Goal: Task Accomplishment & Management: Use online tool/utility

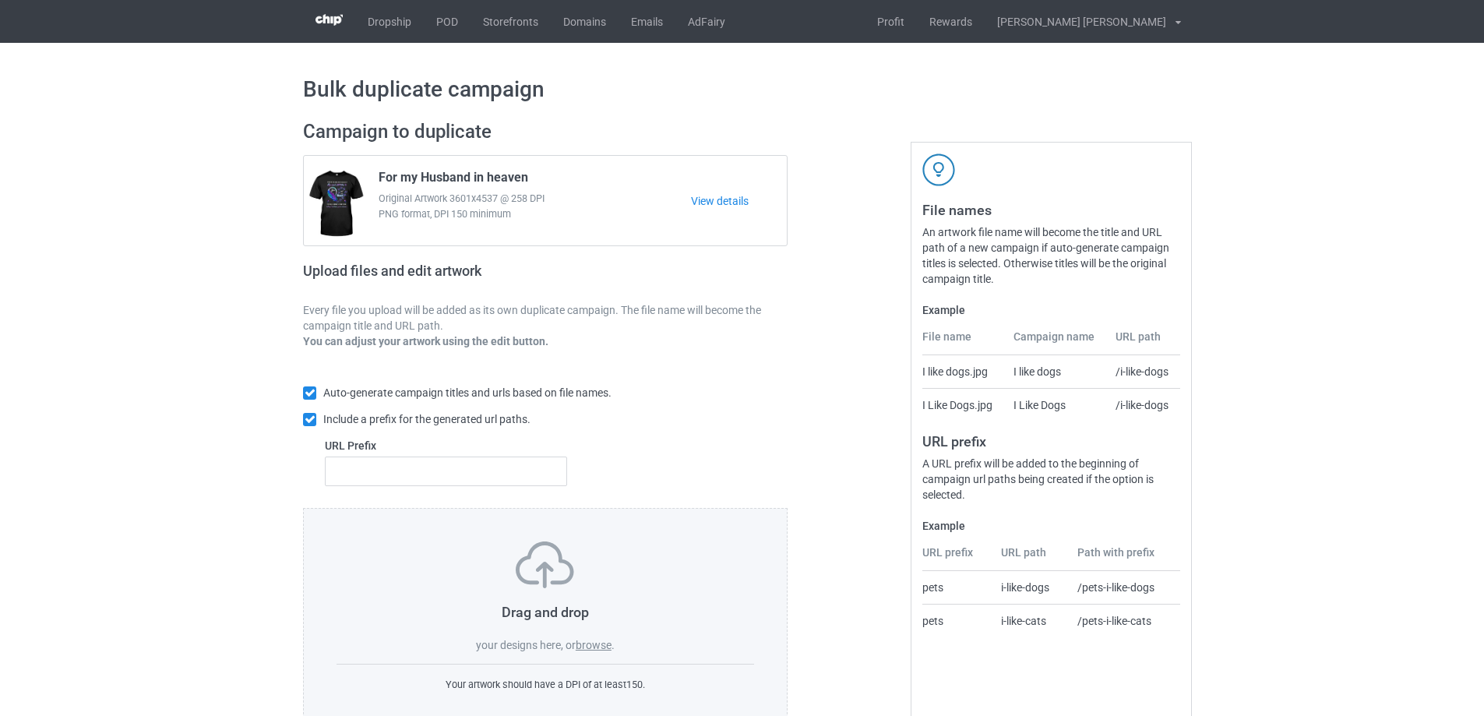
click at [598, 647] on label "browse" at bounding box center [594, 645] width 36 height 12
click at [0, 0] on input "browse" at bounding box center [0, 0] width 0 height 0
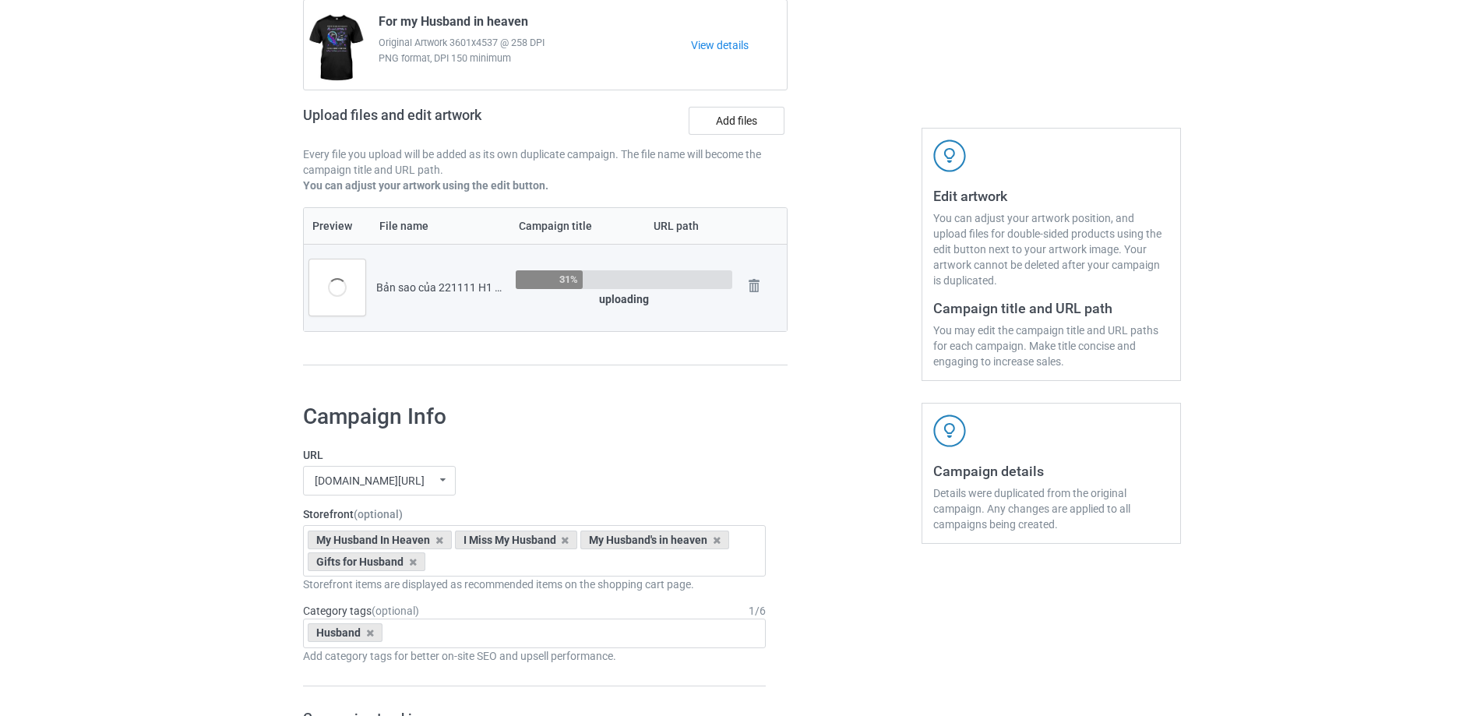
scroll to position [78, 0]
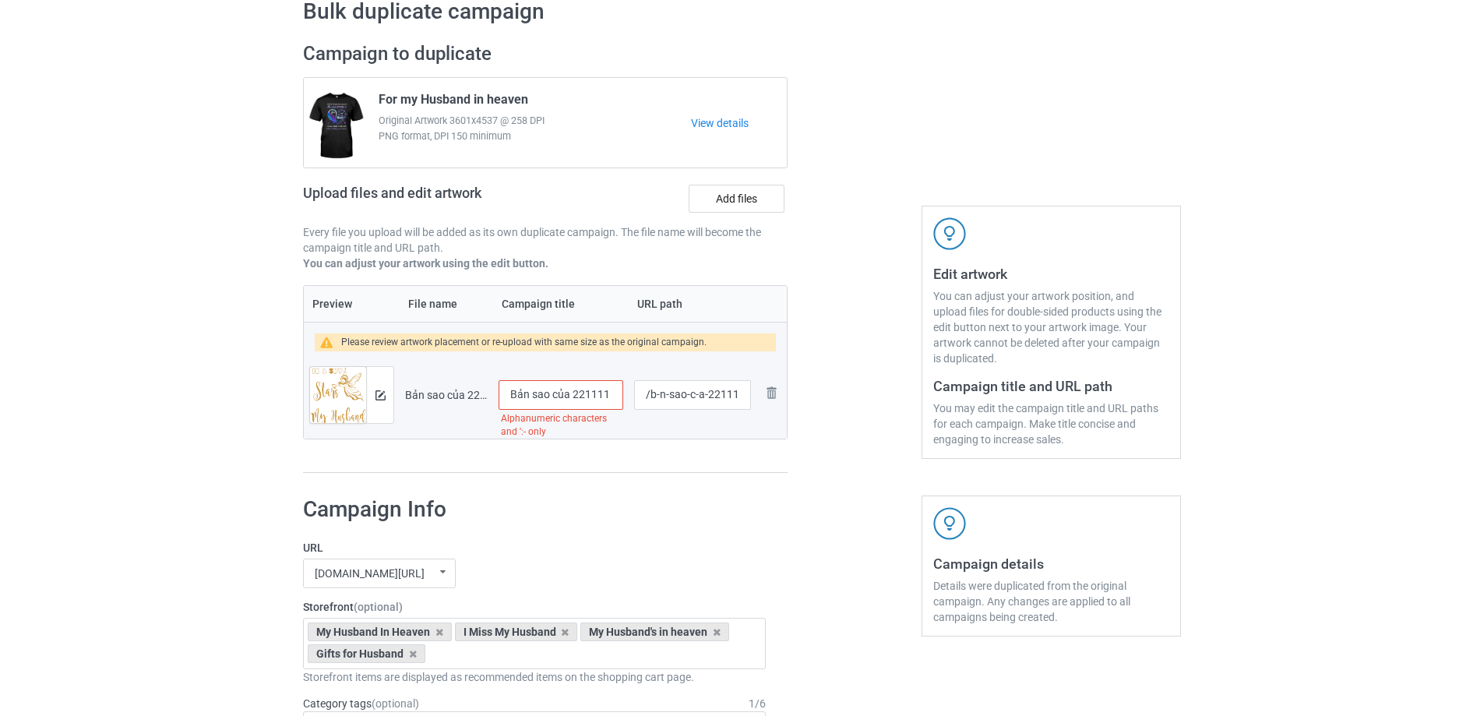
click at [583, 396] on input "Bản sao của 221111 H1 My Husband" at bounding box center [561, 395] width 125 height 30
type input "I miss my husband"
drag, startPoint x: 650, startPoint y: 400, endPoint x: 706, endPoint y: 394, distance: 56.4
click at [706, 394] on input "/b-n-sao-c-a-221111-h-1-my-husband" at bounding box center [692, 395] width 117 height 30
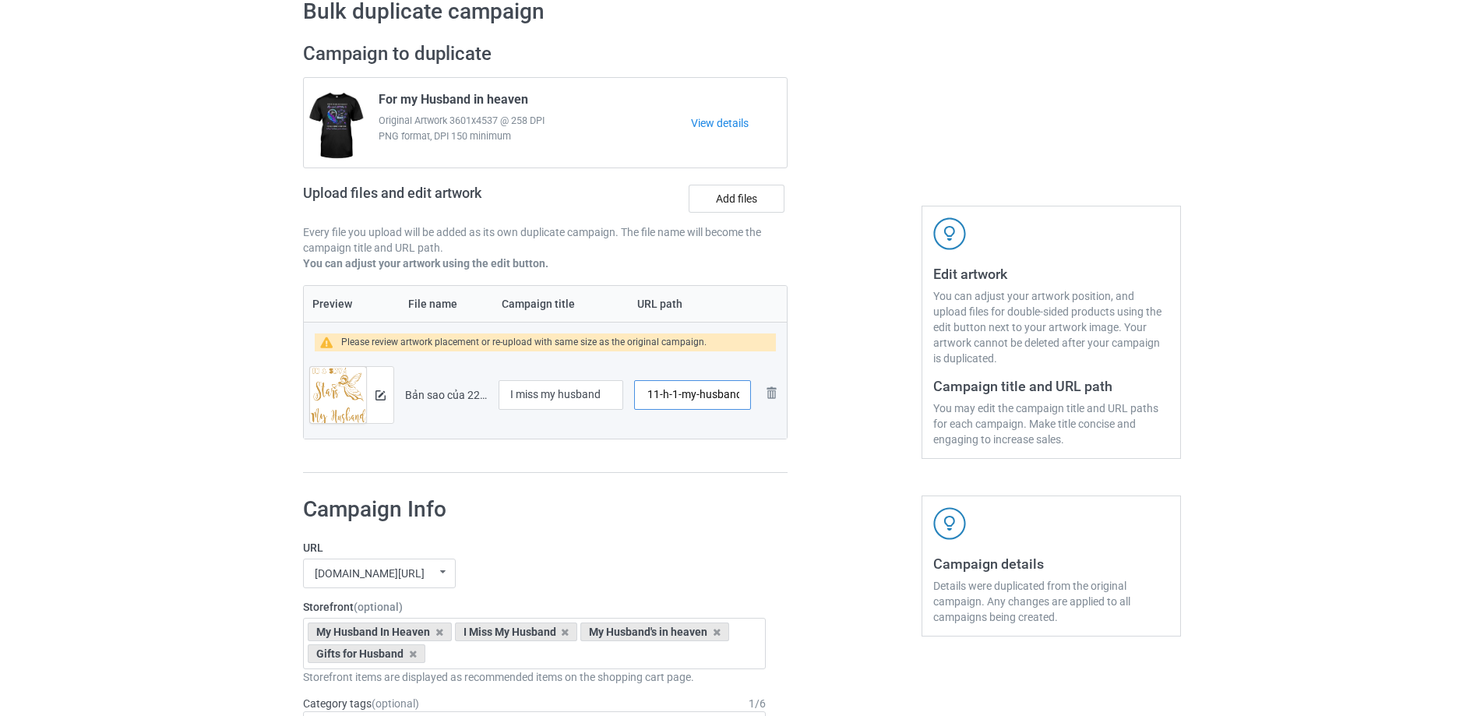
drag, startPoint x: 689, startPoint y: 396, endPoint x: 741, endPoint y: 396, distance: 52.2
click at [741, 396] on input "/221111-h-1-my-husband" at bounding box center [692, 395] width 117 height 30
type input "/221111-1"
click at [378, 396] on img at bounding box center [381, 395] width 10 height 10
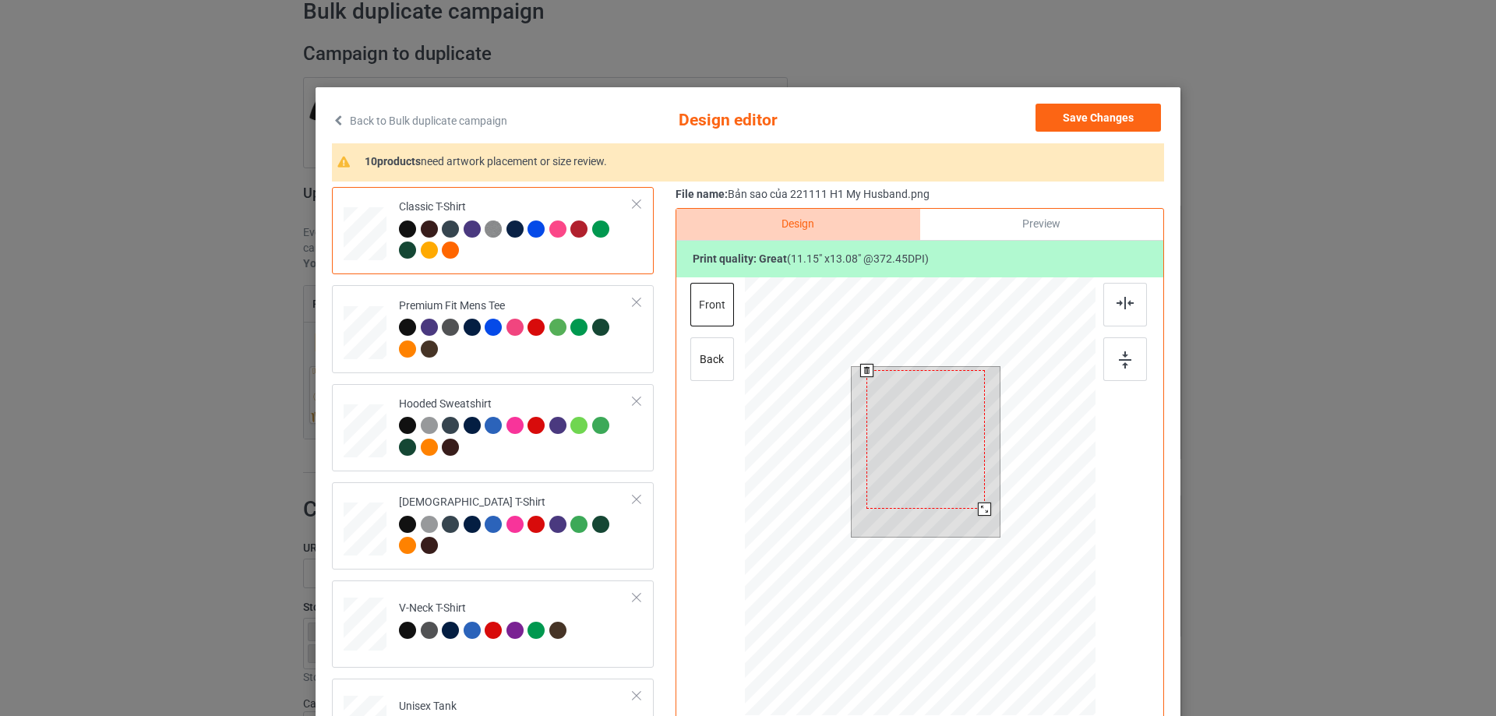
click at [978, 512] on div at bounding box center [984, 509] width 13 height 13
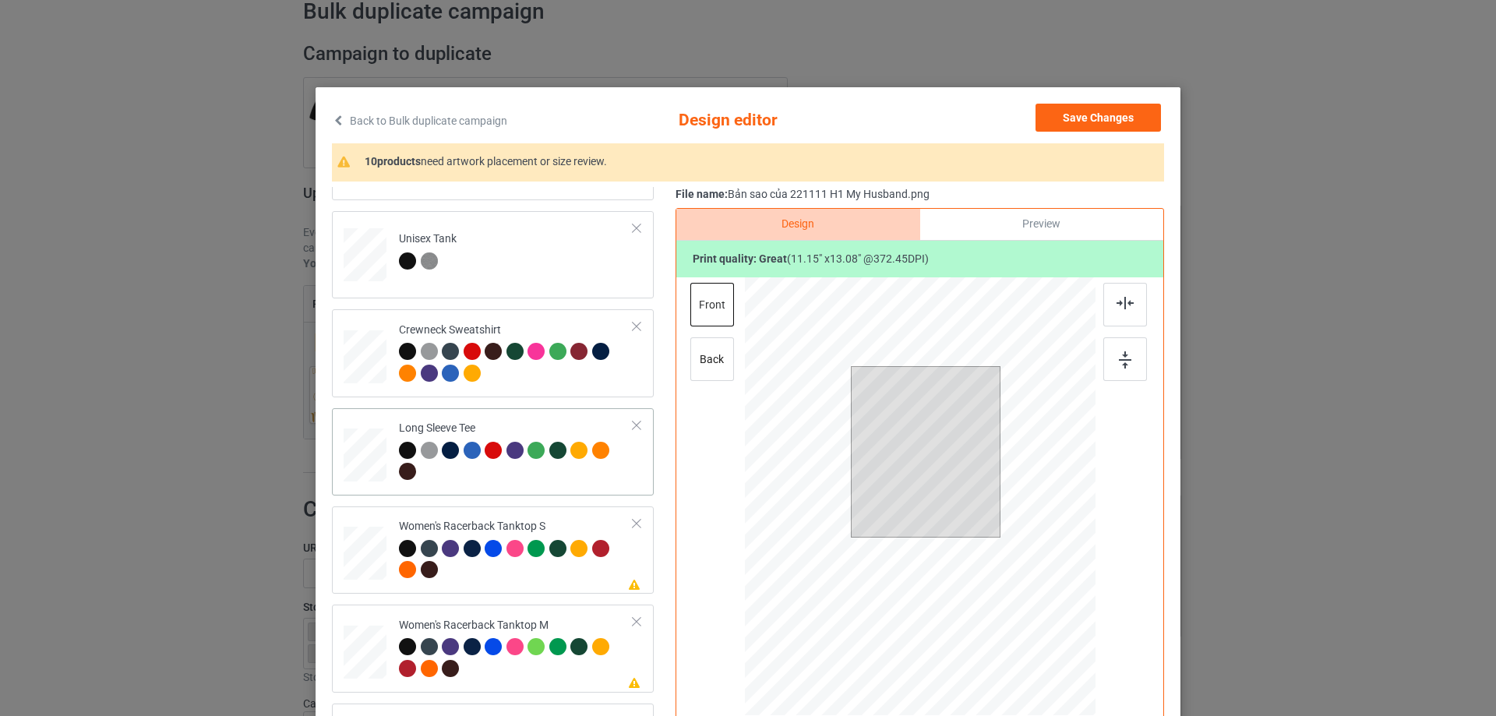
scroll to position [545, 0]
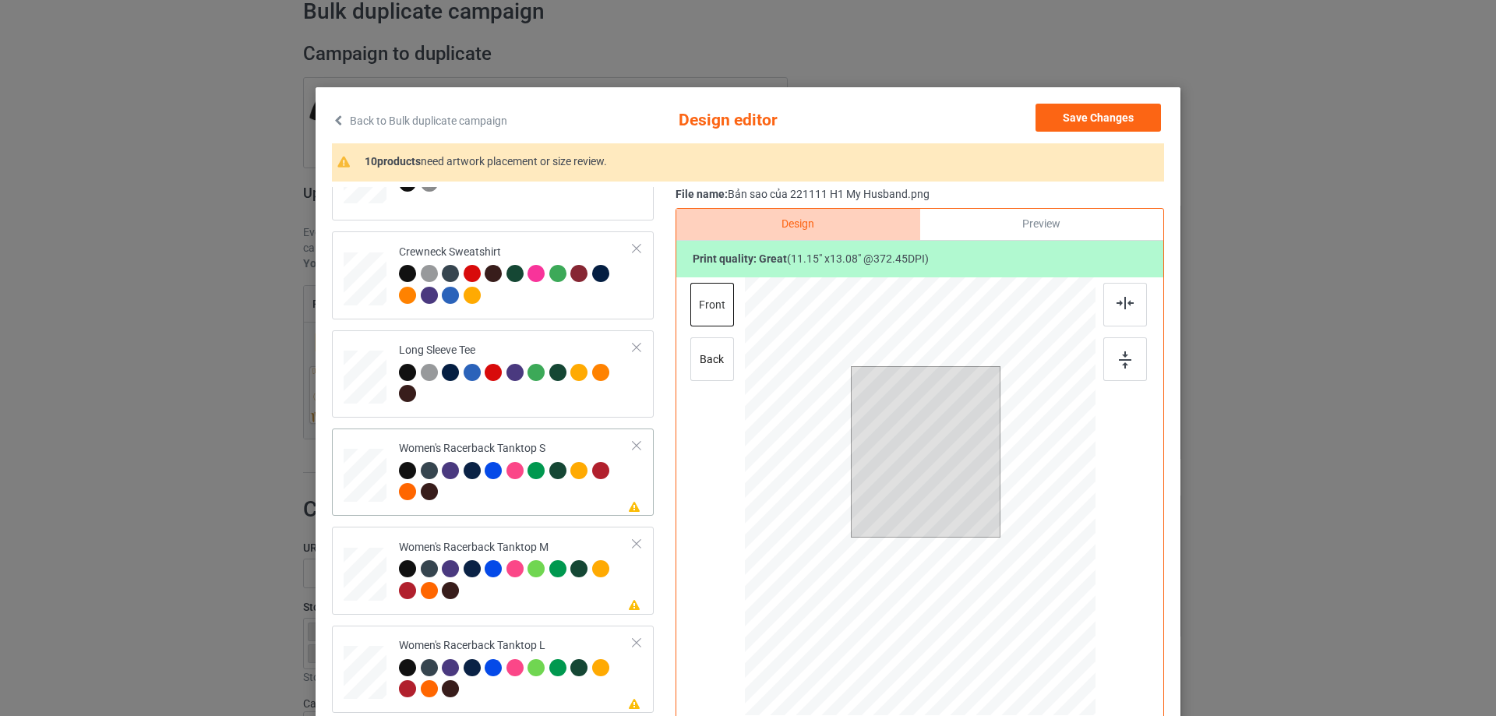
click at [368, 465] on div at bounding box center [365, 476] width 42 height 54
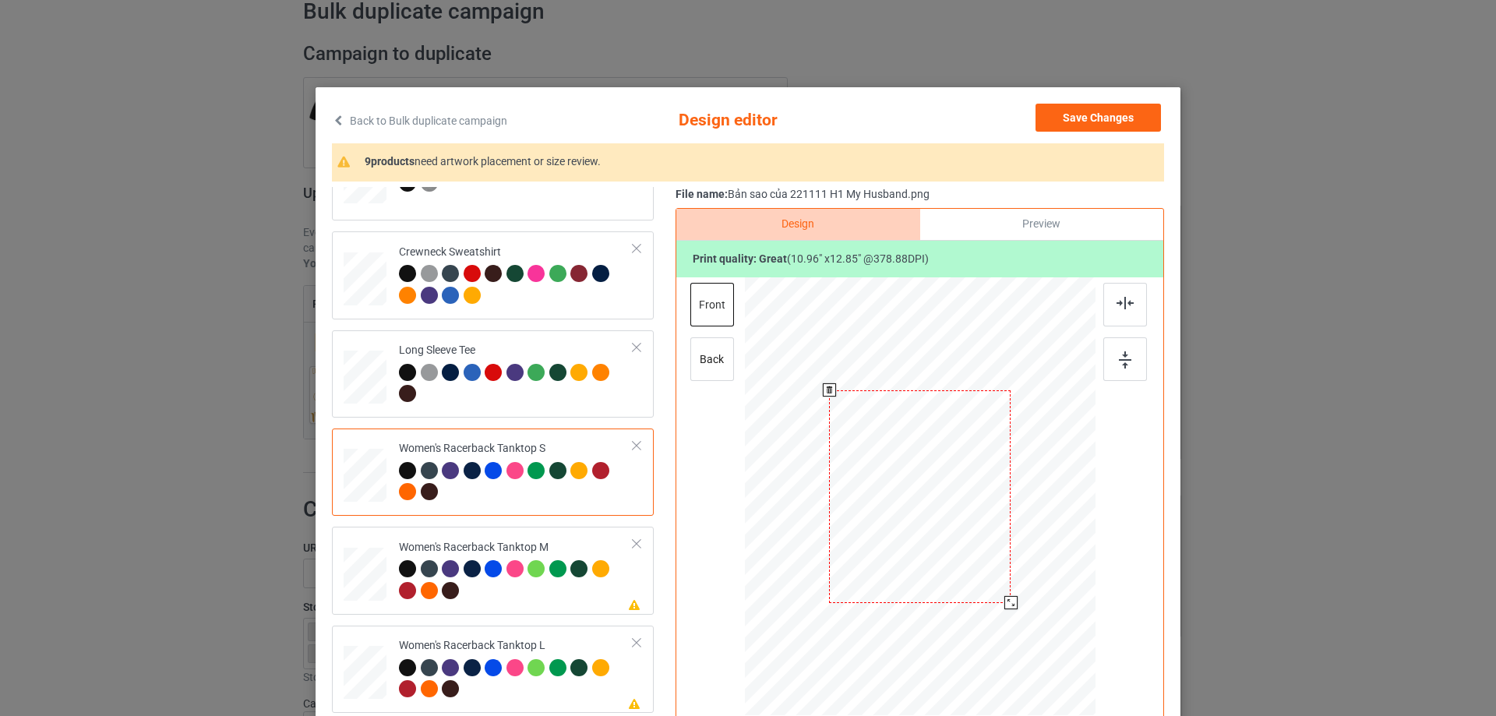
drag, startPoint x: 1021, startPoint y: 619, endPoint x: 1010, endPoint y: 594, distance: 26.8
click at [1015, 596] on div at bounding box center [919, 496] width 341 height 439
drag, startPoint x: 986, startPoint y: 552, endPoint x: 989, endPoint y: 573, distance: 22.2
click at [989, 573] on div at bounding box center [923, 519] width 178 height 210
click at [1131, 305] on div at bounding box center [1125, 305] width 44 height 44
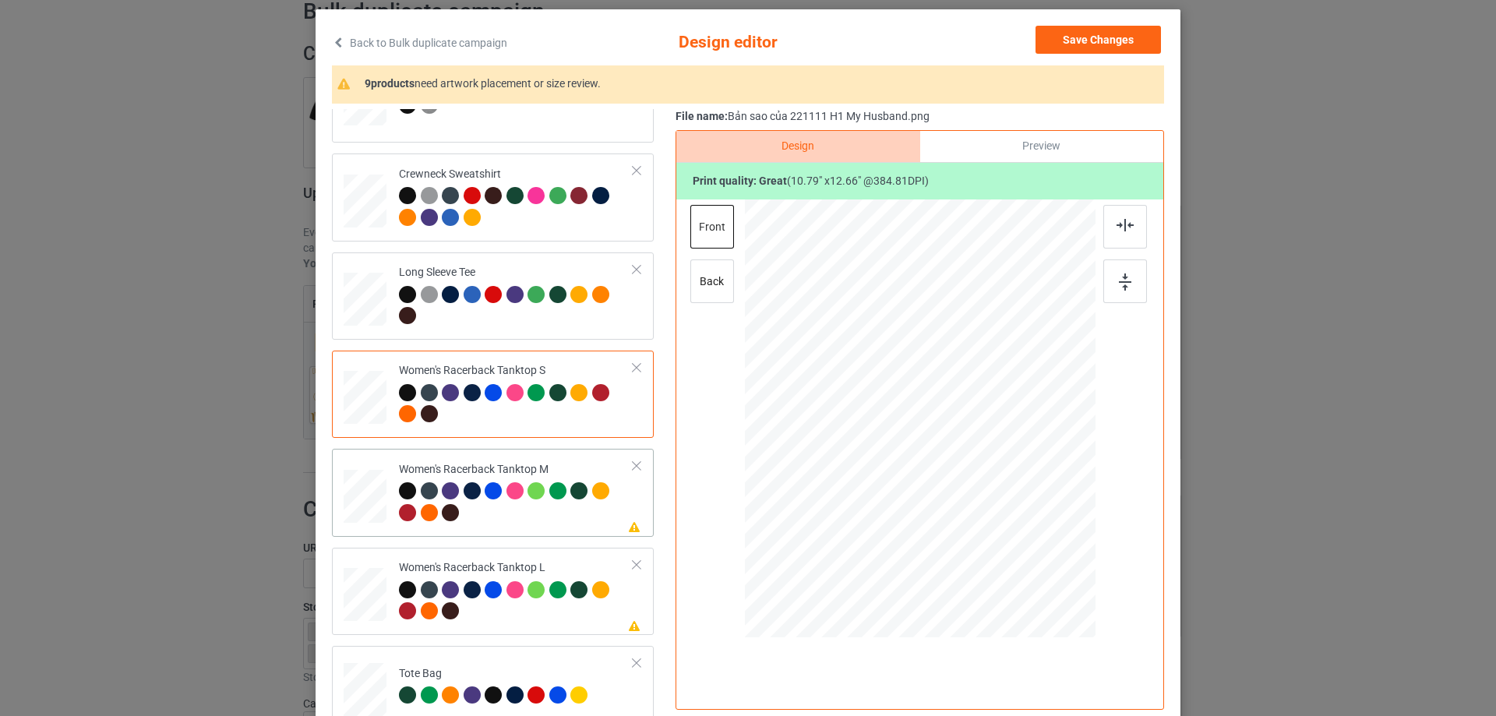
scroll to position [623, 0]
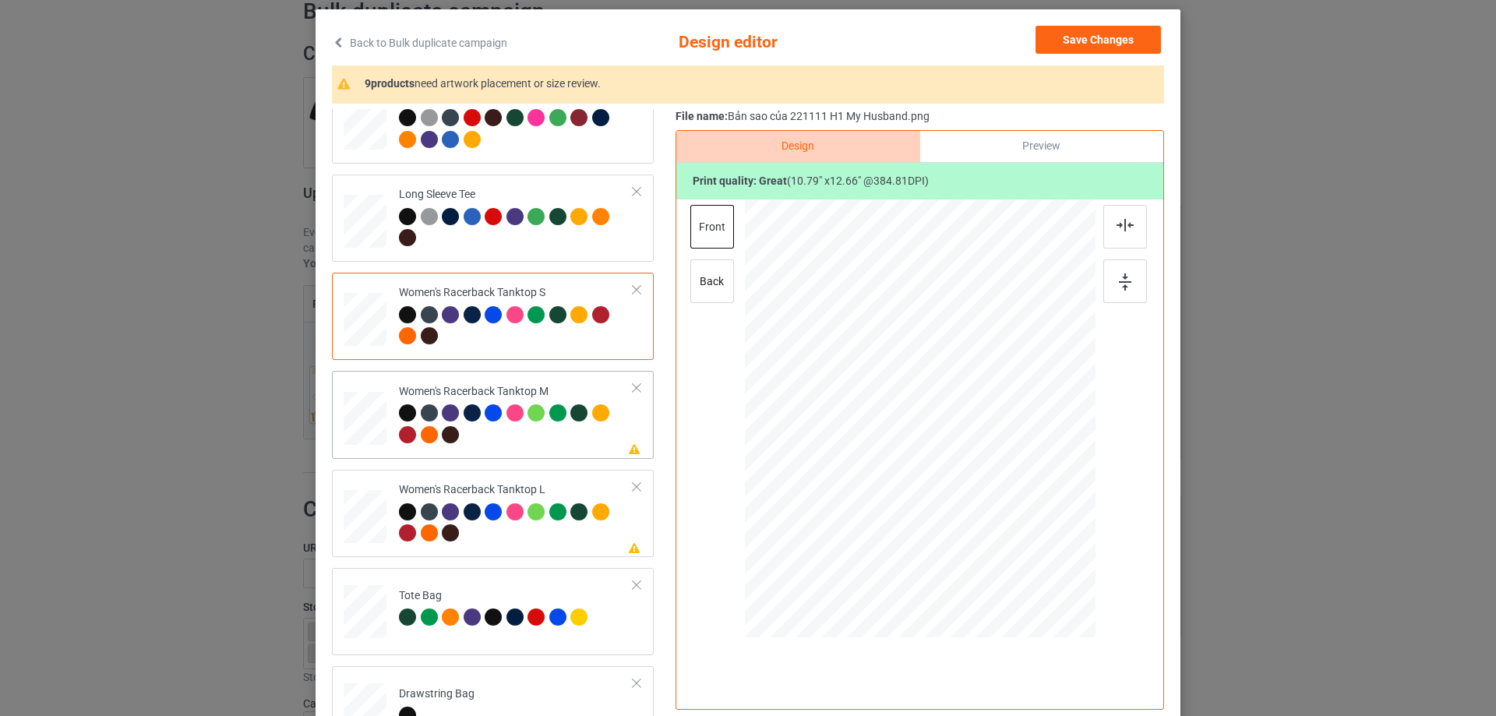
click at [364, 424] on div at bounding box center [365, 419] width 43 height 54
drag, startPoint x: 1021, startPoint y: 542, endPoint x: 1017, endPoint y: 502, distance: 40.7
click at [1017, 502] on div at bounding box center [920, 418] width 351 height 439
drag, startPoint x: 959, startPoint y: 427, endPoint x: 965, endPoint y: 449, distance: 22.5
click at [965, 449] on div at bounding box center [925, 439] width 170 height 199
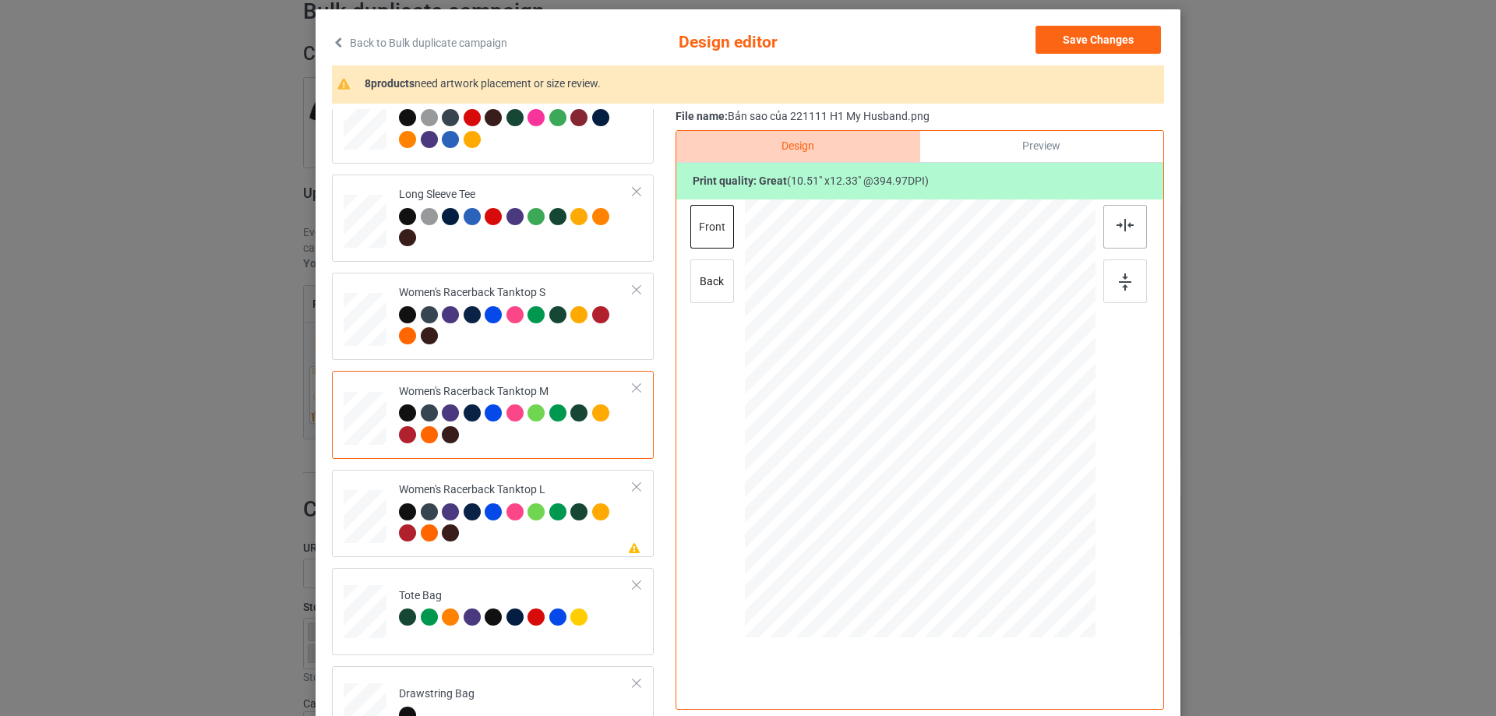
click at [1127, 229] on img at bounding box center [1124, 225] width 17 height 12
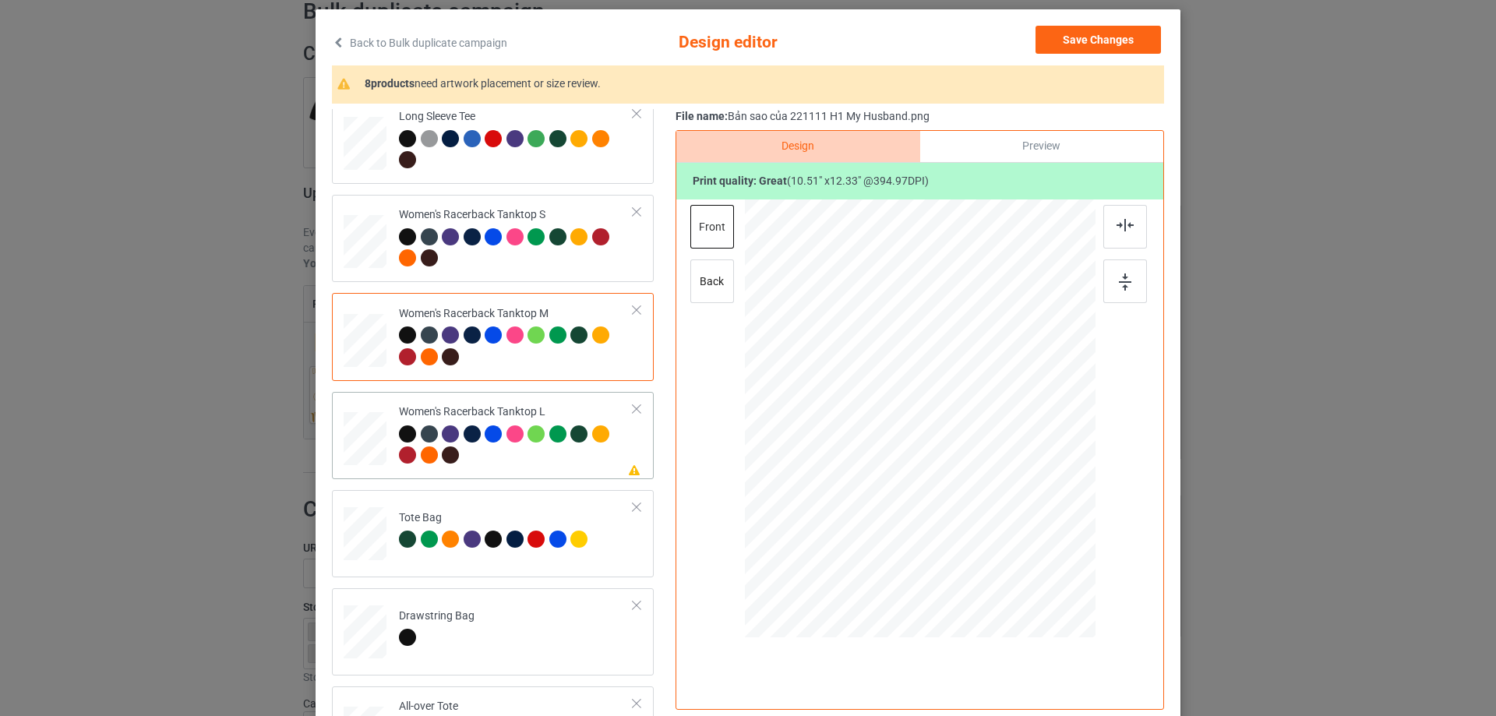
click at [354, 442] on div at bounding box center [365, 439] width 43 height 51
drag, startPoint x: 1021, startPoint y: 545, endPoint x: 1011, endPoint y: 499, distance: 46.3
click at [1011, 499] on div at bounding box center [920, 419] width 351 height 418
drag, startPoint x: 975, startPoint y: 448, endPoint x: 979, endPoint y: 467, distance: 19.7
click at [979, 467] on div at bounding box center [923, 438] width 160 height 188
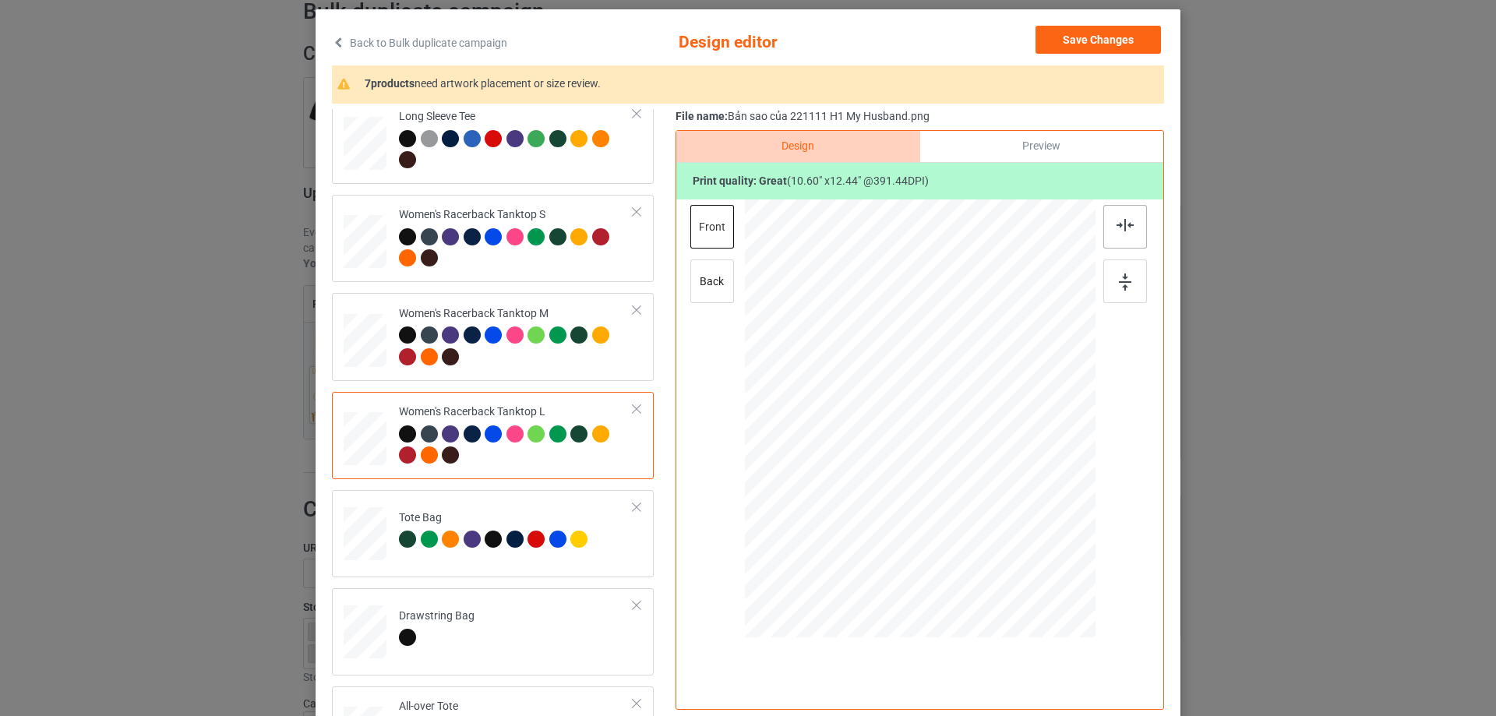
click at [1121, 238] on div at bounding box center [1125, 227] width 44 height 44
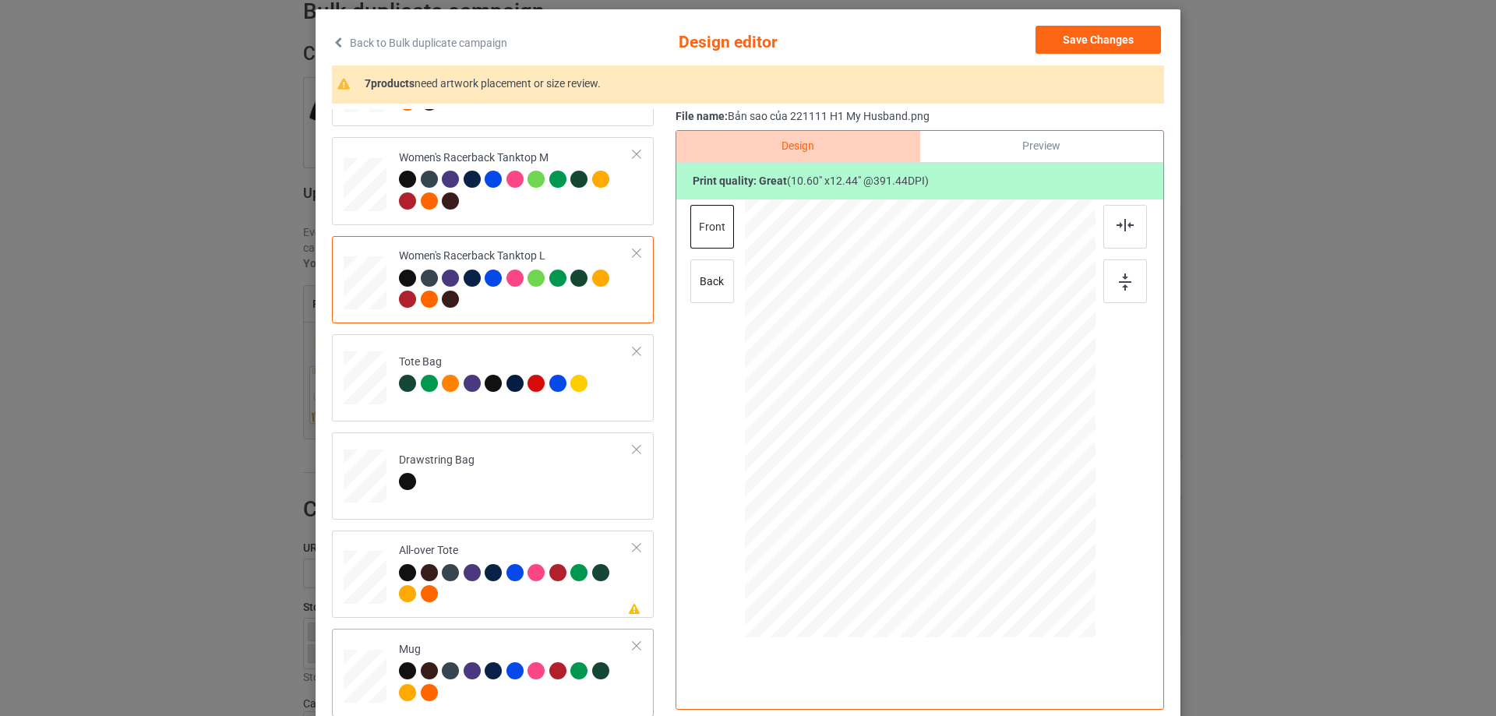
scroll to position [1013, 0]
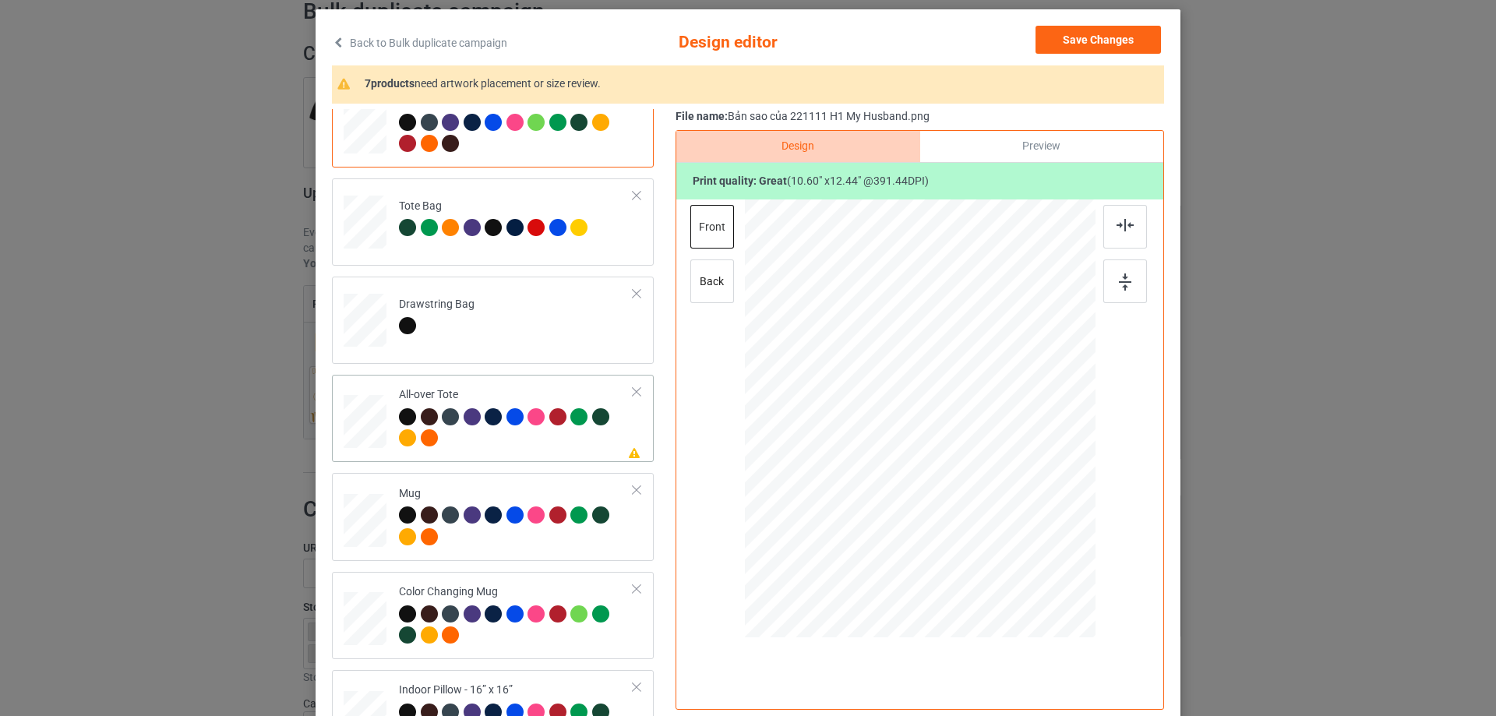
click at [351, 439] on div at bounding box center [365, 421] width 43 height 43
click at [1024, 548] on div at bounding box center [1030, 547] width 13 height 13
click at [989, 504] on div at bounding box center [919, 416] width 220 height 259
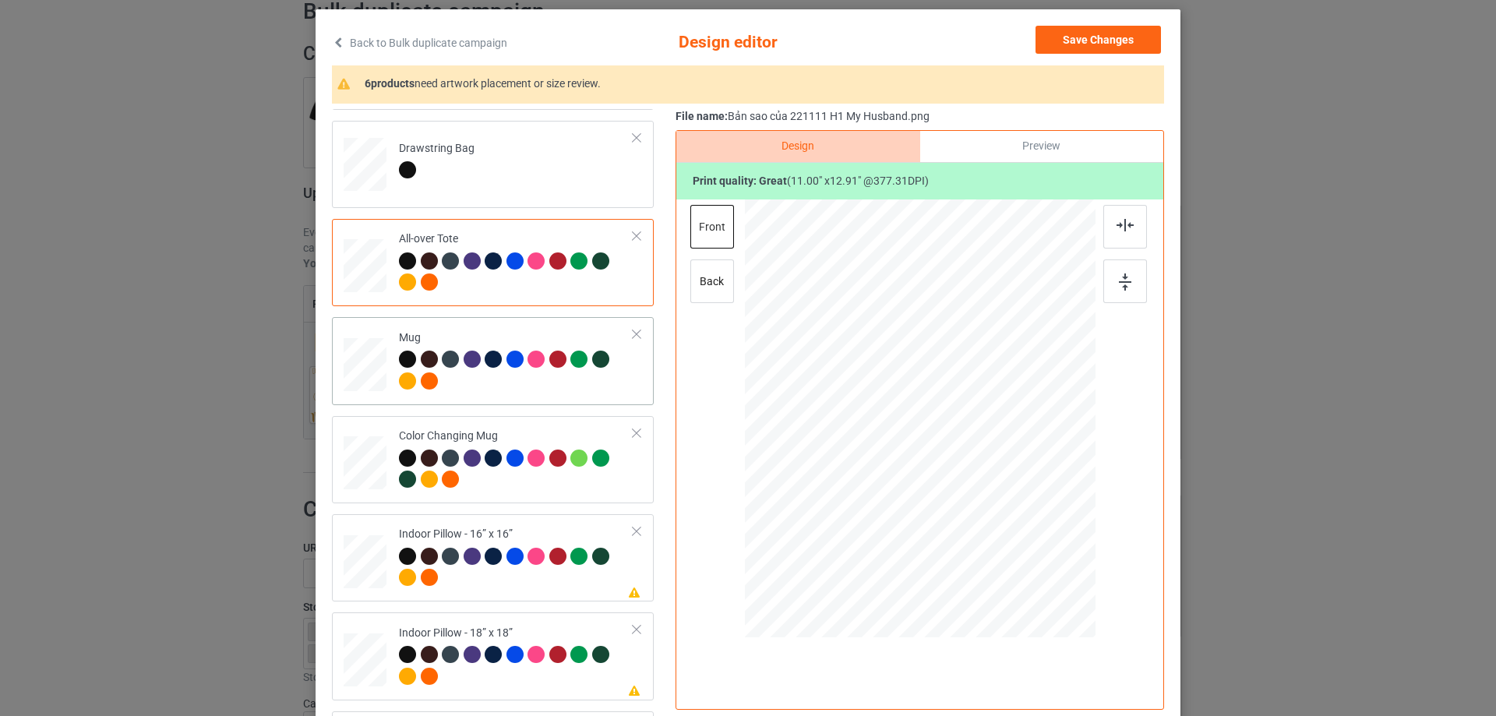
click at [351, 363] on div at bounding box center [365, 365] width 43 height 18
click at [1073, 488] on div at bounding box center [1075, 486] width 13 height 13
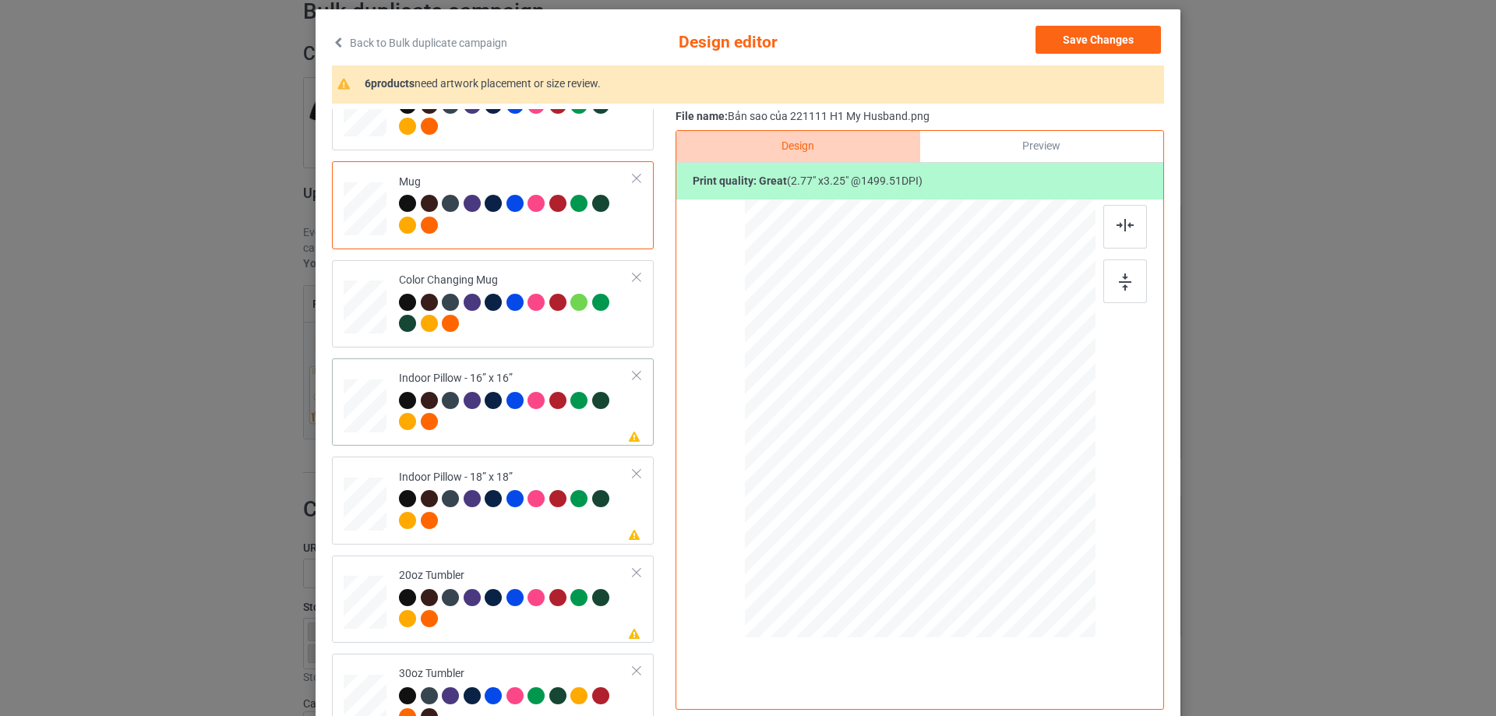
click at [358, 400] on div at bounding box center [365, 405] width 43 height 43
drag, startPoint x: 1020, startPoint y: 540, endPoint x: 1021, endPoint y: 532, distance: 7.8
click at [1021, 532] on div at bounding box center [1021, 538] width 13 height 13
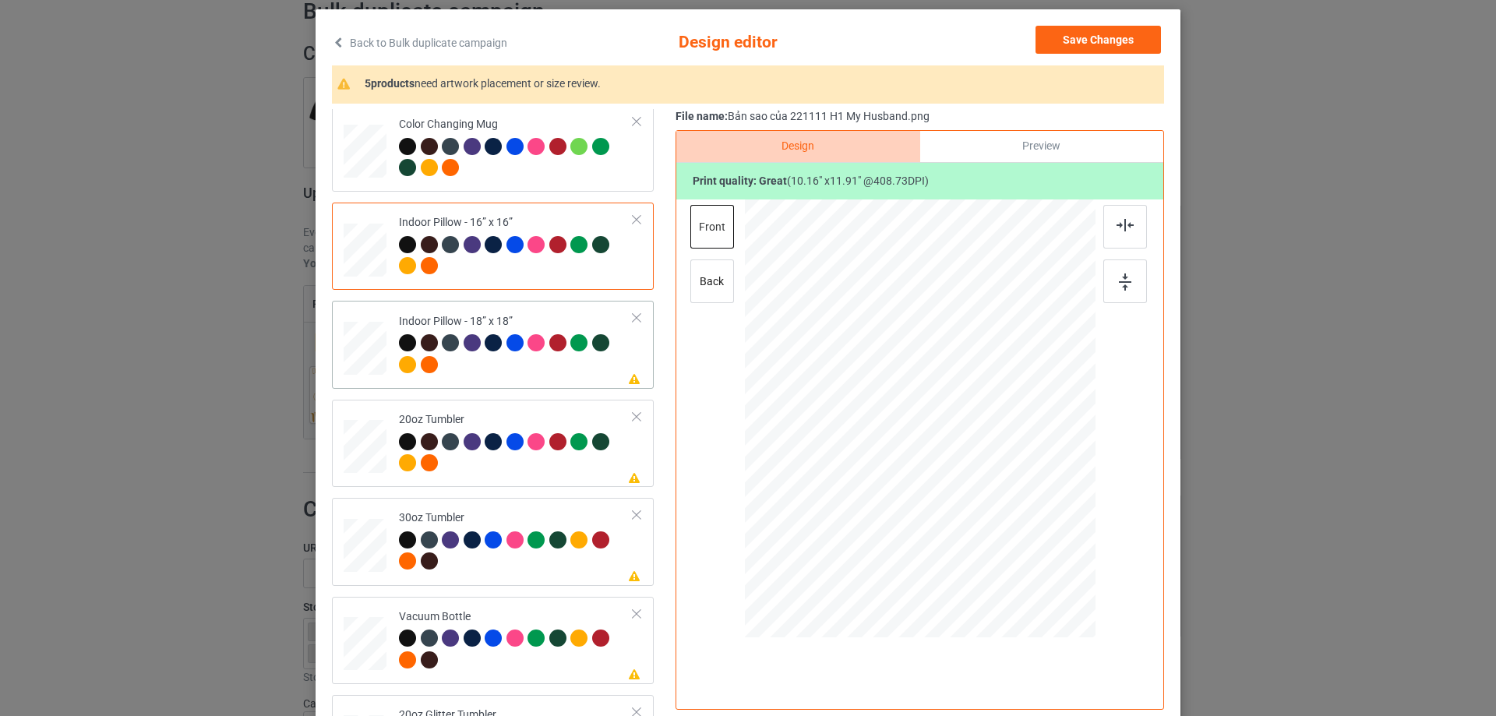
click at [373, 352] on div at bounding box center [365, 348] width 43 height 43
click at [1023, 535] on div at bounding box center [1022, 538] width 13 height 13
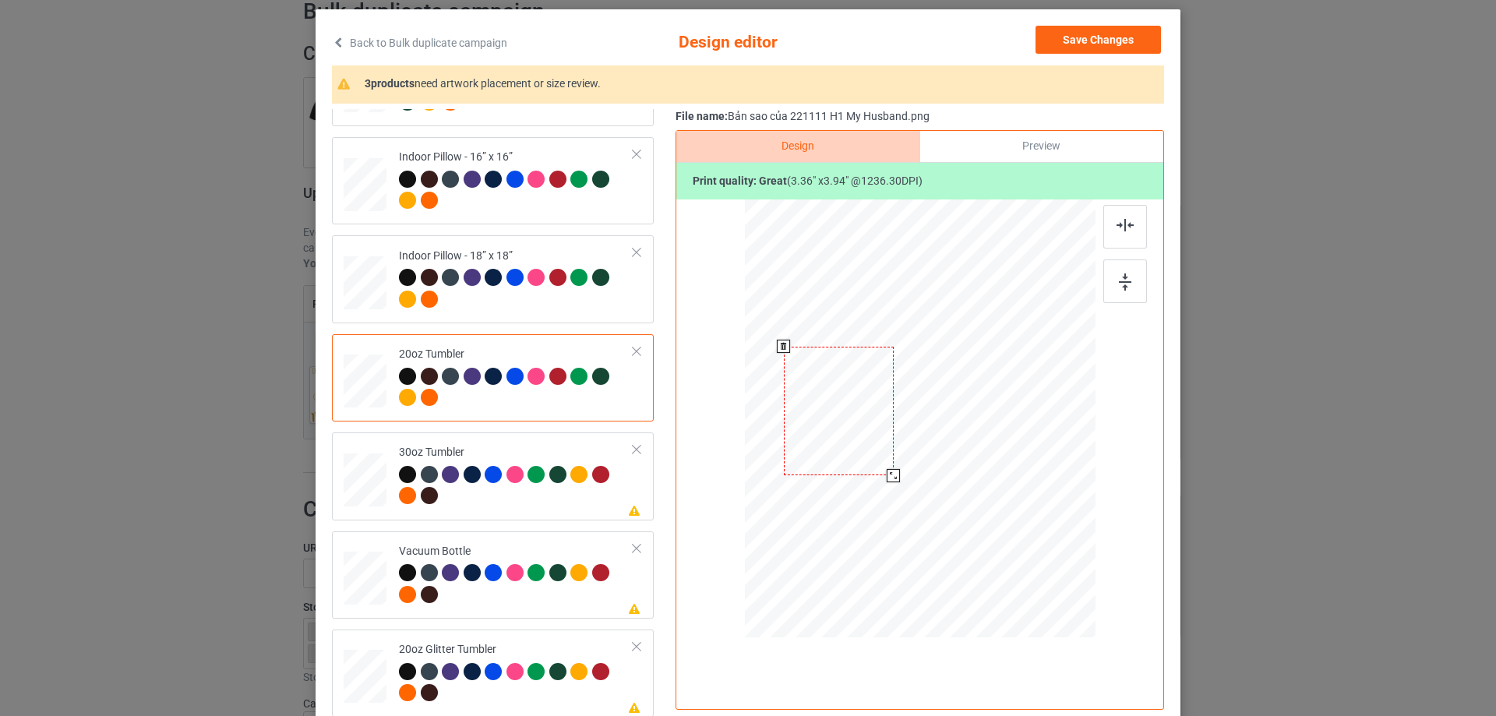
click at [890, 476] on div at bounding box center [893, 475] width 13 height 13
click at [862, 428] on div at bounding box center [840, 415] width 110 height 129
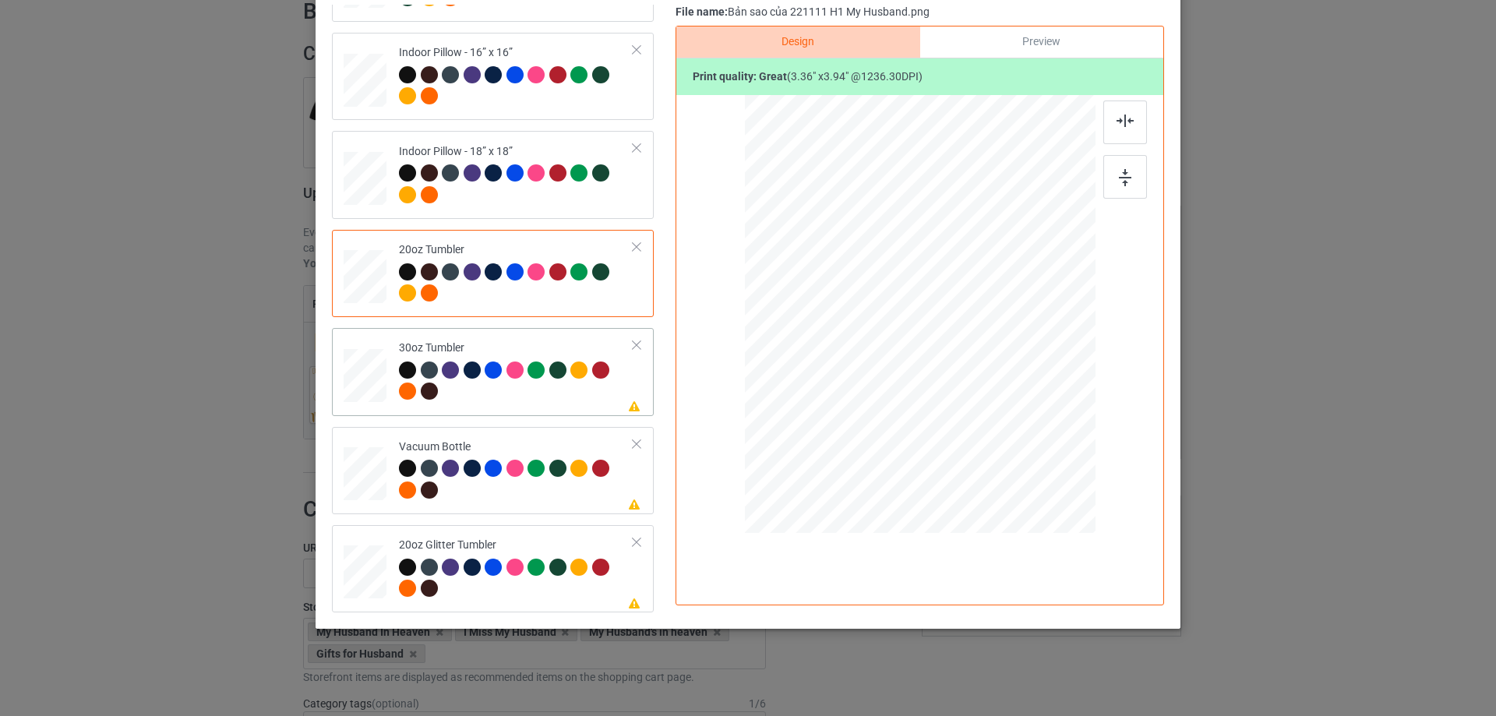
click at [356, 379] on div at bounding box center [364, 375] width 41 height 23
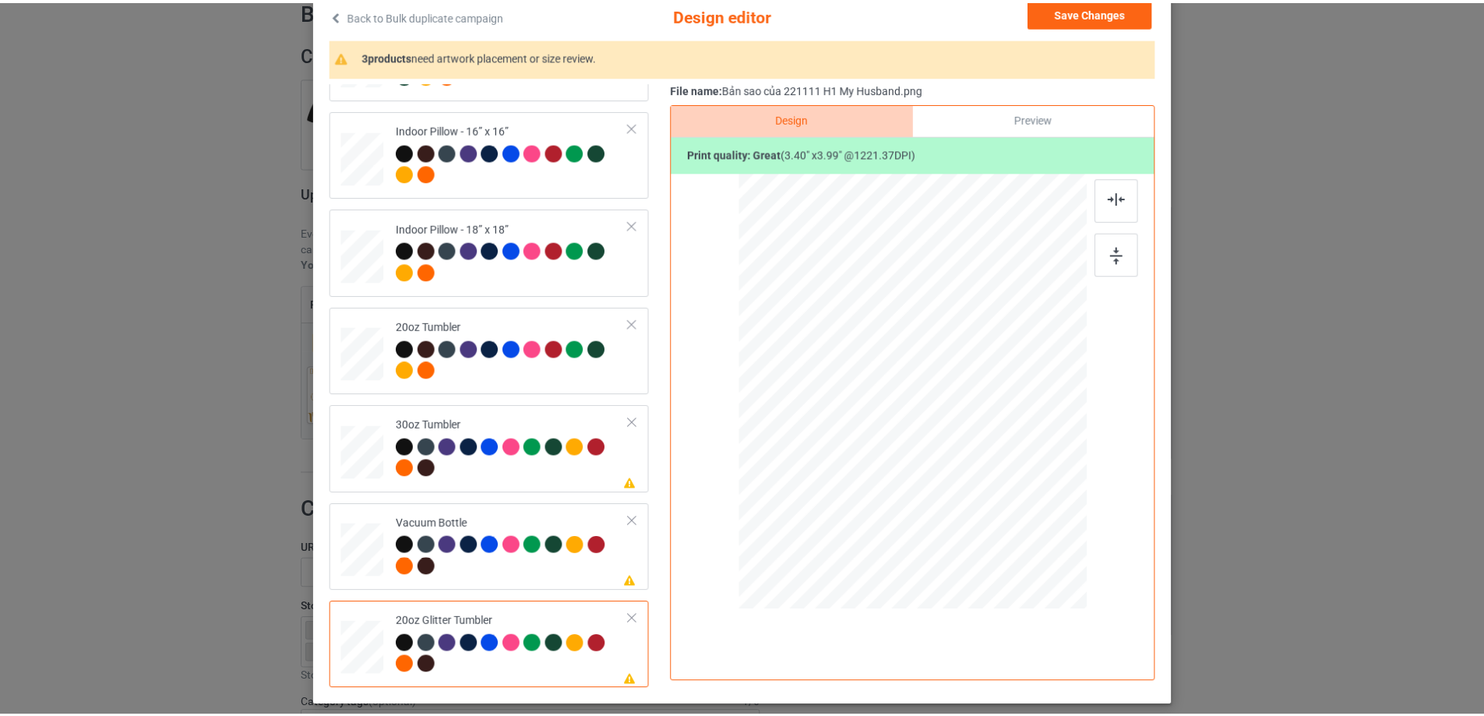
scroll to position [27, 0]
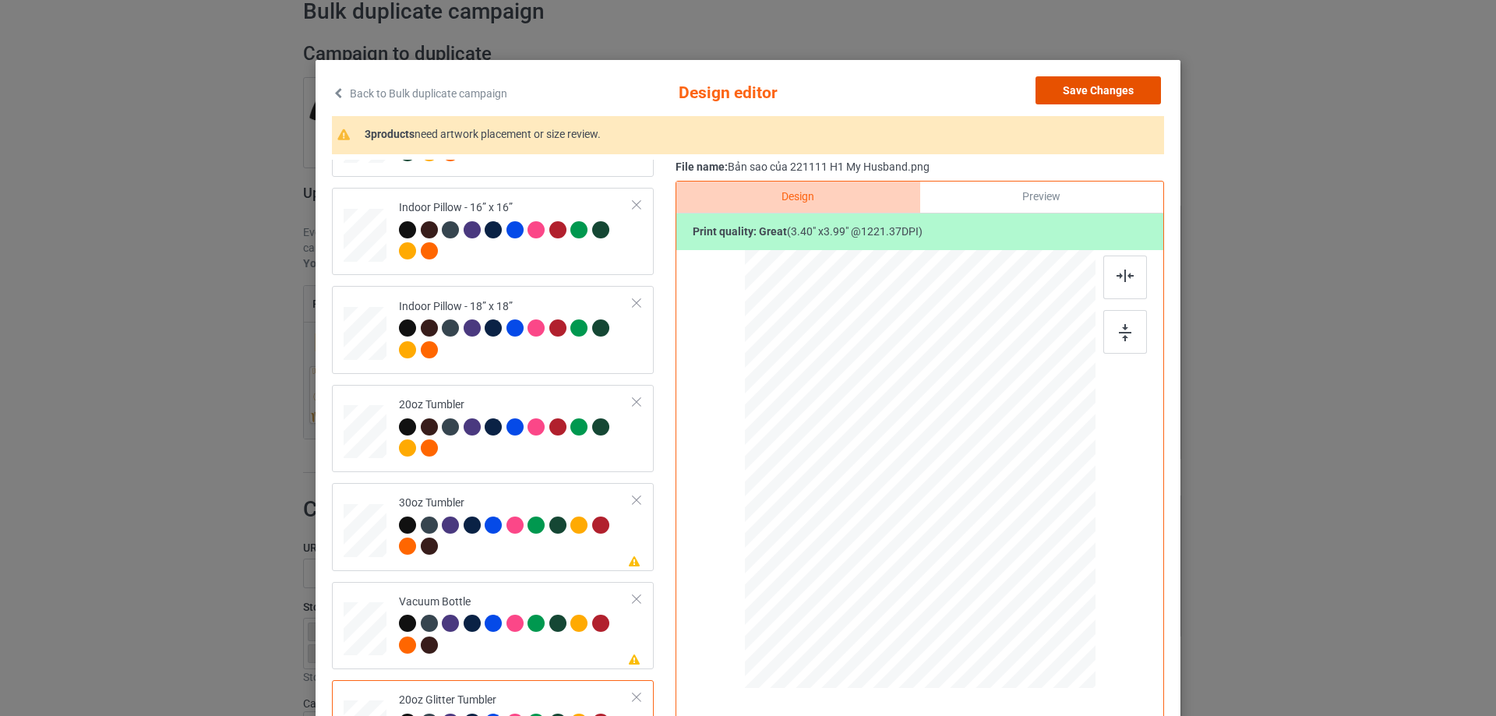
click at [1094, 99] on button "Save Changes" at bounding box center [1097, 90] width 125 height 28
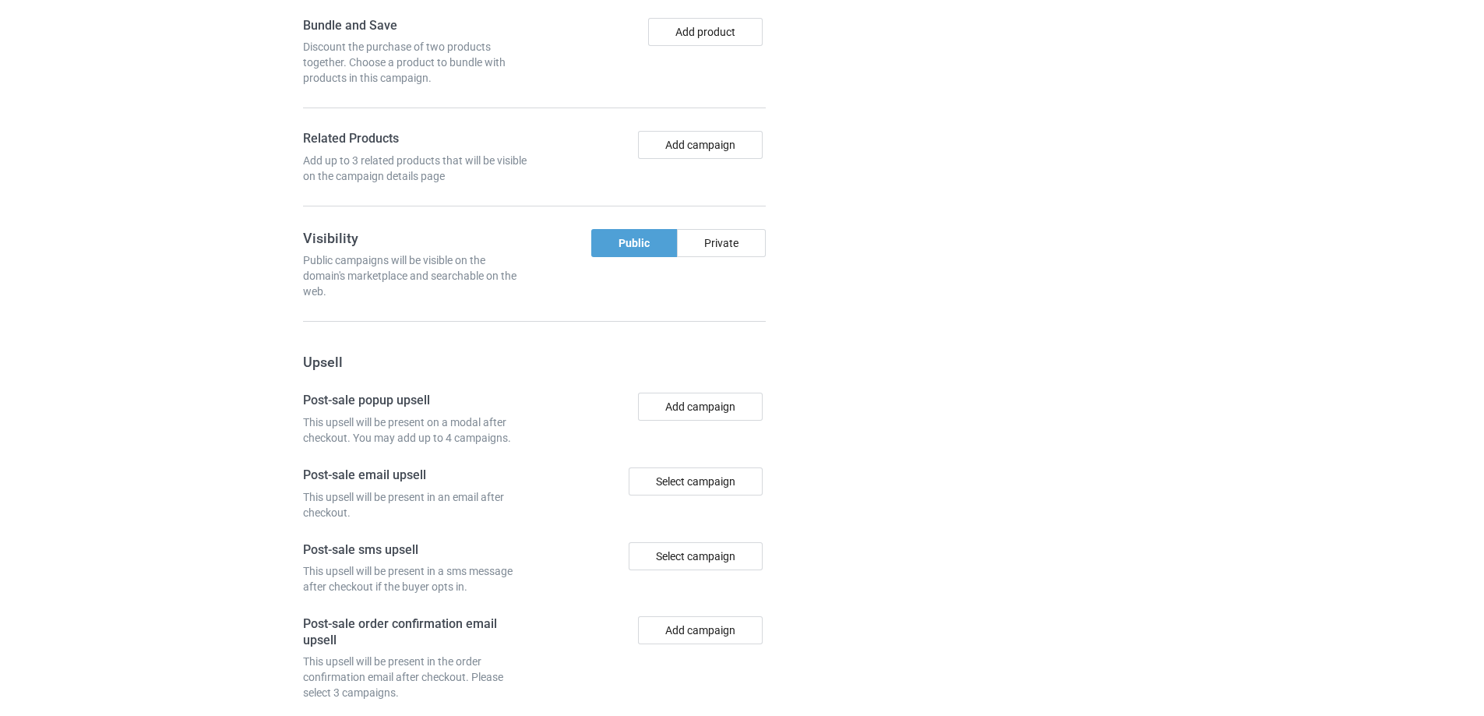
scroll to position [1320, 0]
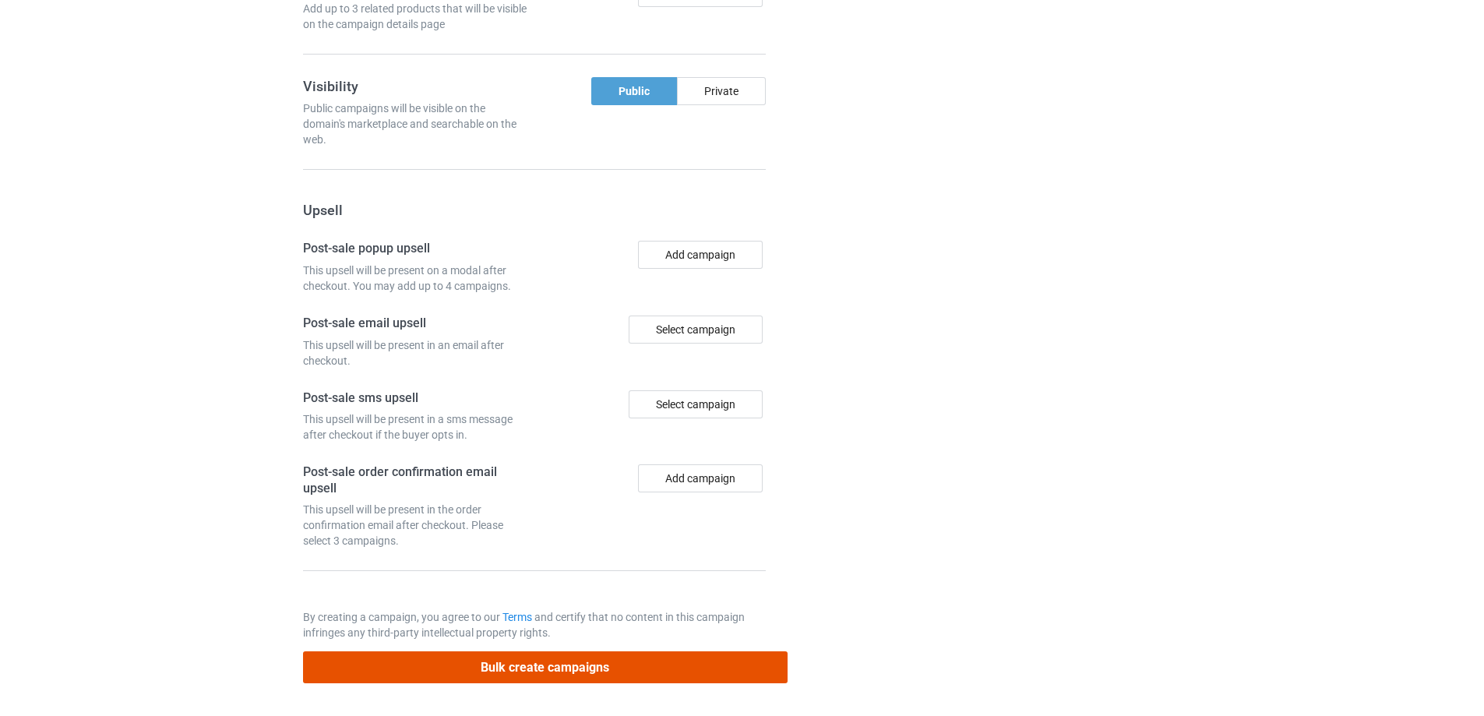
click at [654, 660] on button "Bulk create campaigns" at bounding box center [545, 667] width 485 height 32
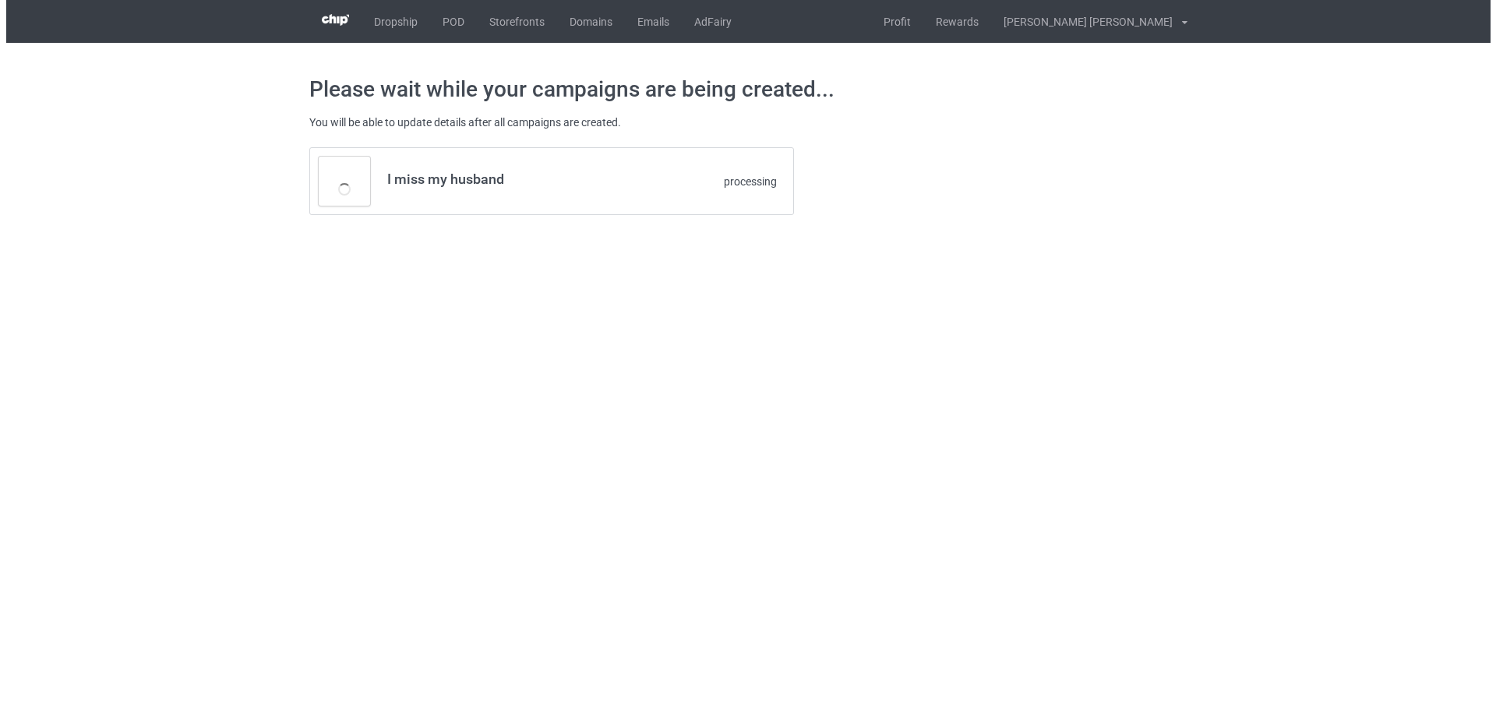
scroll to position [0, 0]
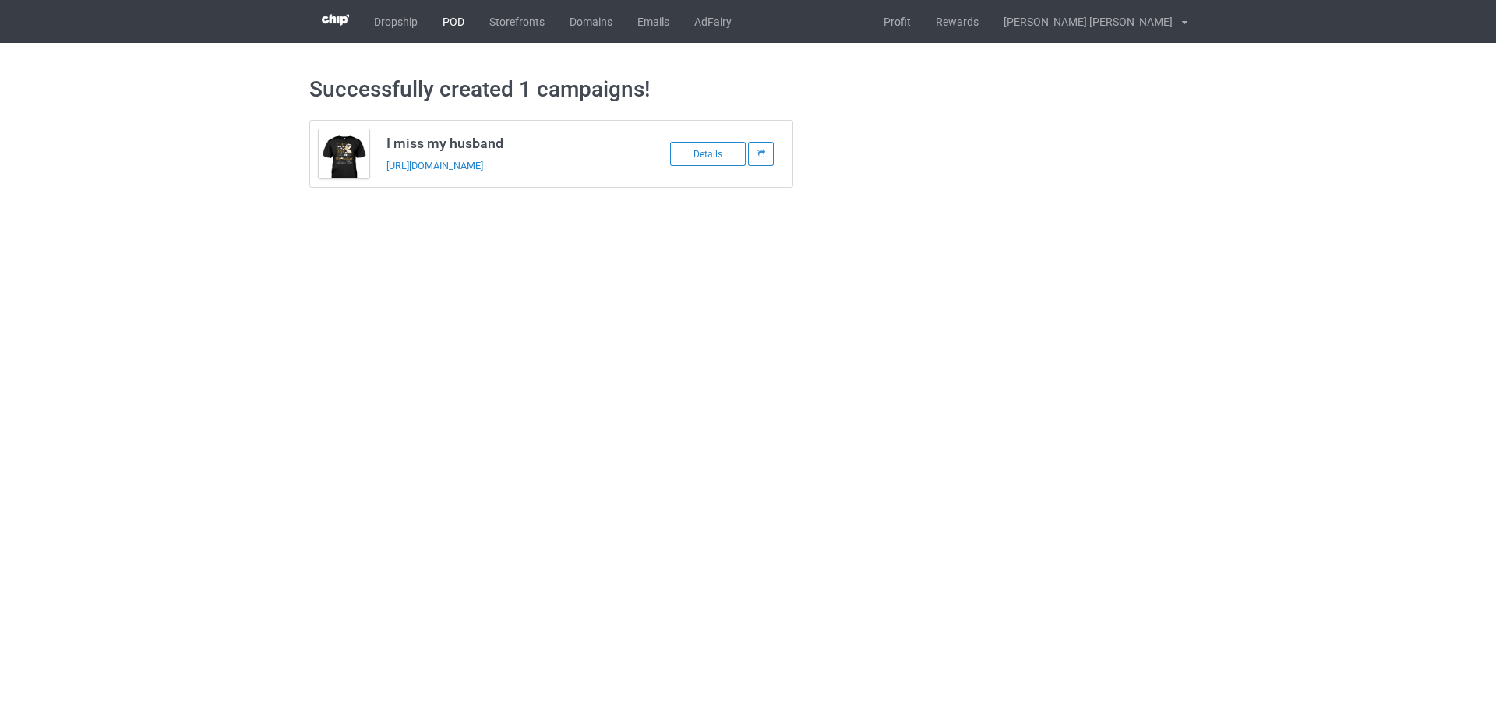
click at [453, 19] on link "POD" at bounding box center [453, 21] width 47 height 43
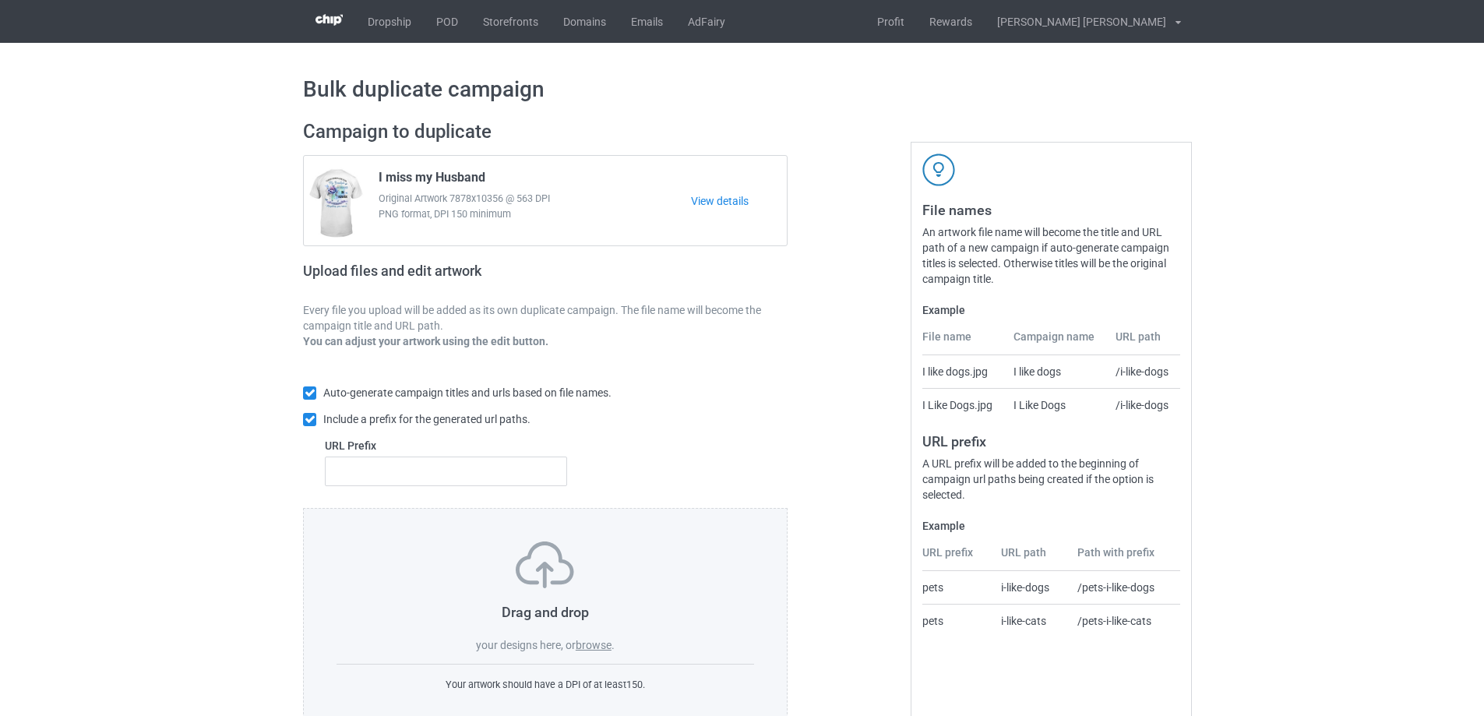
click at [583, 644] on label "browse" at bounding box center [594, 645] width 36 height 12
click at [0, 0] on input "browse" at bounding box center [0, 0] width 0 height 0
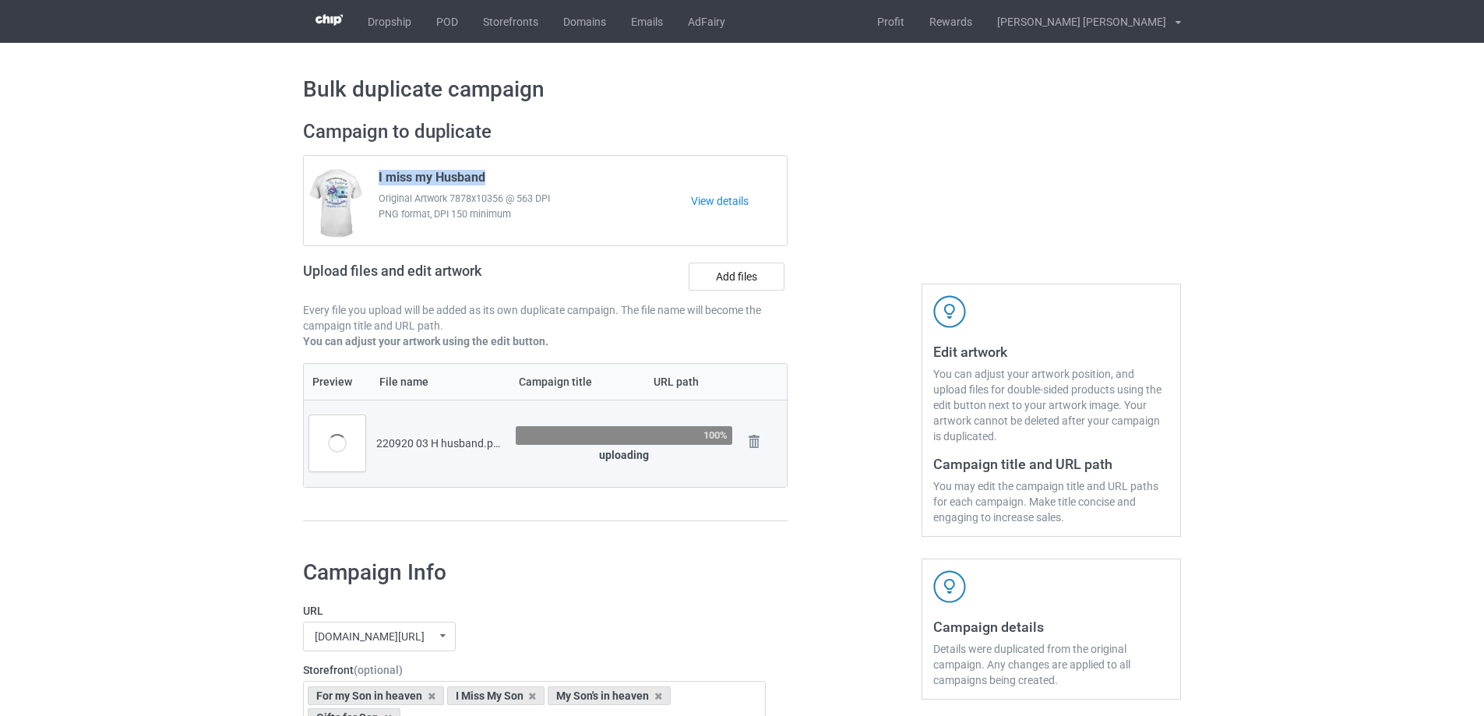
drag, startPoint x: 494, startPoint y: 178, endPoint x: 371, endPoint y: 168, distance: 123.6
click at [371, 168] on div "I miss my Husband Original Artwork 7878x10356 @ 563 DPI PNG format, DPI 150 min…" at bounding box center [529, 200] width 323 height 73
copy span "I miss my Husband"
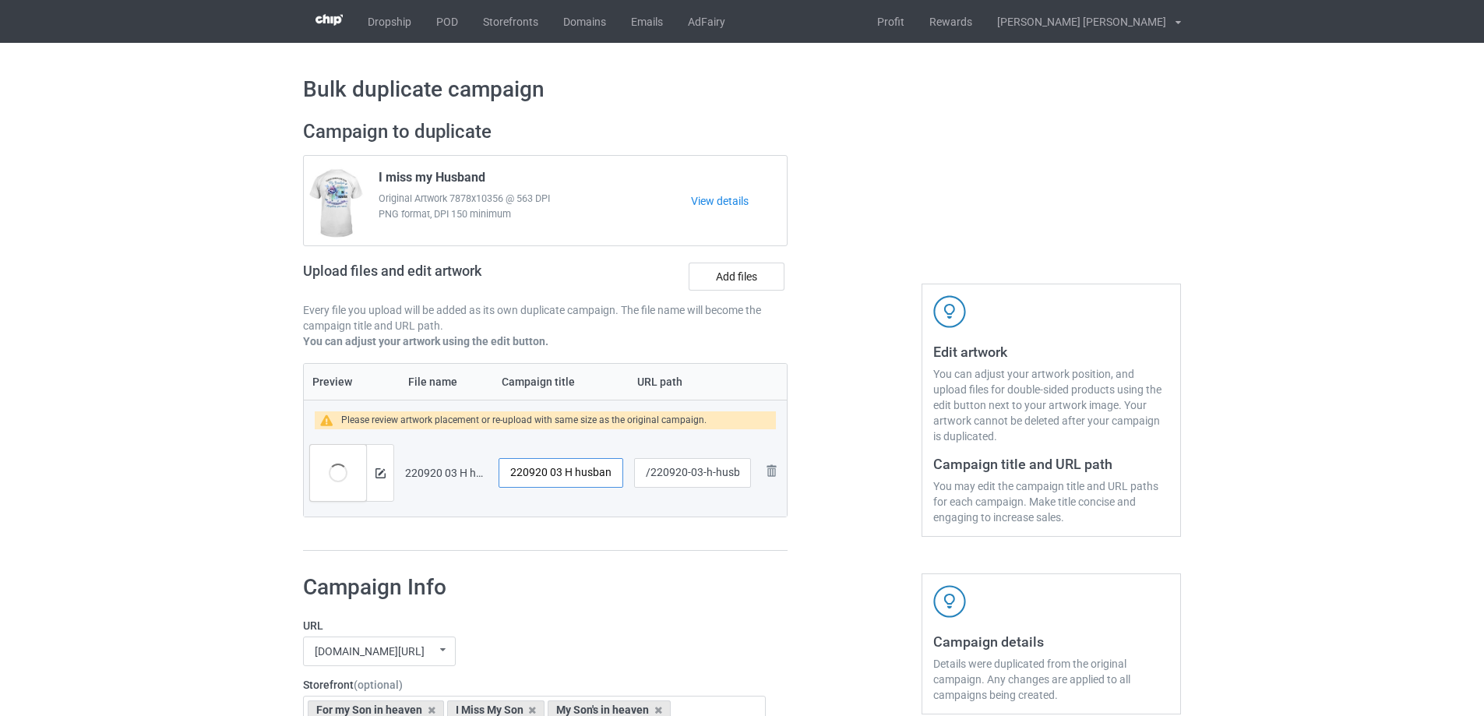
click at [567, 470] on input "220920 03 H husband" at bounding box center [561, 473] width 125 height 30
paste input "I miss my H"
type input "I miss my Husband"
drag, startPoint x: 713, startPoint y: 476, endPoint x: 739, endPoint y: 474, distance: 26.5
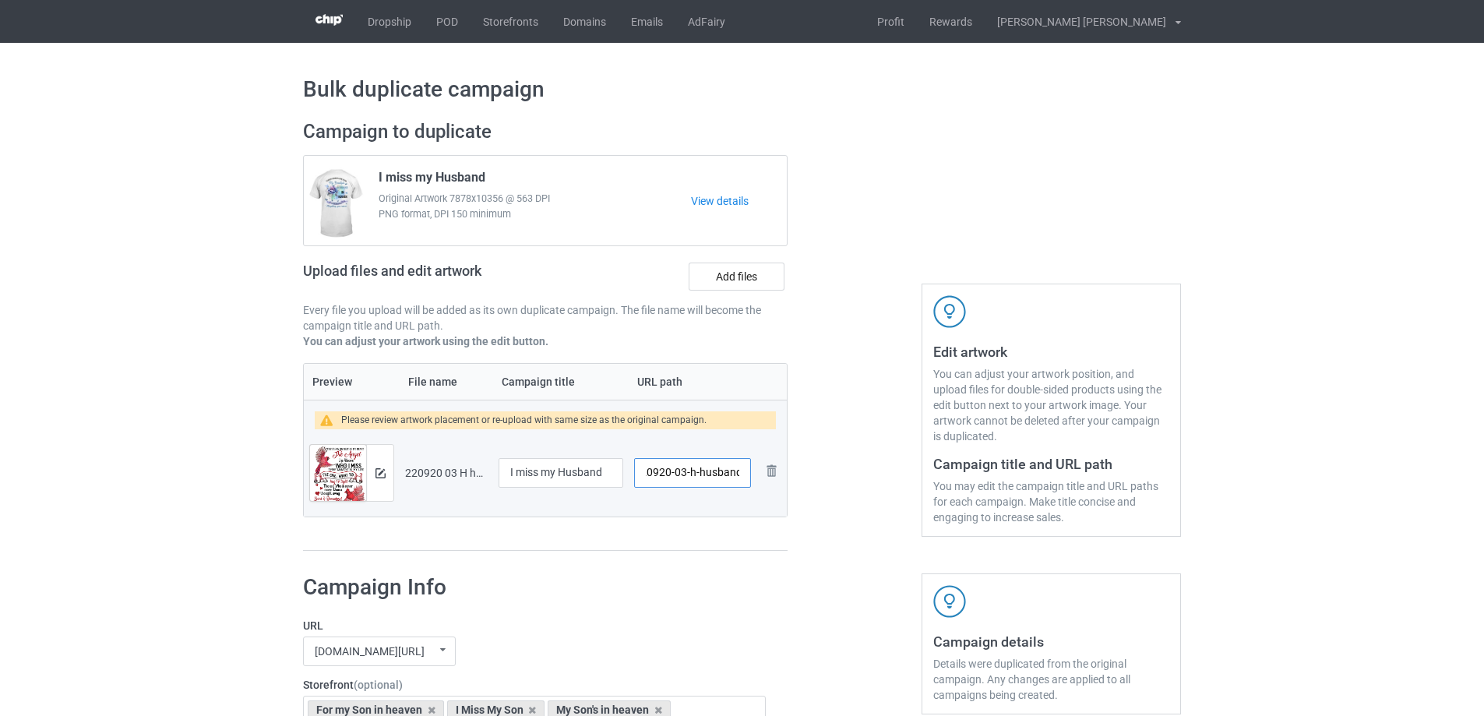
click at [739, 474] on input "/220920-03-h-husband" at bounding box center [692, 473] width 117 height 30
click at [700, 475] on input "/220920-03" at bounding box center [692, 473] width 117 height 30
drag, startPoint x: 697, startPoint y: 474, endPoint x: 705, endPoint y: 475, distance: 8.7
click at [705, 475] on input "/220920-01" at bounding box center [692, 473] width 117 height 30
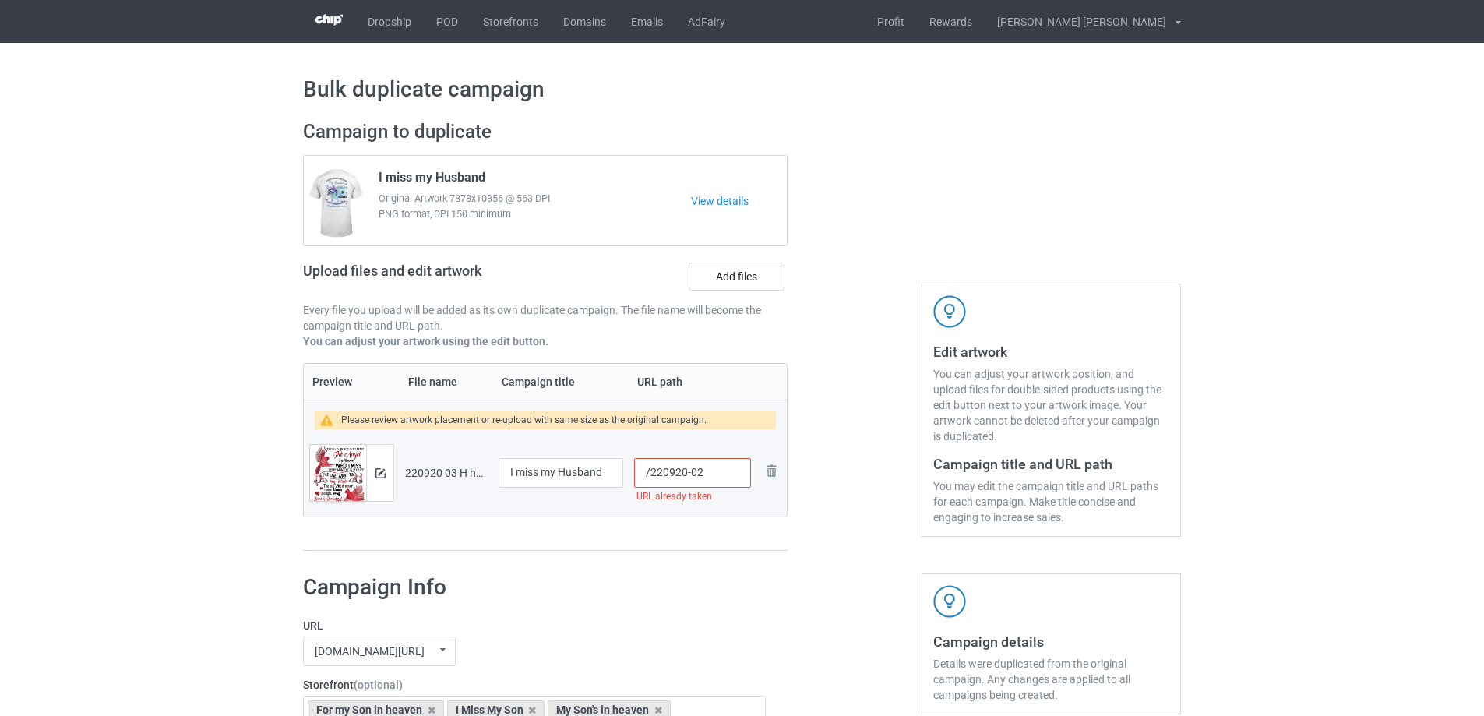
drag, startPoint x: 697, startPoint y: 475, endPoint x: 713, endPoint y: 475, distance: 16.4
click at [713, 475] on input "/220920-02" at bounding box center [692, 473] width 117 height 30
drag, startPoint x: 696, startPoint y: 478, endPoint x: 704, endPoint y: 481, distance: 8.7
click at [704, 481] on input "/220920-04" at bounding box center [692, 473] width 117 height 30
click at [702, 481] on input "/220920-05" at bounding box center [692, 473] width 117 height 30
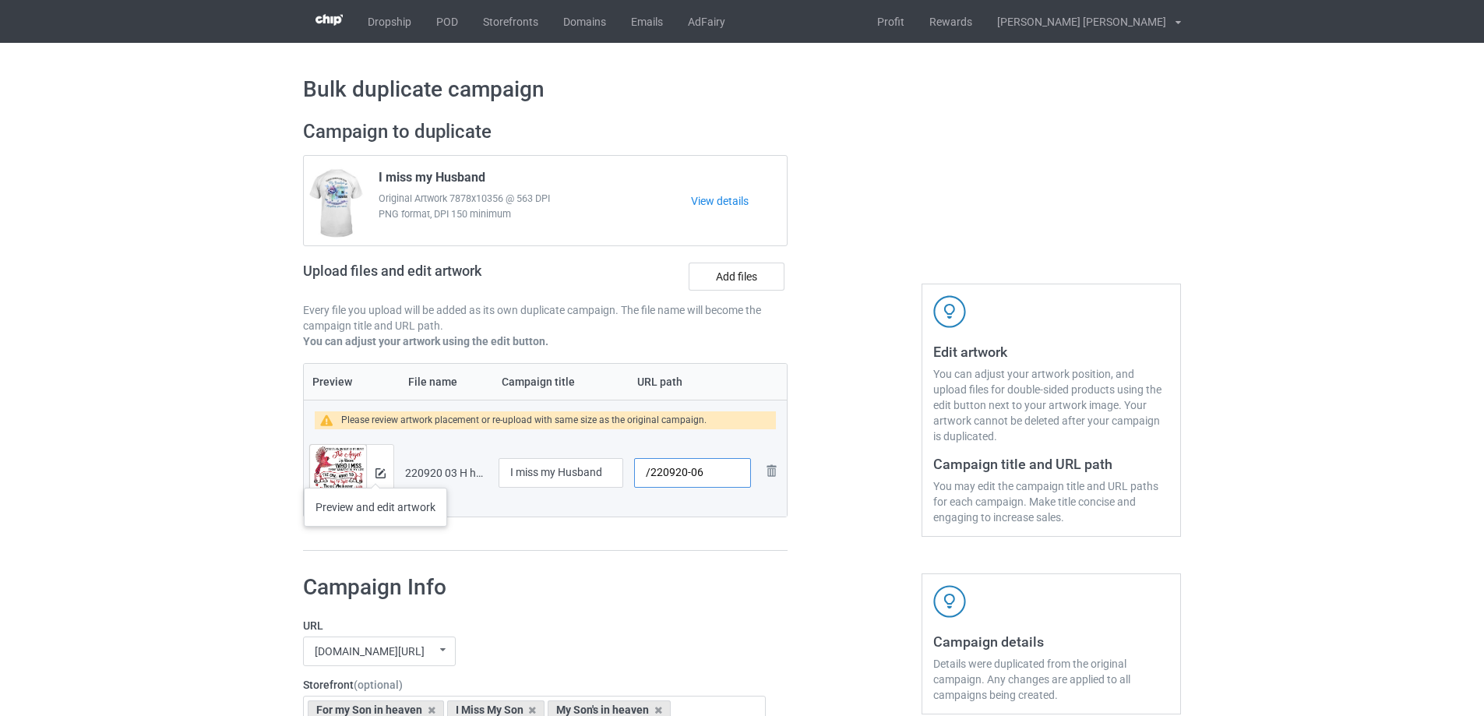
type input "/220920-06"
click at [376, 472] on img at bounding box center [381, 473] width 10 height 10
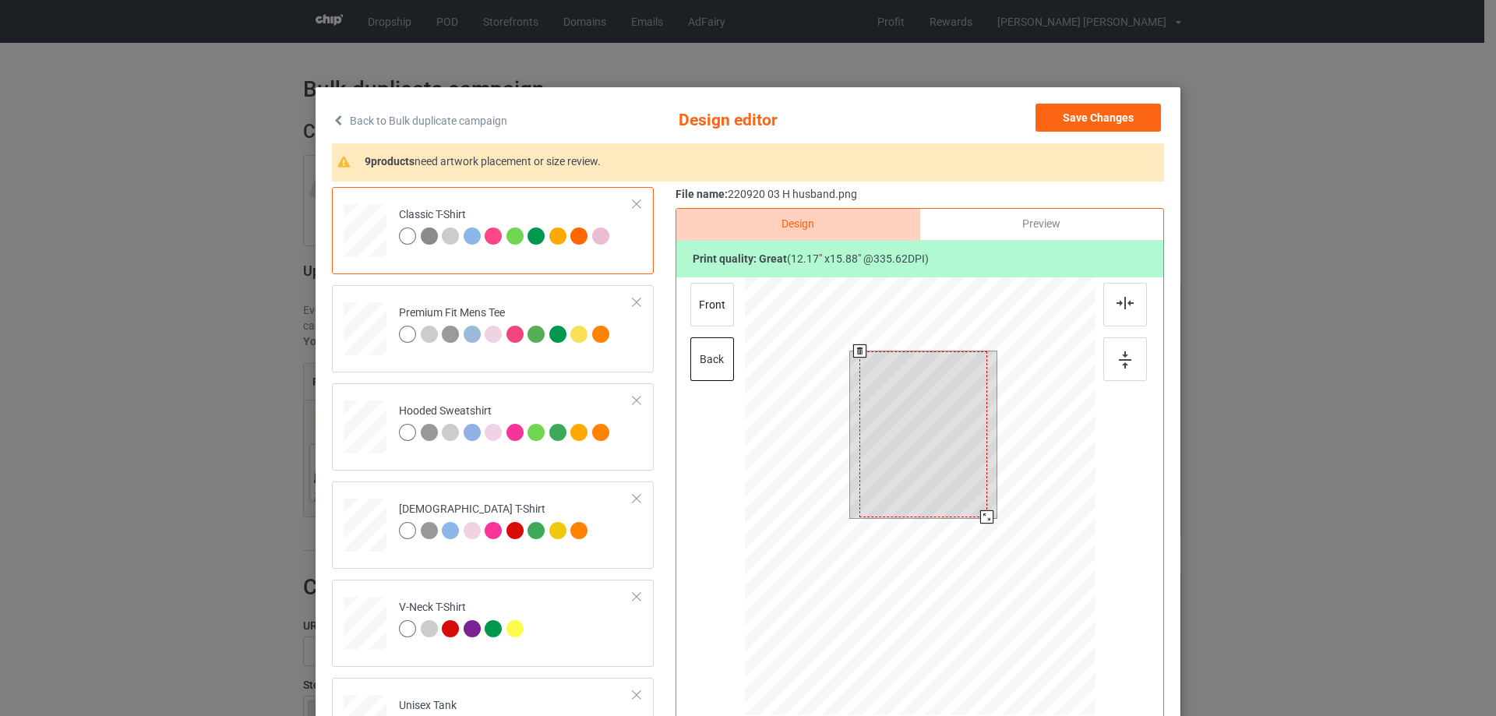
click at [984, 527] on div at bounding box center [920, 498] width 351 height 443
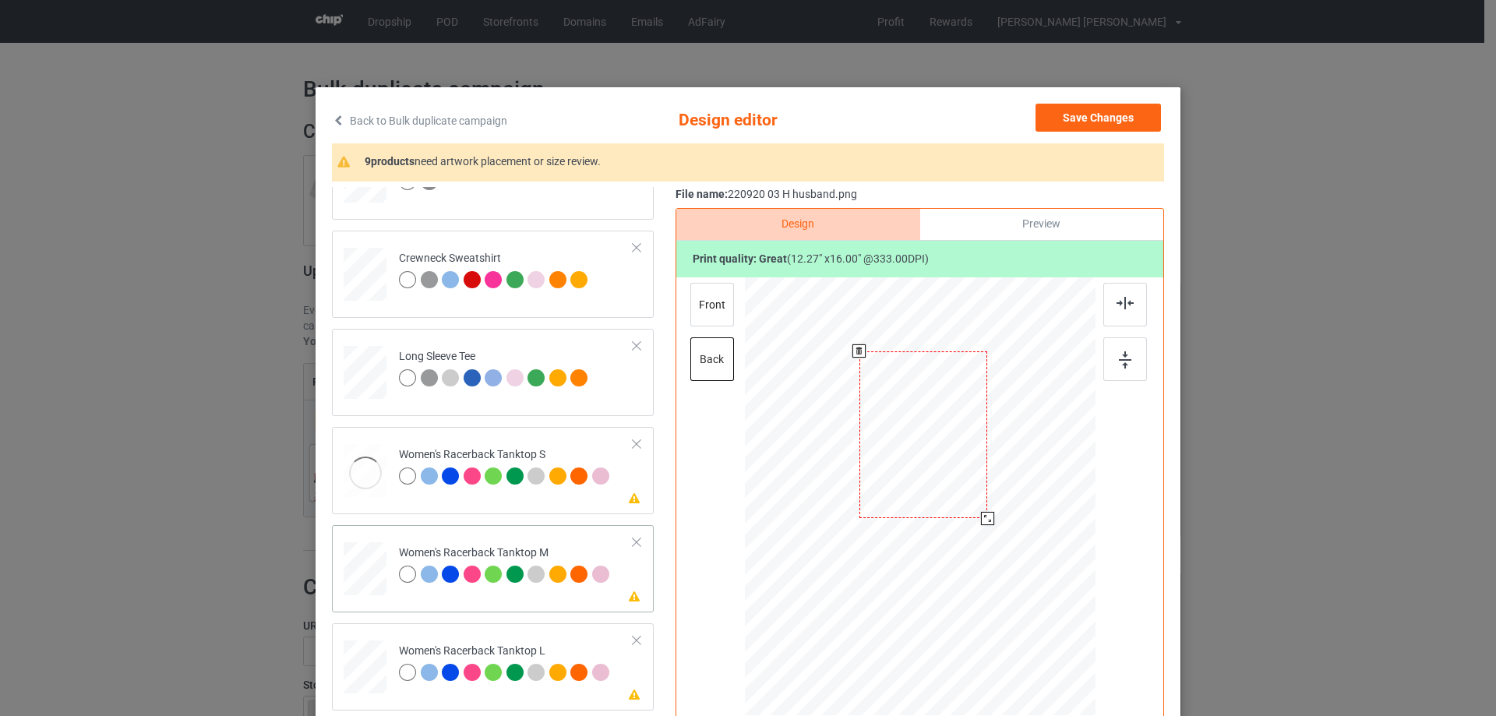
scroll to position [623, 0]
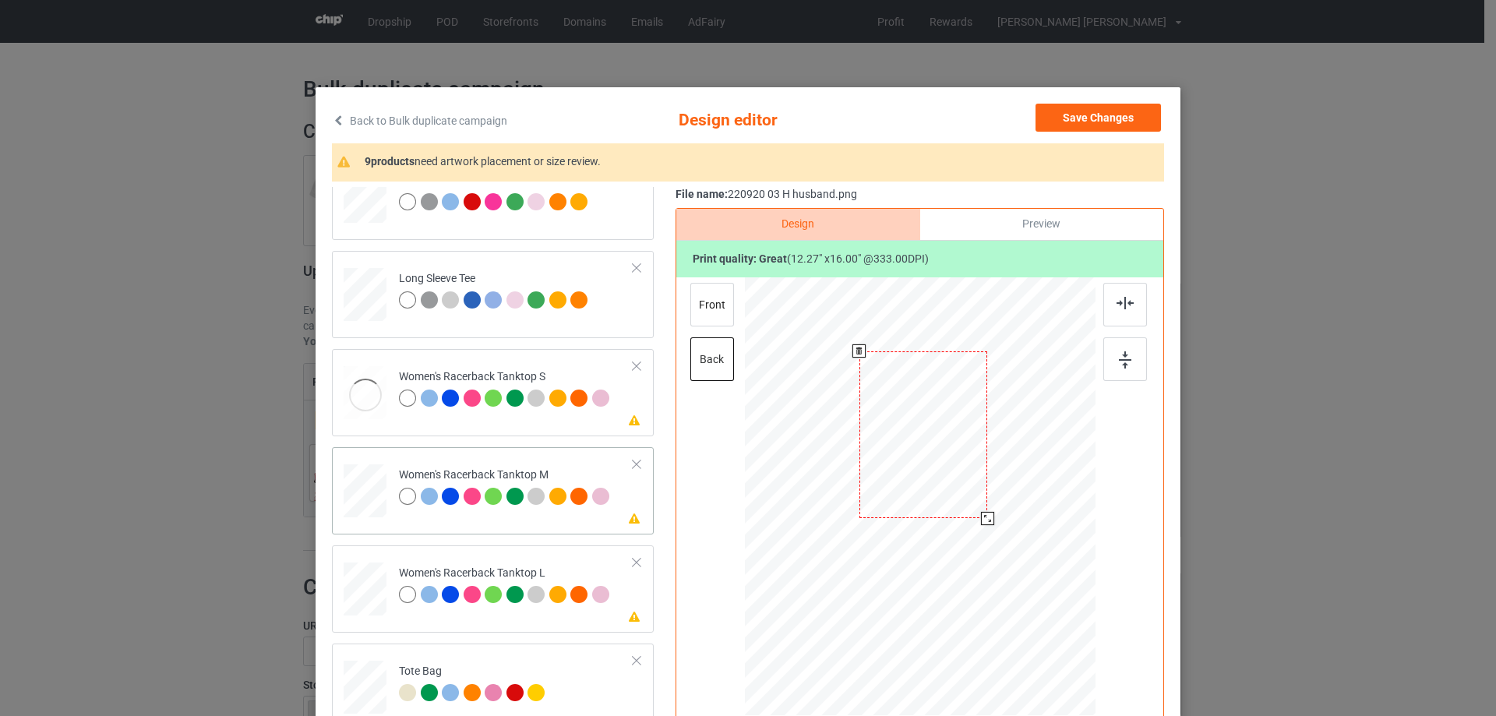
click at [365, 506] on div at bounding box center [365, 491] width 43 height 54
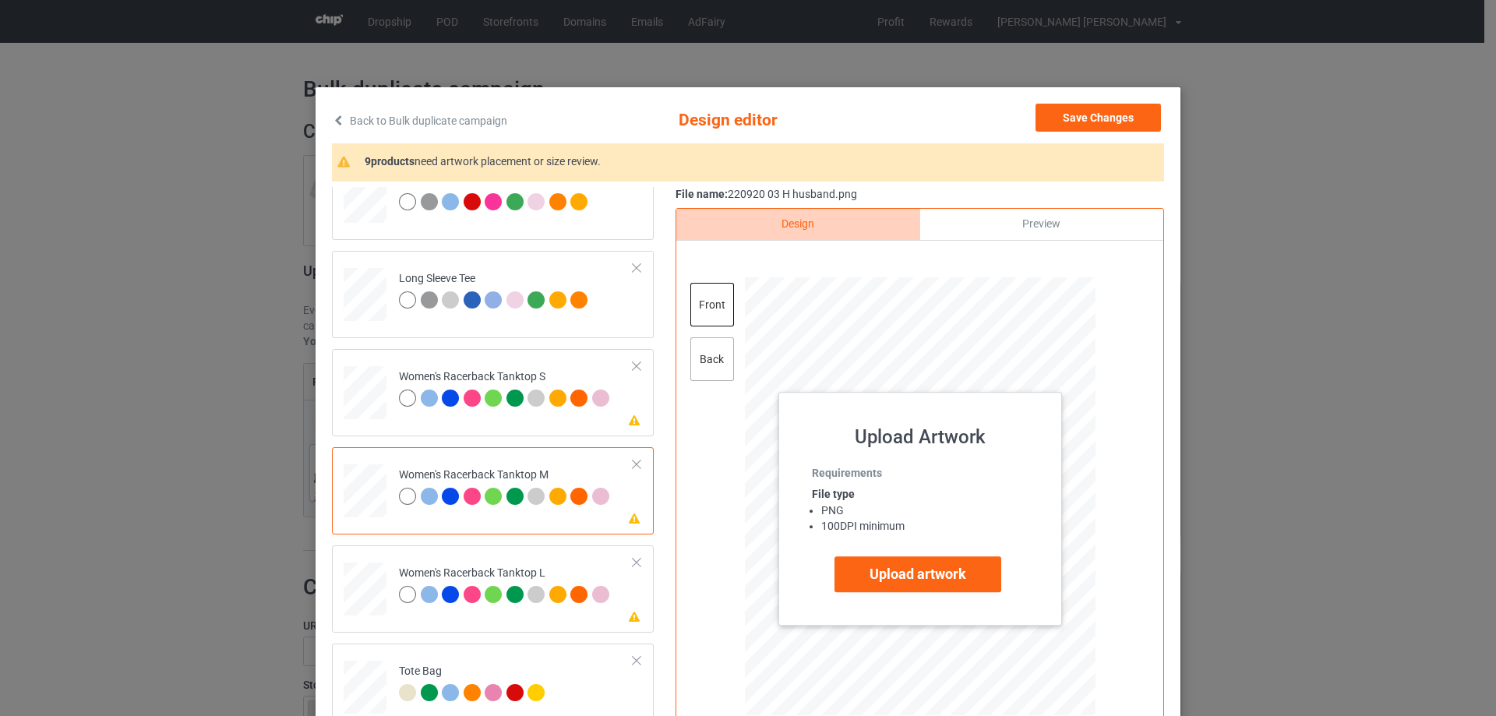
click at [719, 370] on div "back" at bounding box center [712, 359] width 44 height 44
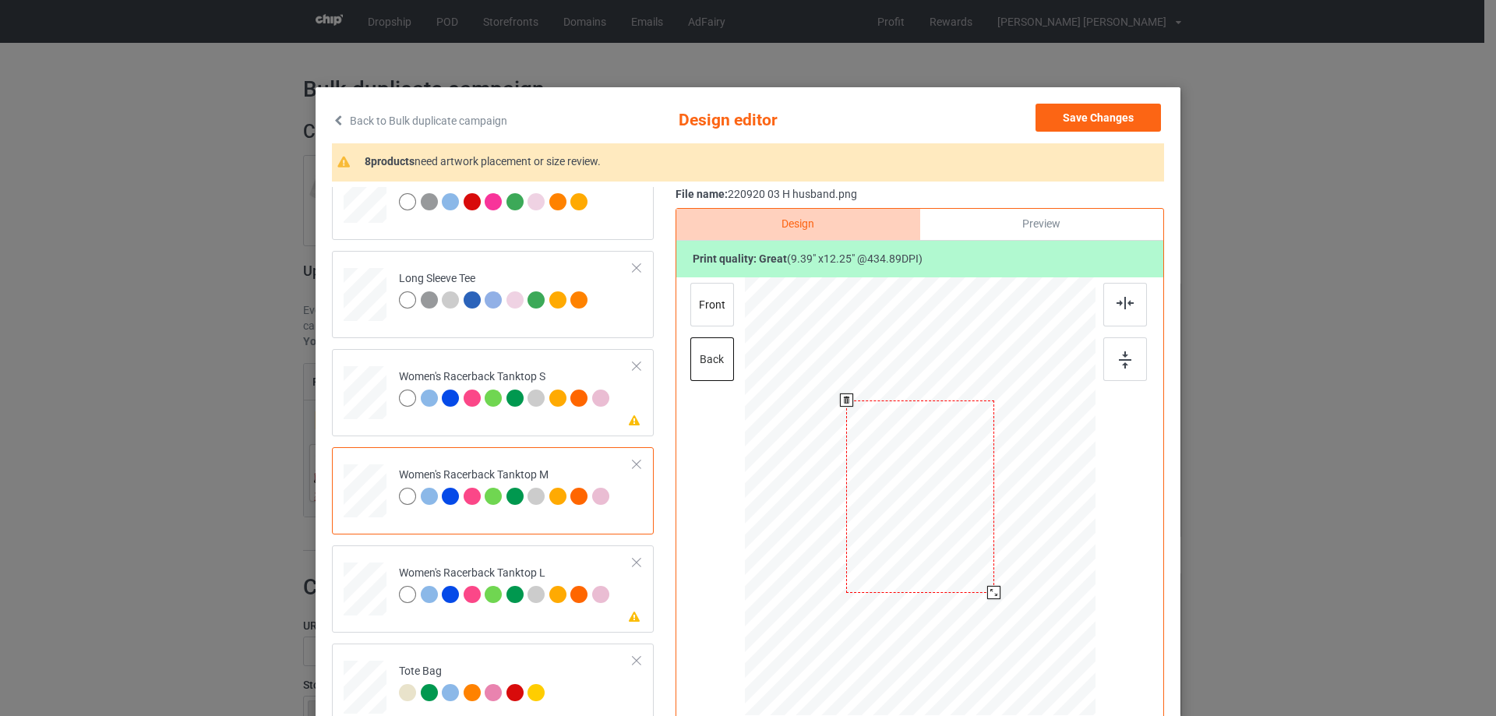
drag, startPoint x: 1015, startPoint y: 626, endPoint x: 961, endPoint y: 548, distance: 94.7
click at [994, 588] on div at bounding box center [920, 496] width 326 height 439
drag, startPoint x: 902, startPoint y: 464, endPoint x: 897, endPoint y: 494, distance: 30.1
click at [897, 494] on div at bounding box center [914, 526] width 144 height 189
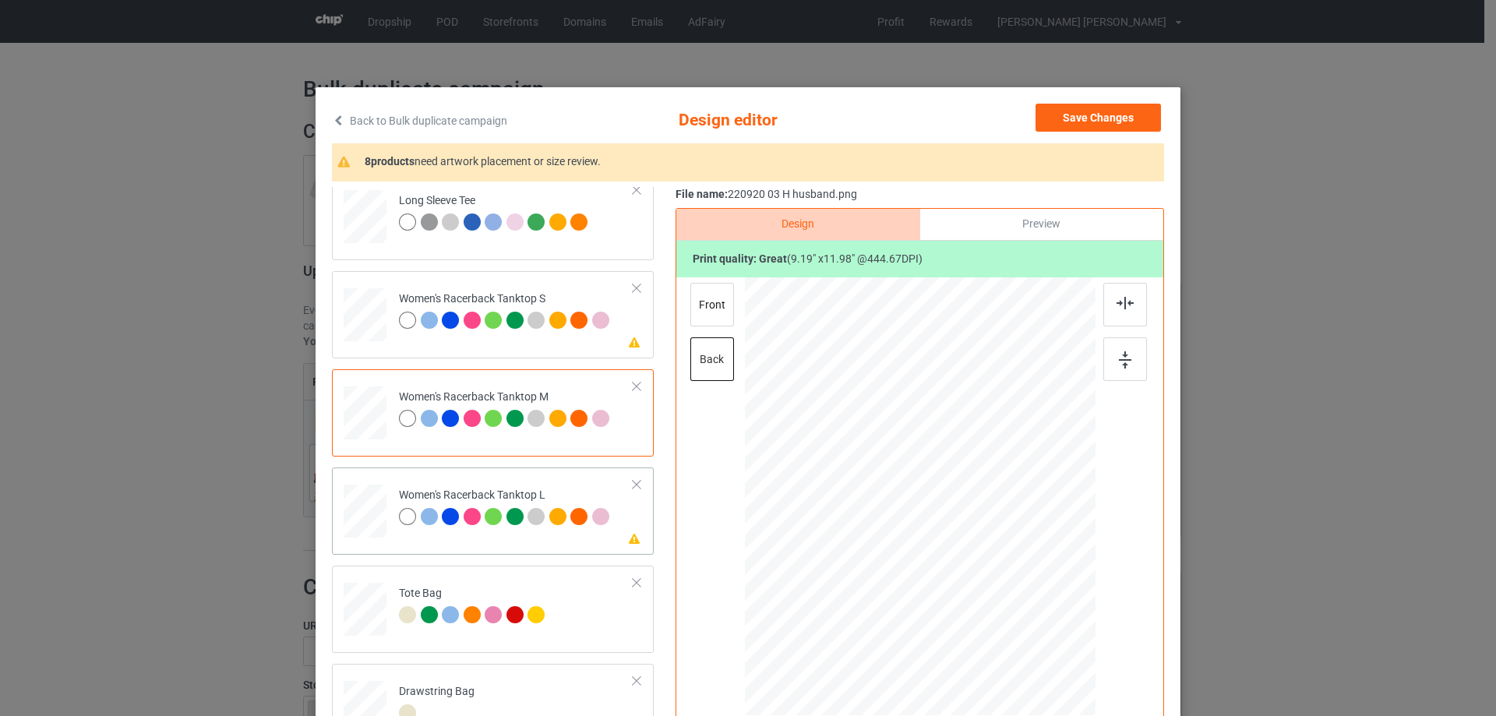
click at [364, 503] on div at bounding box center [365, 511] width 43 height 51
drag, startPoint x: 1019, startPoint y: 633, endPoint x: 978, endPoint y: 577, distance: 69.7
click at [978, 577] on div at bounding box center [981, 576] width 13 height 13
drag, startPoint x: 905, startPoint y: 503, endPoint x: 900, endPoint y: 513, distance: 11.5
click at [900, 513] on div at bounding box center [915, 507] width 122 height 160
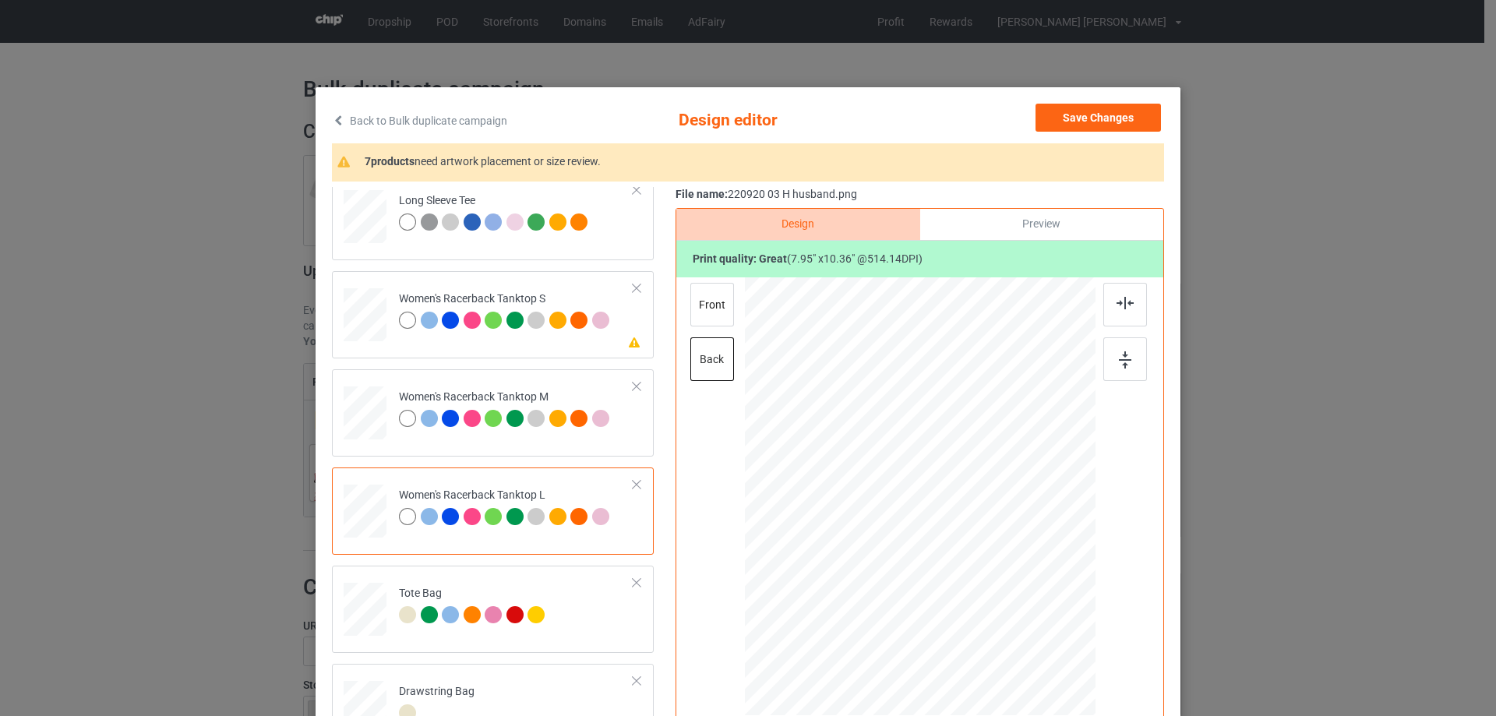
scroll to position [779, 0]
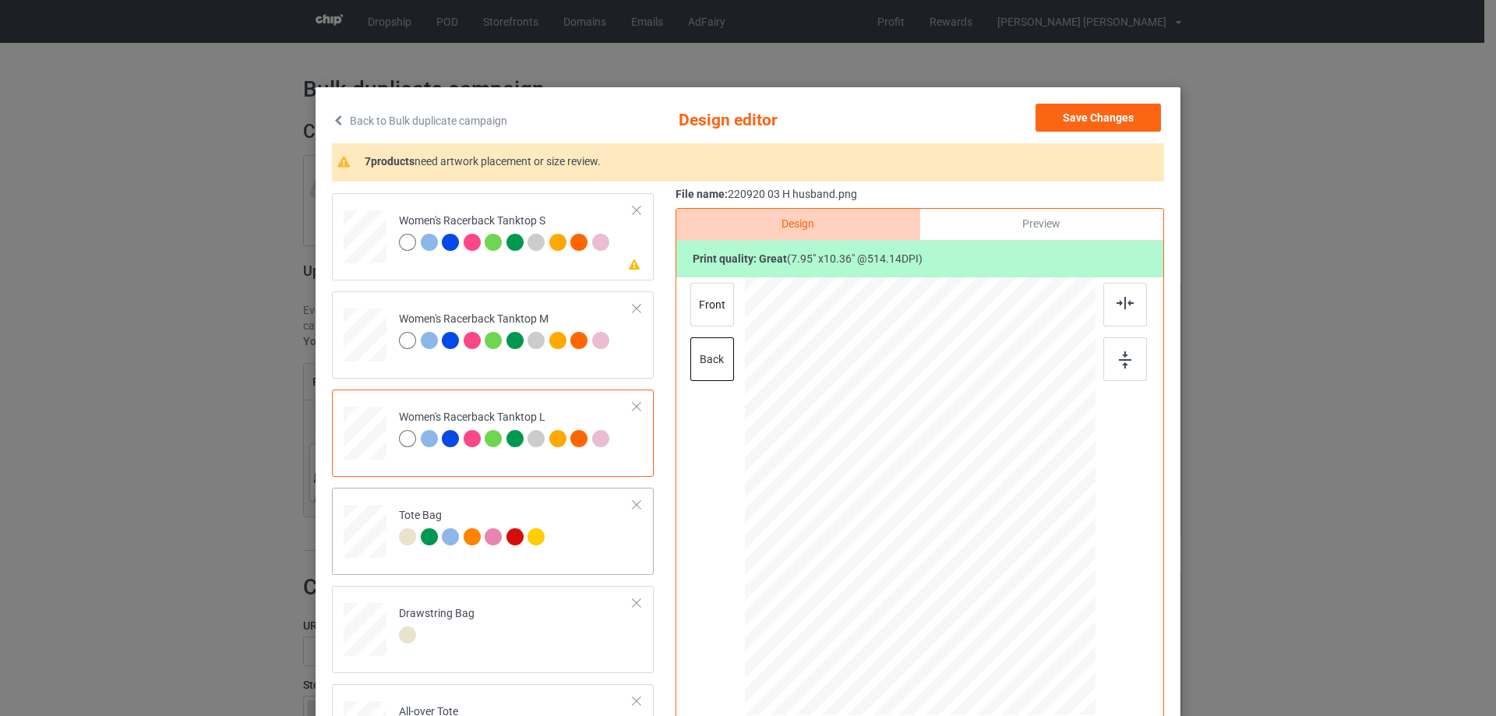
click at [355, 548] on div at bounding box center [365, 538] width 20 height 23
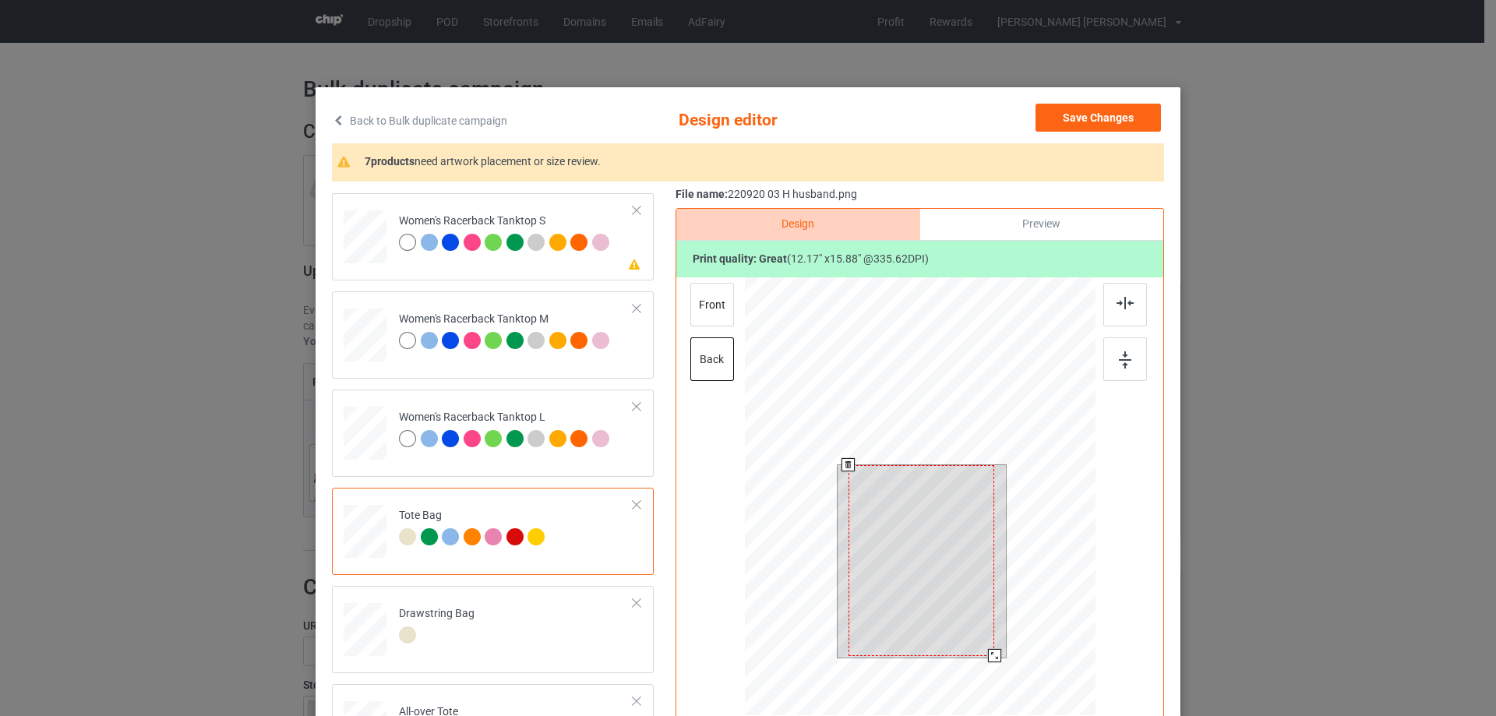
click at [1003, 673] on div at bounding box center [920, 498] width 351 height 443
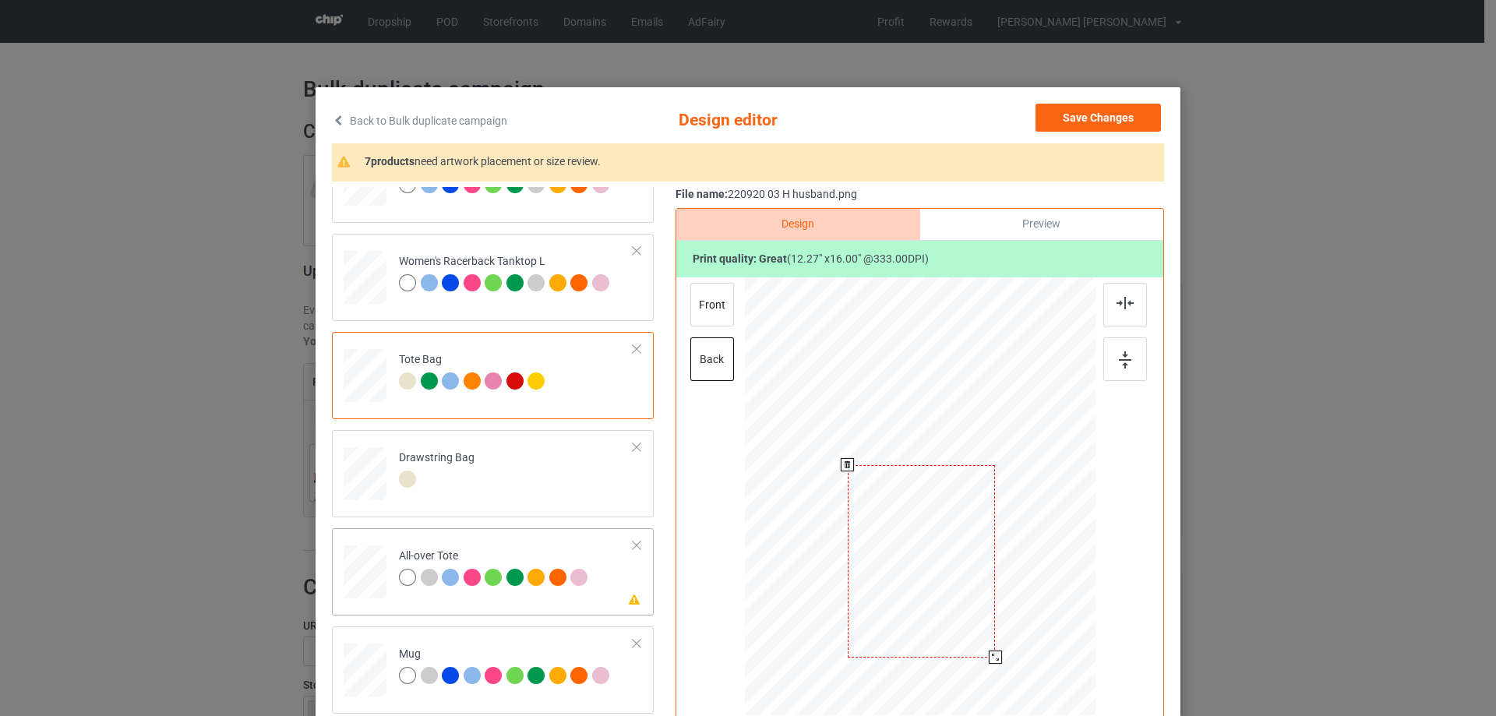
scroll to position [1013, 0]
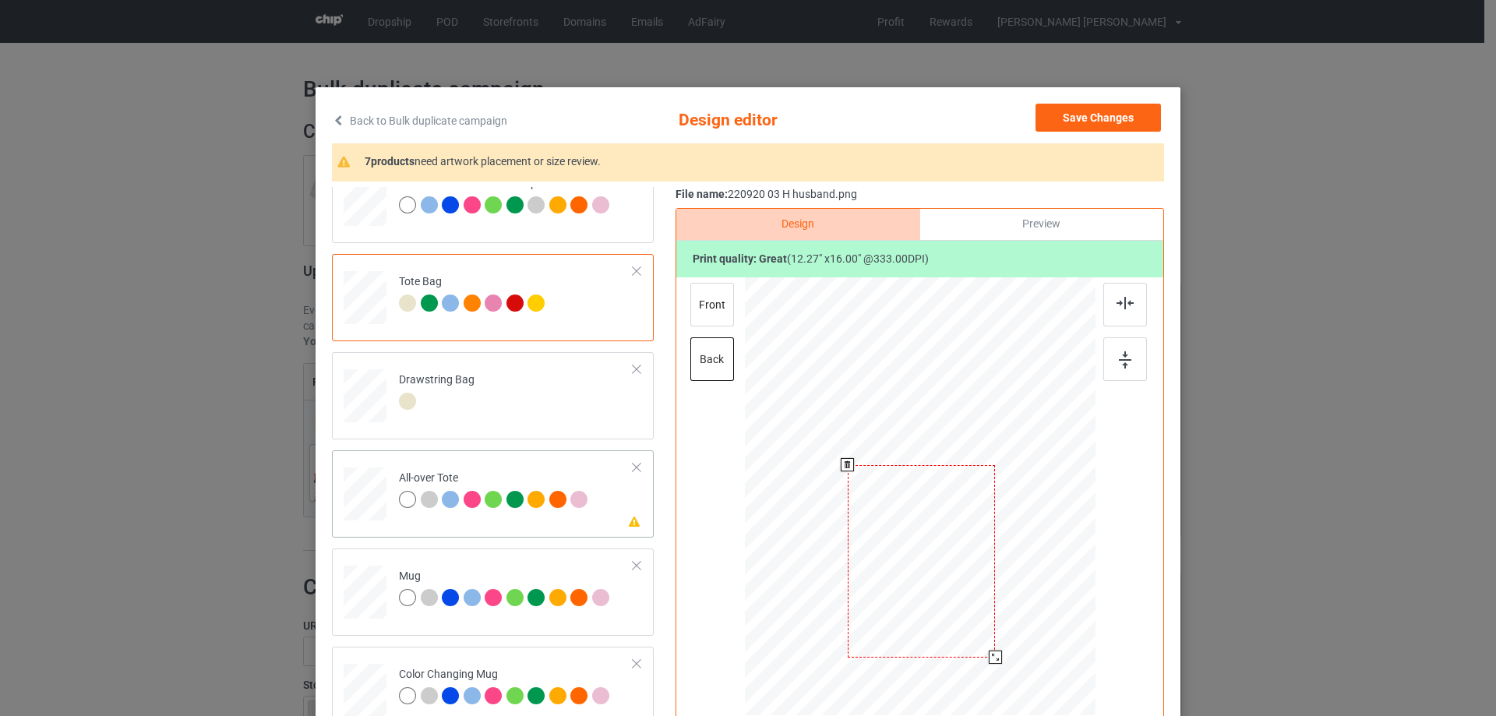
click at [356, 496] on div at bounding box center [365, 494] width 43 height 43
drag, startPoint x: 1021, startPoint y: 637, endPoint x: 1003, endPoint y: 612, distance: 30.3
click at [1023, 622] on div at bounding box center [920, 496] width 351 height 351
click at [948, 570] on div at bounding box center [919, 490] width 199 height 259
click at [1126, 306] on img at bounding box center [1124, 303] width 17 height 12
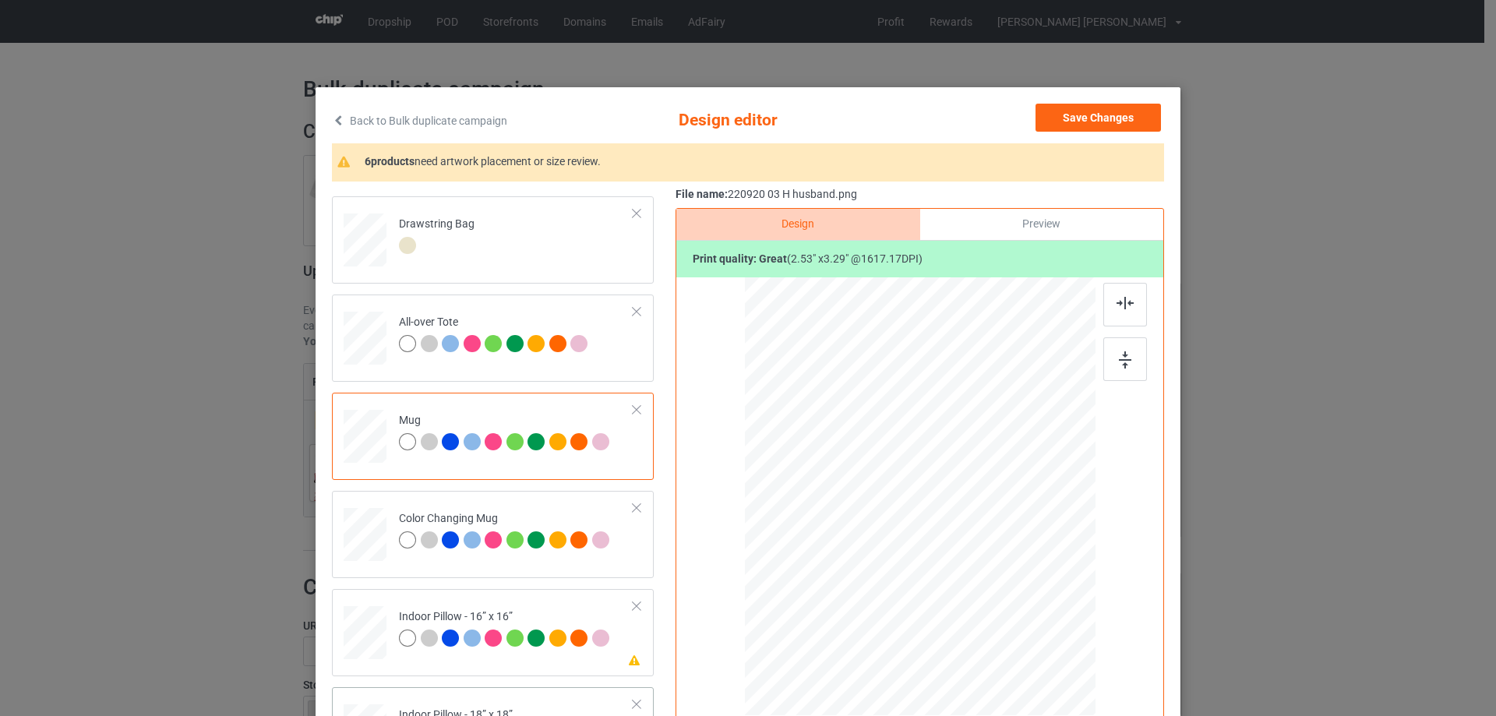
scroll to position [1324, 0]
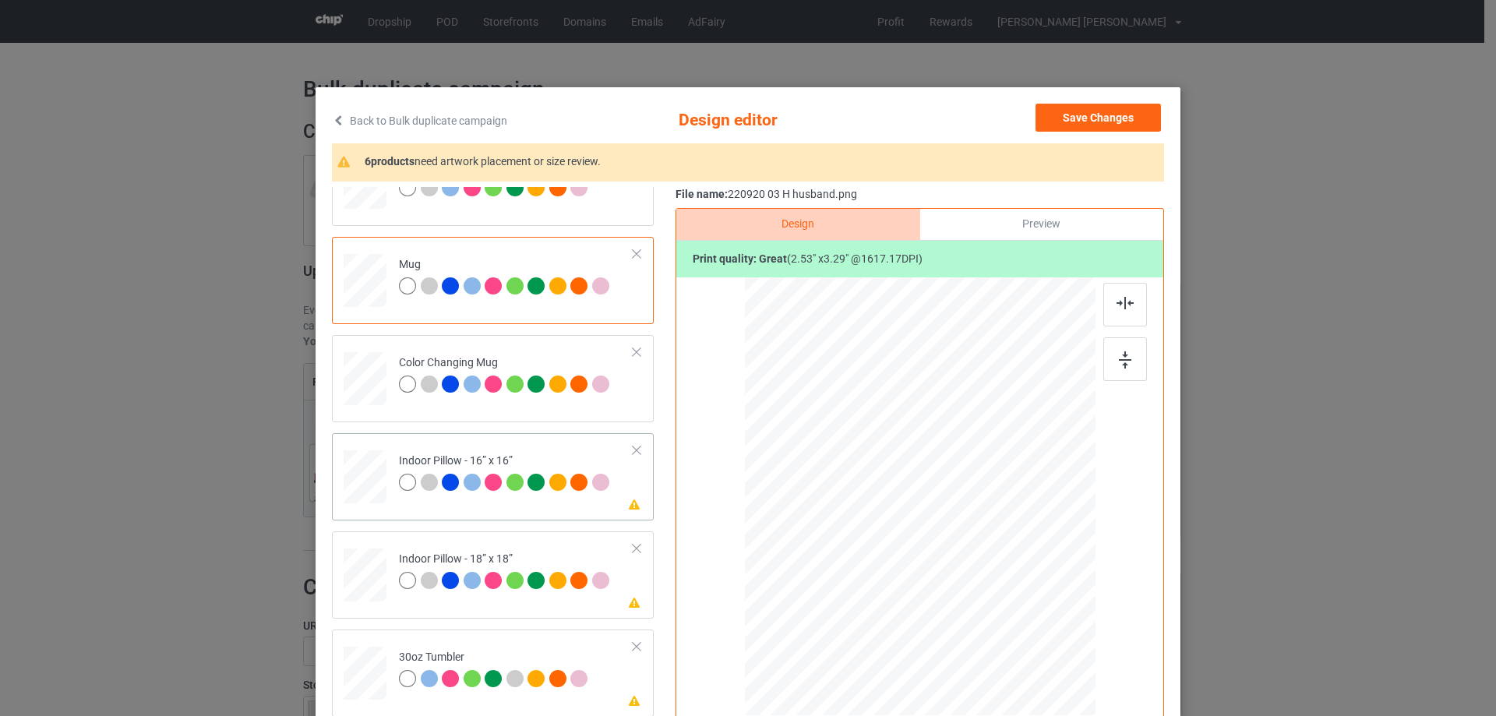
click at [369, 464] on div at bounding box center [365, 477] width 43 height 43
drag, startPoint x: 1017, startPoint y: 634, endPoint x: 1016, endPoint y: 610, distance: 24.2
click at [1016, 610] on div at bounding box center [920, 497] width 351 height 350
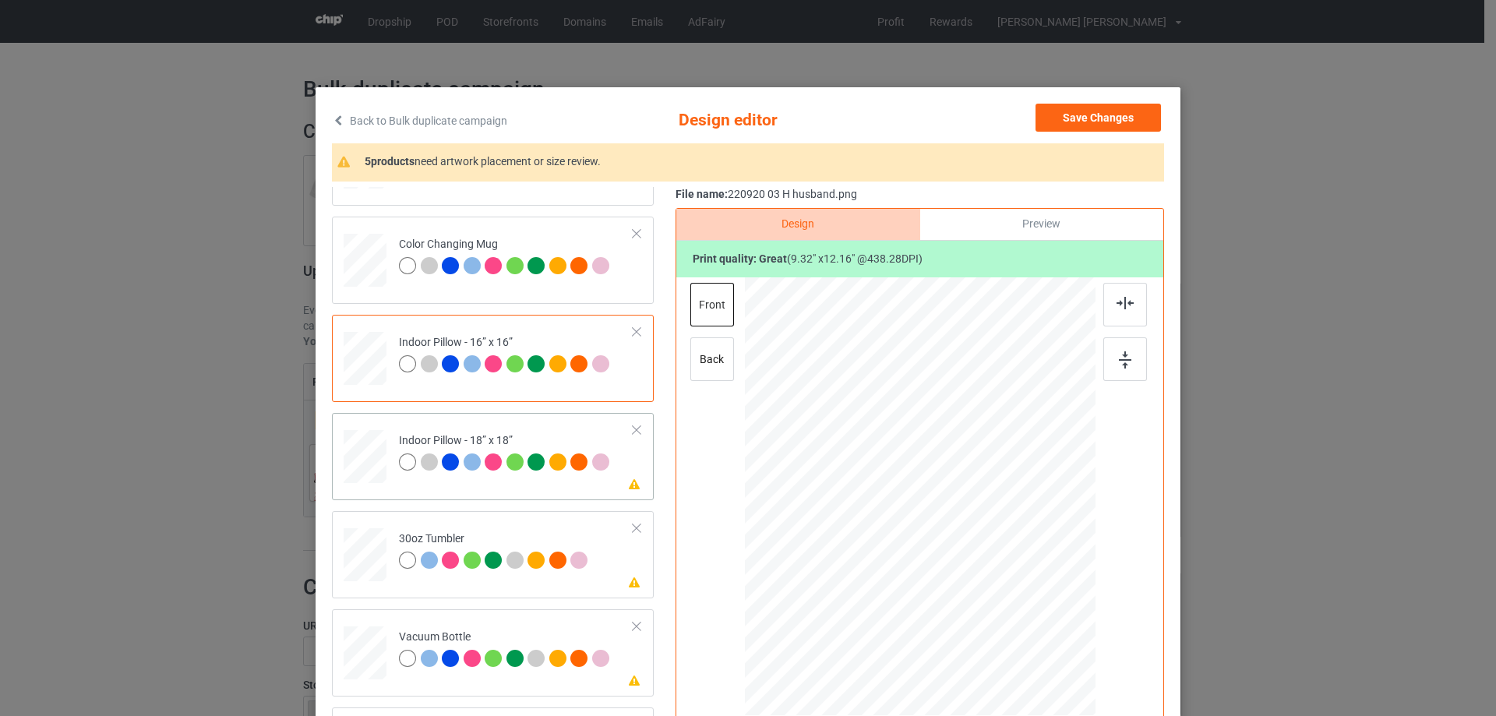
click at [378, 469] on div at bounding box center [365, 457] width 43 height 43
drag, startPoint x: 1020, startPoint y: 636, endPoint x: 516, endPoint y: 524, distance: 516.2
click at [1015, 620] on div at bounding box center [1016, 621] width 13 height 13
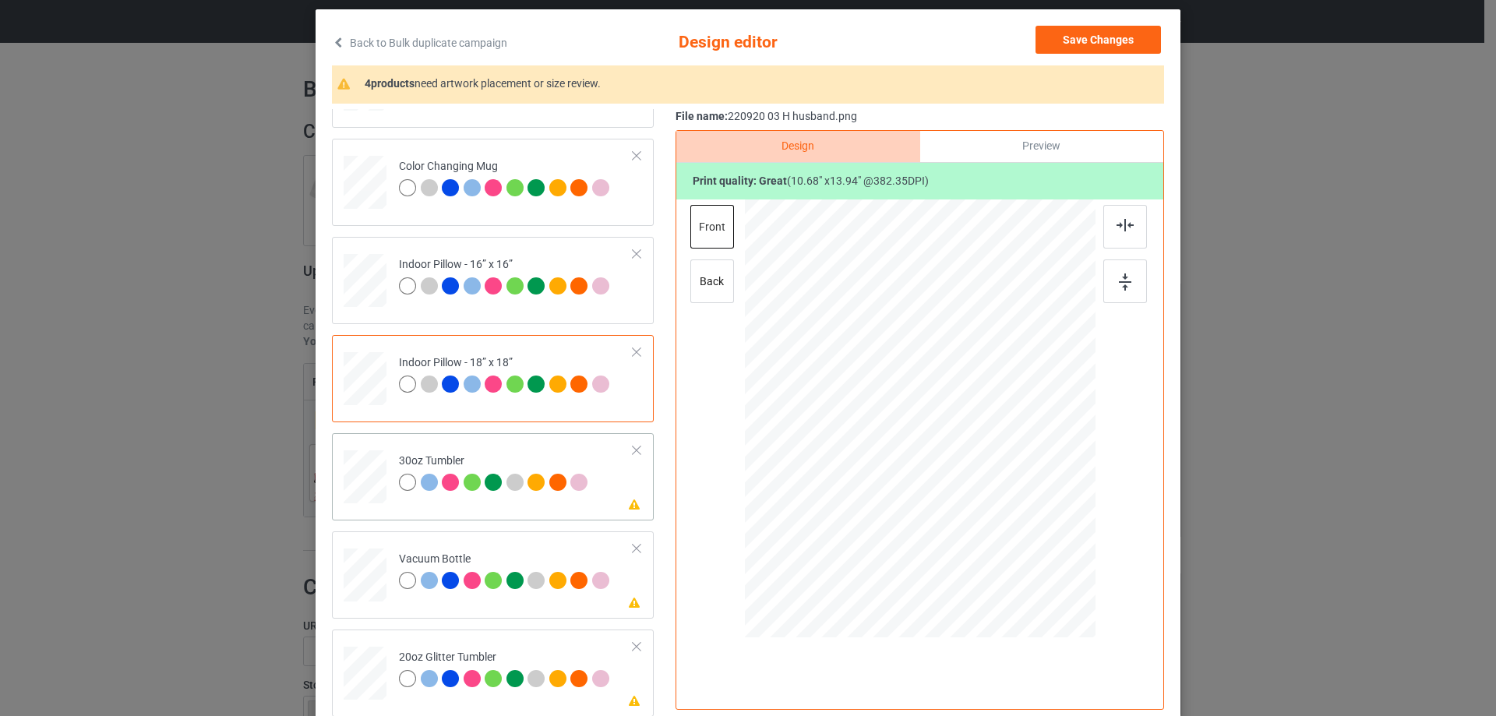
click at [365, 477] on div at bounding box center [364, 477] width 41 height 23
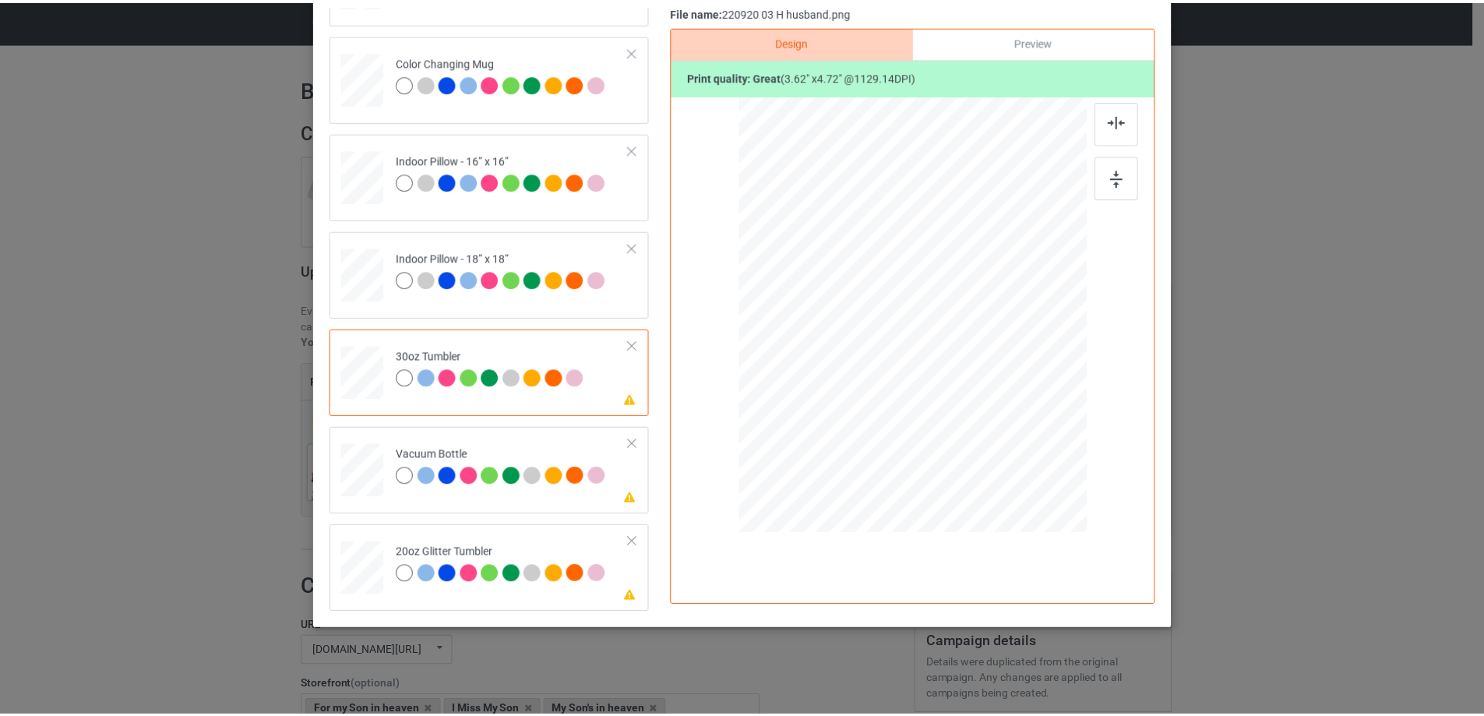
scroll to position [0, 0]
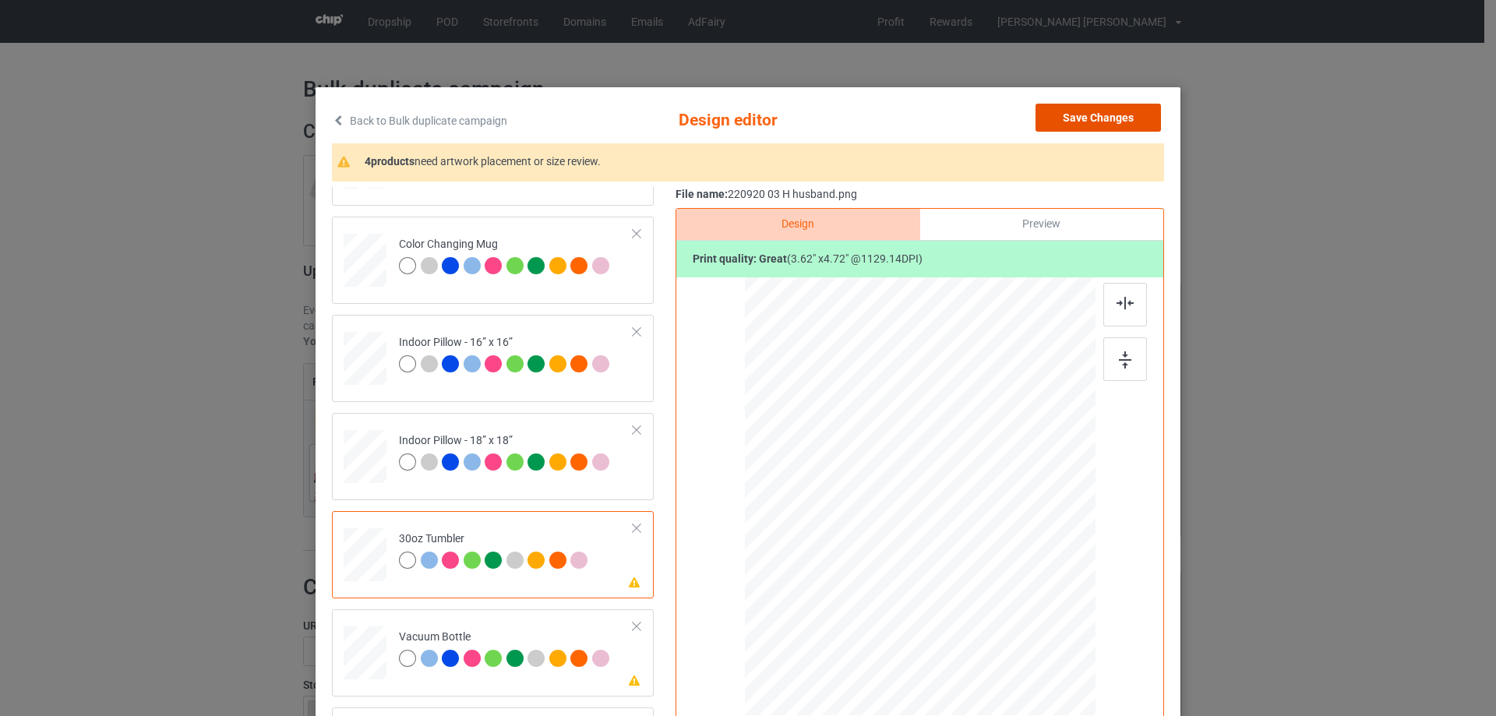
click at [1116, 122] on button "Save Changes" at bounding box center [1097, 118] width 125 height 28
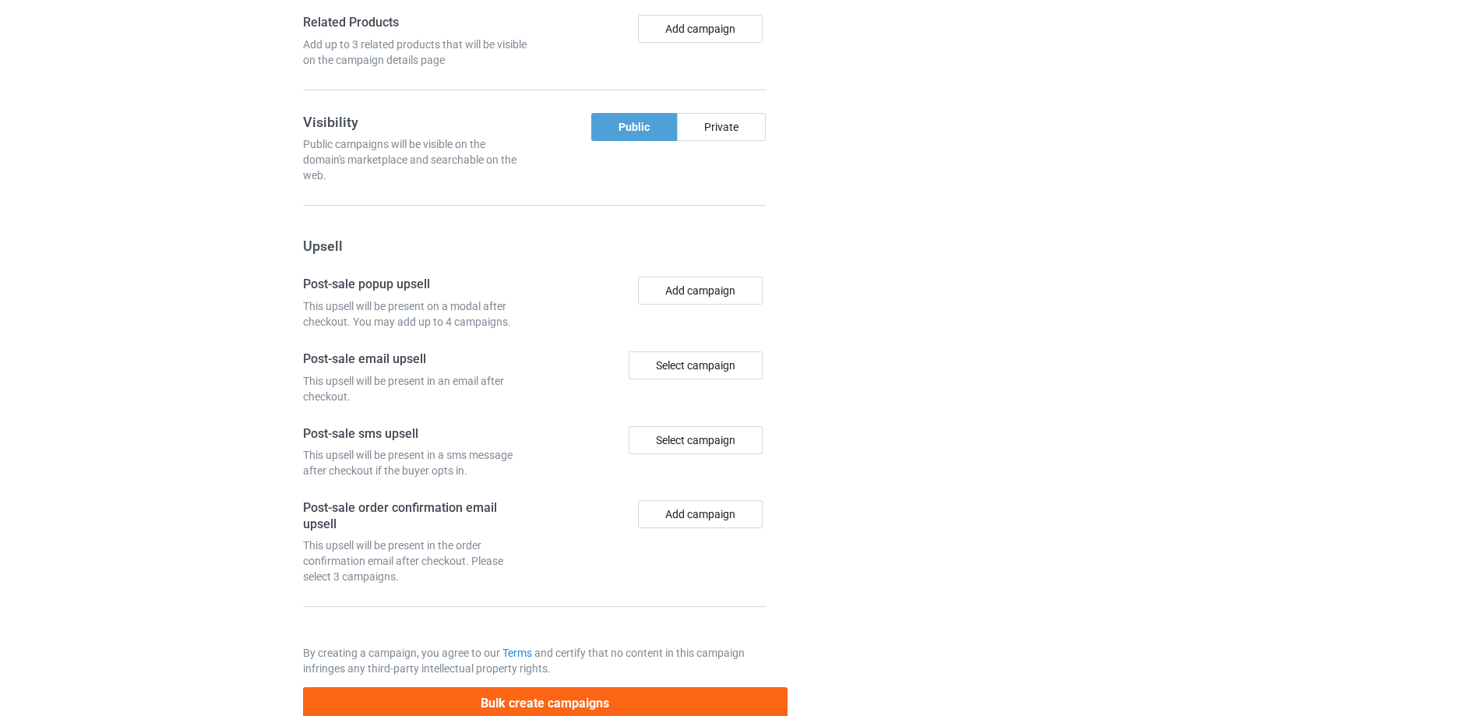
scroll to position [1320, 0]
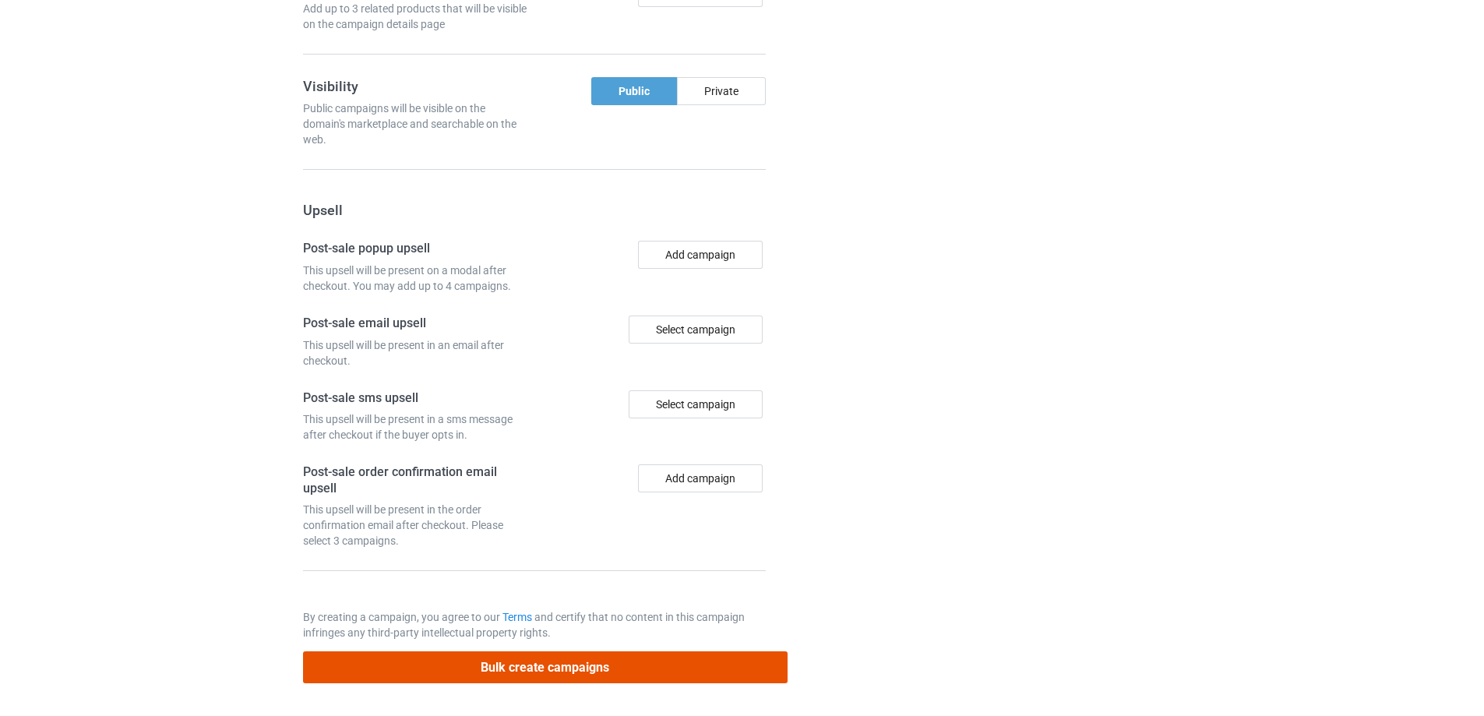
click at [549, 670] on button "Bulk create campaigns" at bounding box center [545, 667] width 485 height 32
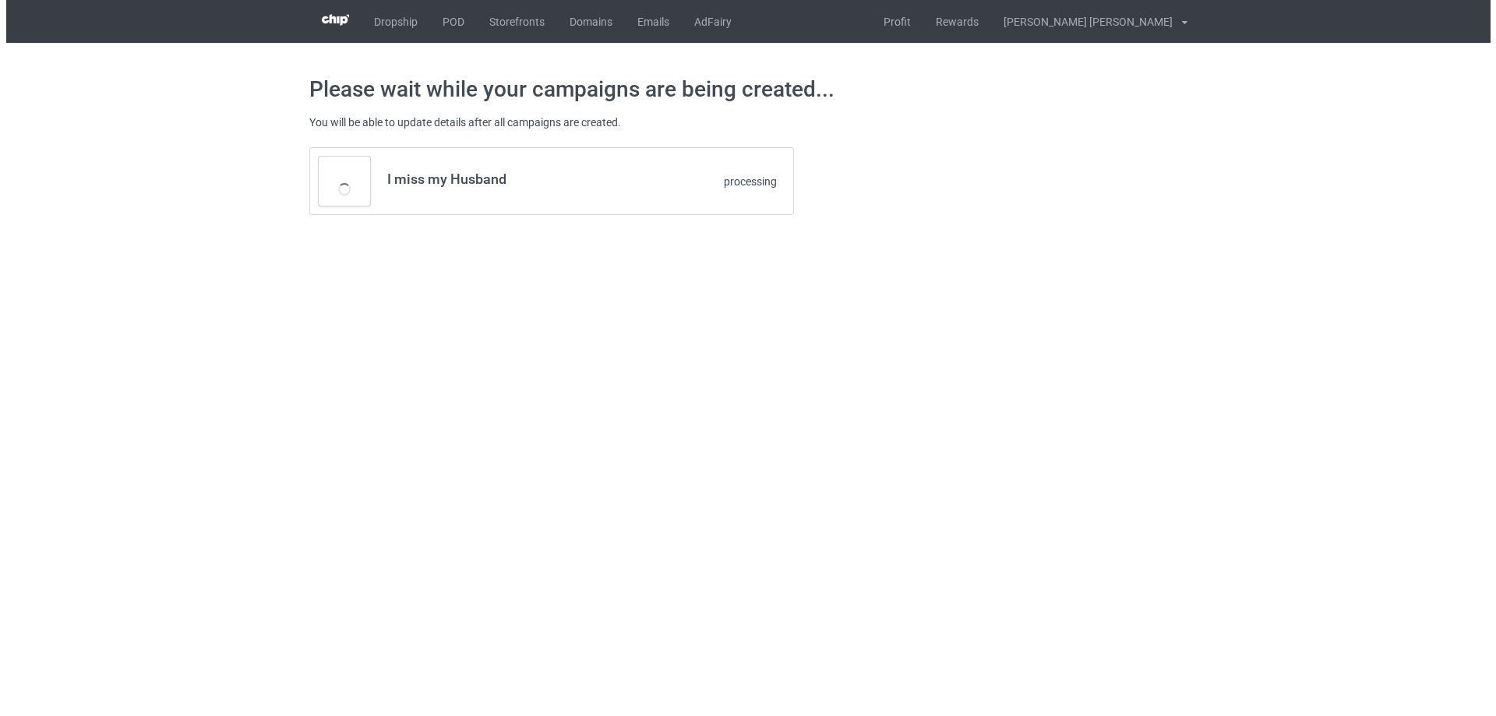
scroll to position [0, 0]
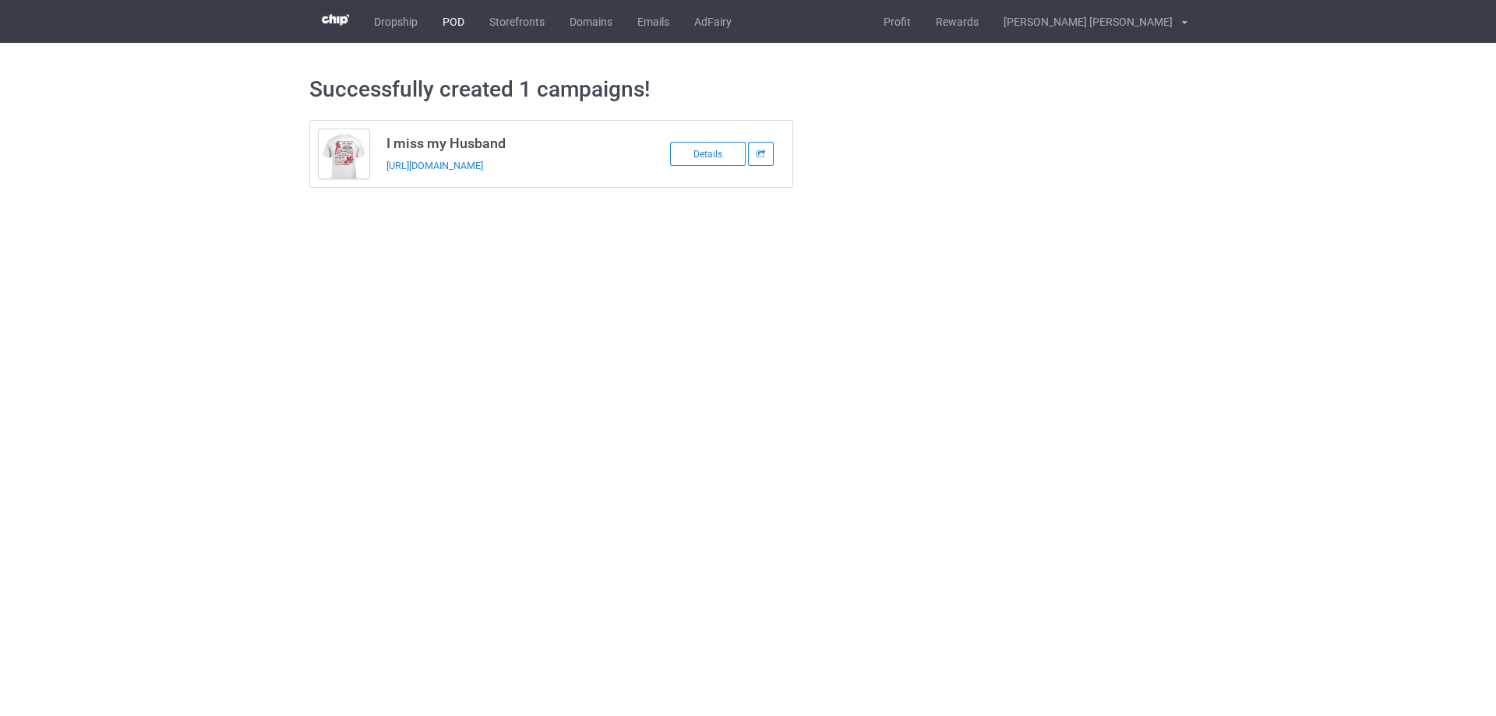
click at [453, 23] on link "POD" at bounding box center [453, 21] width 47 height 43
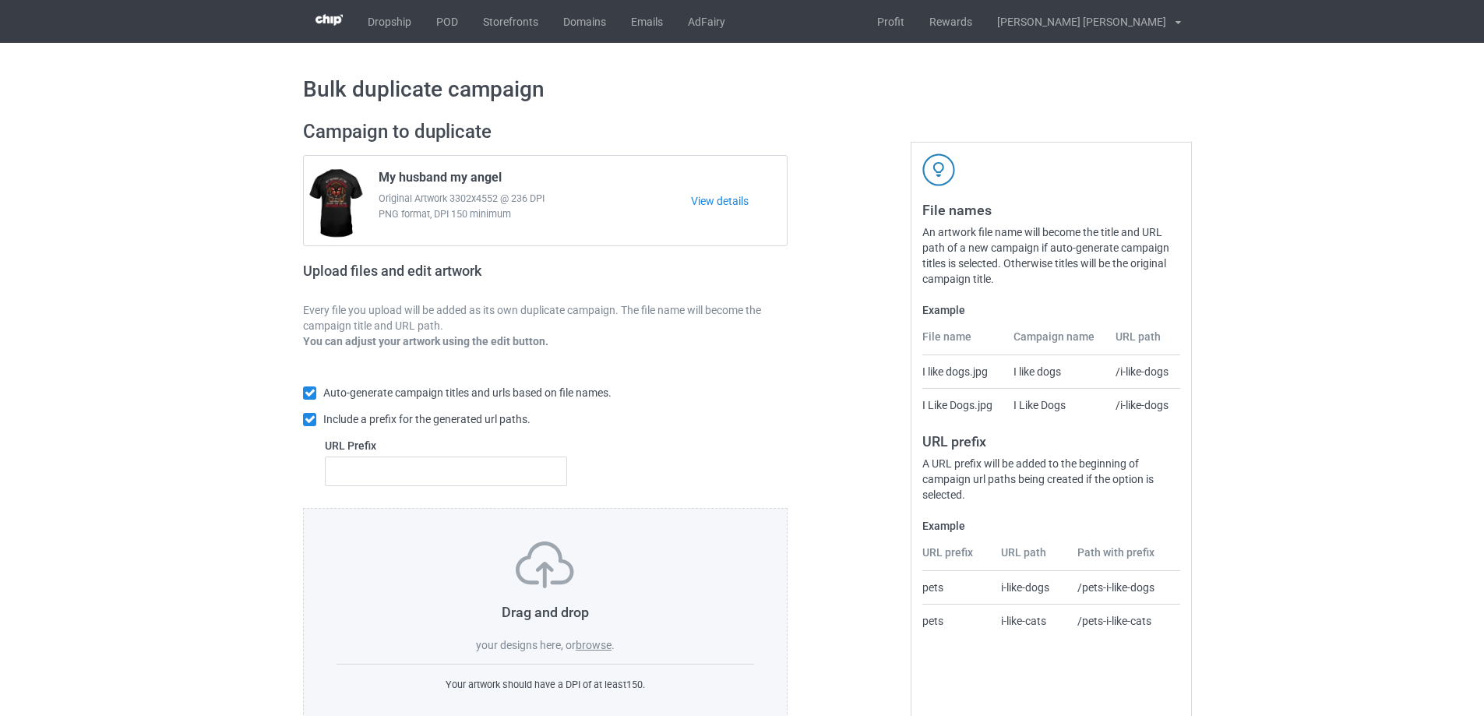
click at [588, 647] on label "browse" at bounding box center [594, 645] width 36 height 12
click at [0, 0] on input "browse" at bounding box center [0, 0] width 0 height 0
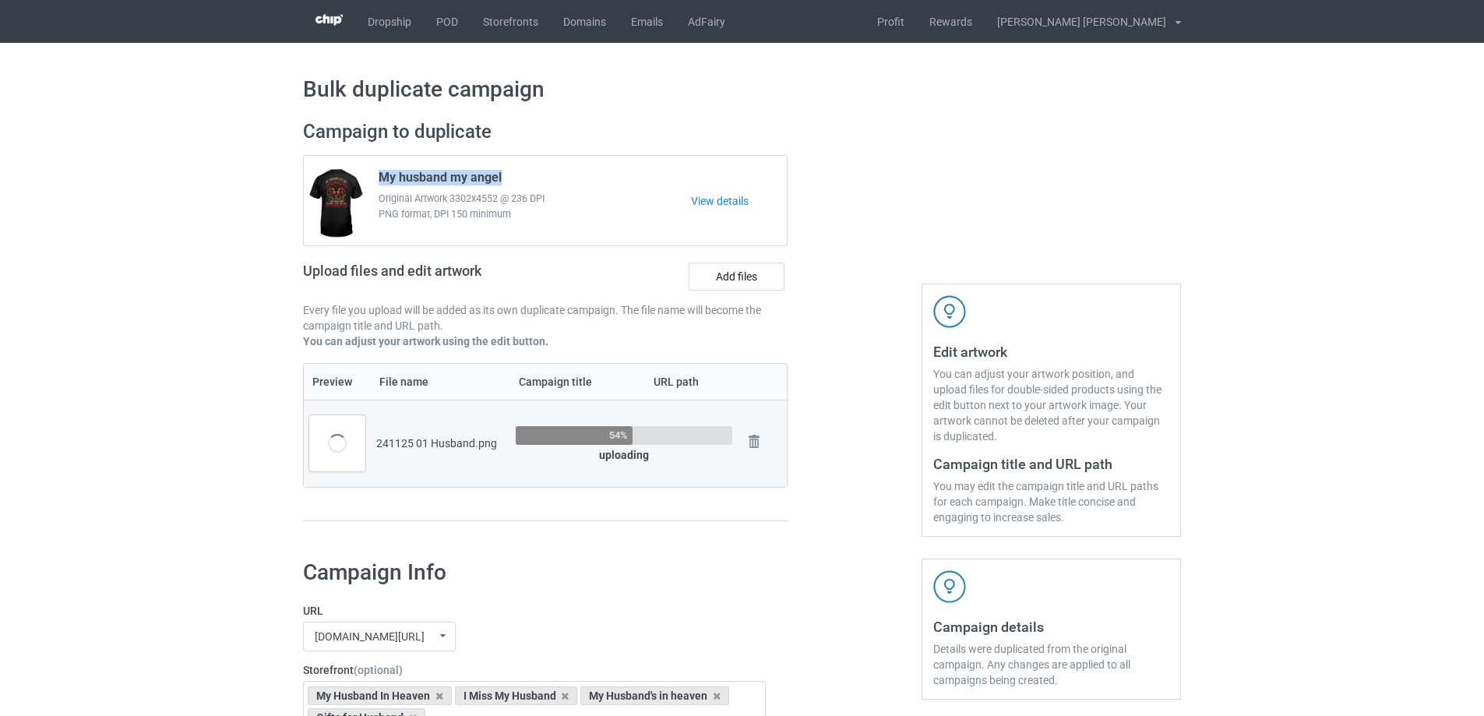
drag, startPoint x: 381, startPoint y: 178, endPoint x: 503, endPoint y: 178, distance: 121.5
click at [503, 178] on div "My husband my angel Original Artwork 3302x4552 @ 236 DPI PNG format, DPI 150 mi…" at bounding box center [529, 200] width 323 height 73
copy span "My husband my angel"
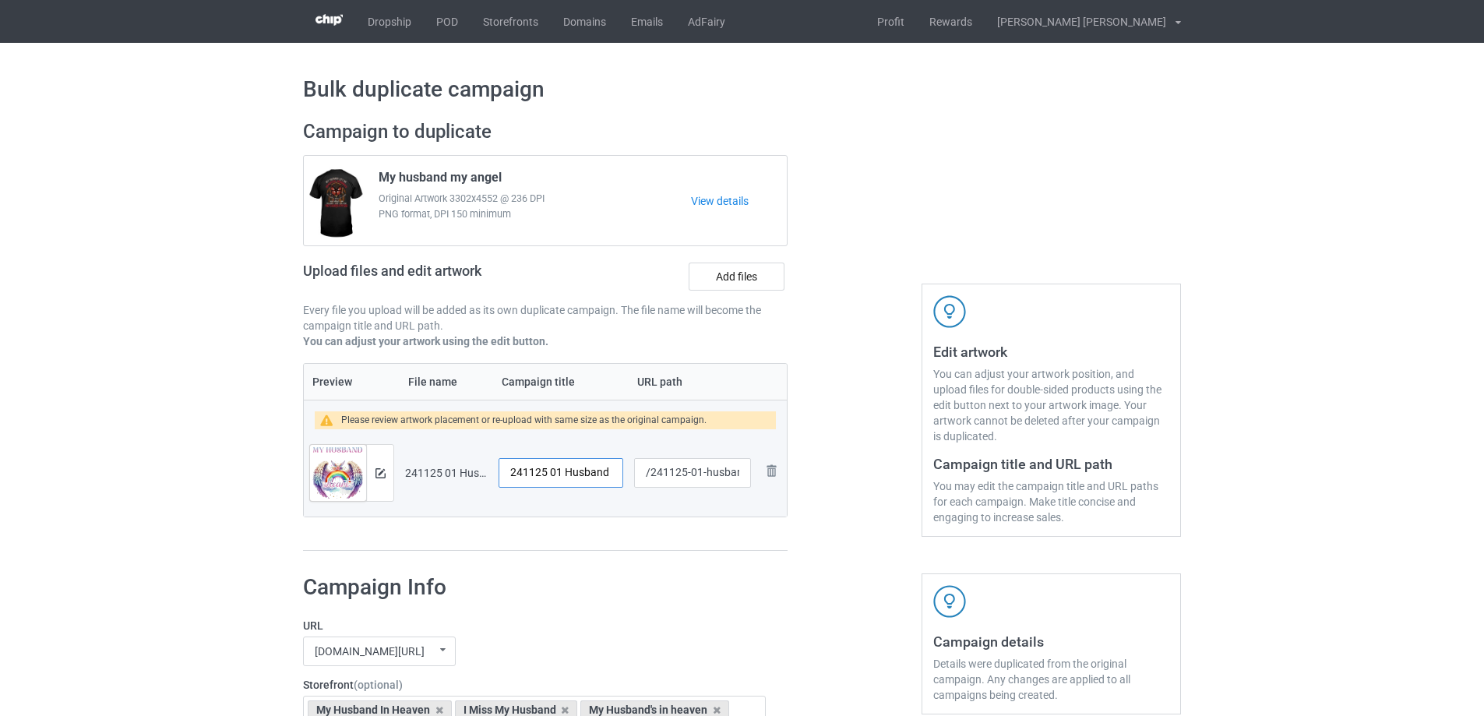
click at [587, 473] on input "241125 01 Husband" at bounding box center [561, 473] width 125 height 30
paste input "My husband my angel"
type input "My husband my angel"
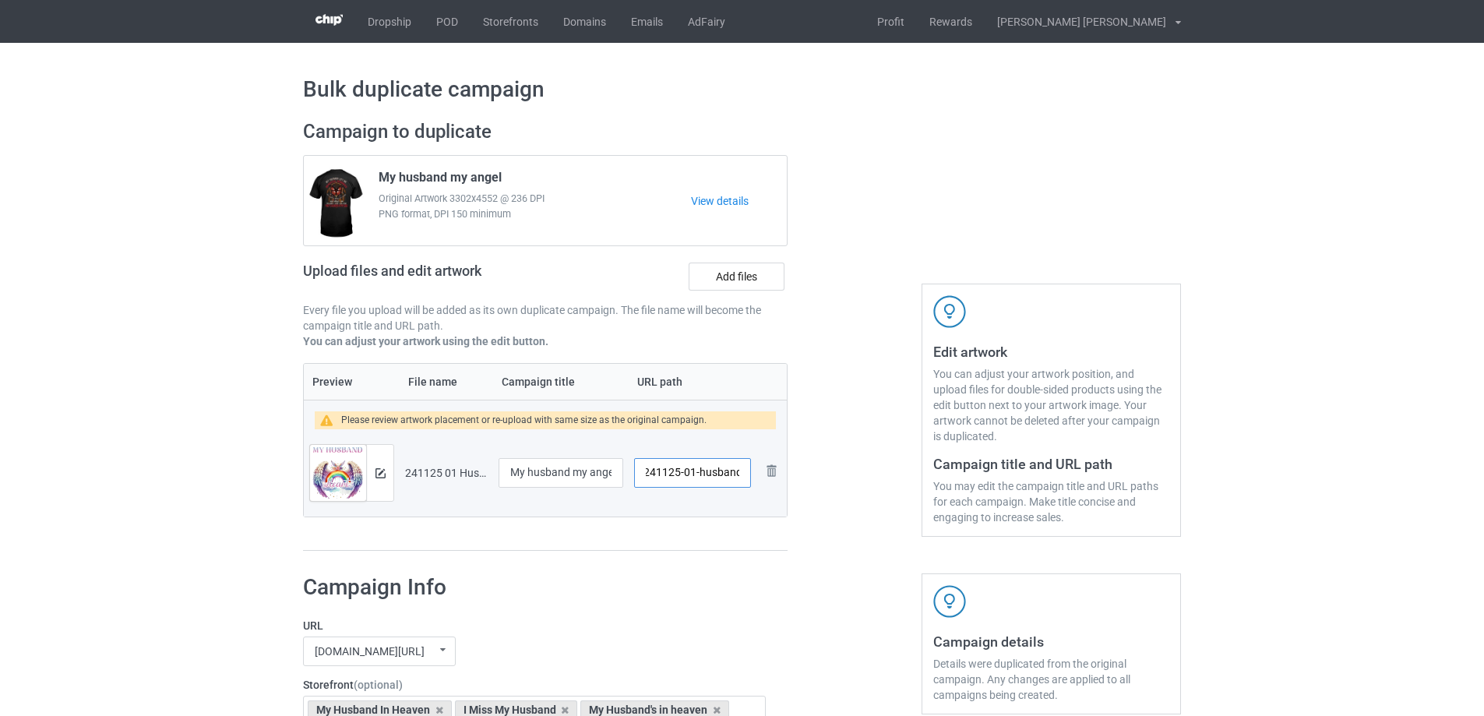
drag, startPoint x: 700, startPoint y: 476, endPoint x: 749, endPoint y: 477, distance: 48.3
click at [749, 477] on input "/241125-01-husband" at bounding box center [692, 473] width 117 height 30
type input "/241125-01"
click at [379, 474] on img at bounding box center [381, 473] width 10 height 10
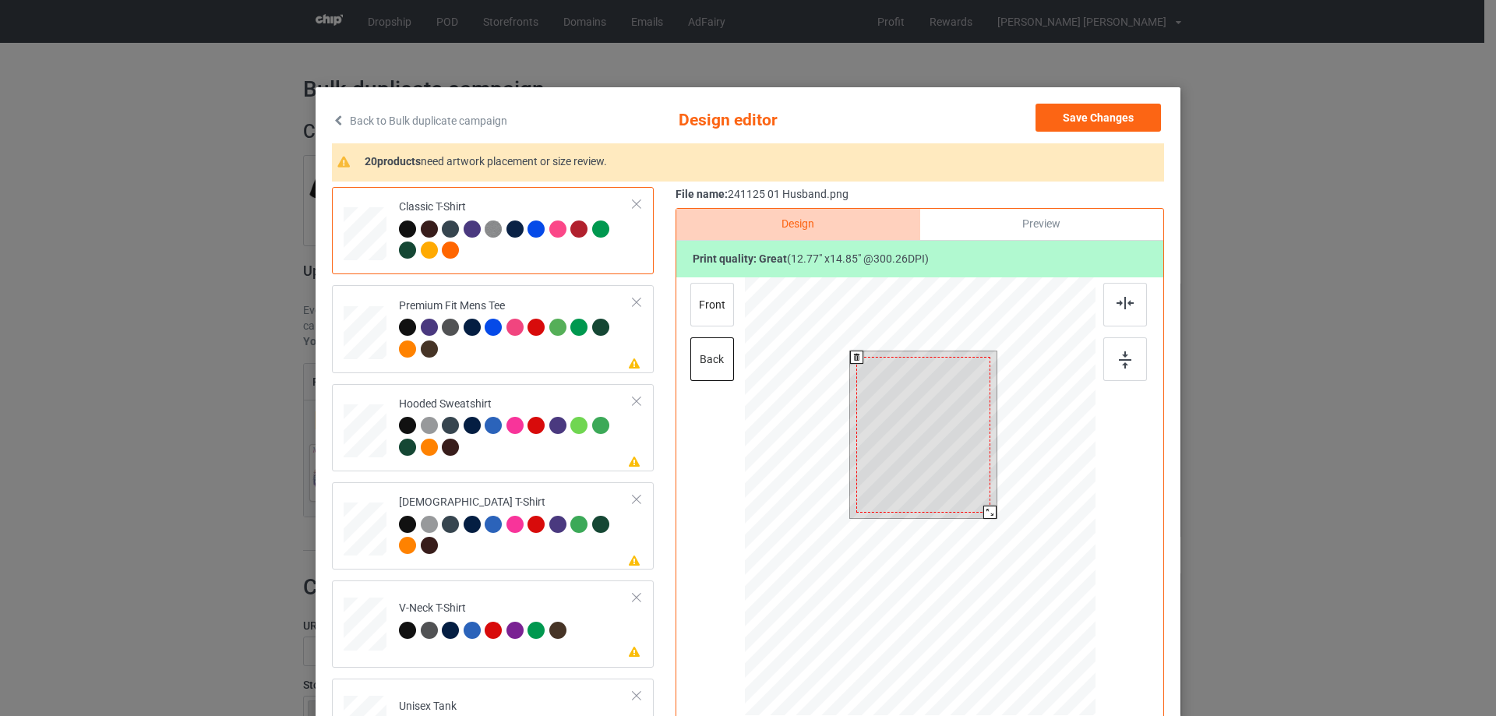
drag, startPoint x: 986, startPoint y: 520, endPoint x: 953, endPoint y: 485, distance: 47.9
click at [983, 513] on div at bounding box center [989, 512] width 13 height 13
click at [953, 478] on div at bounding box center [923, 427] width 132 height 153
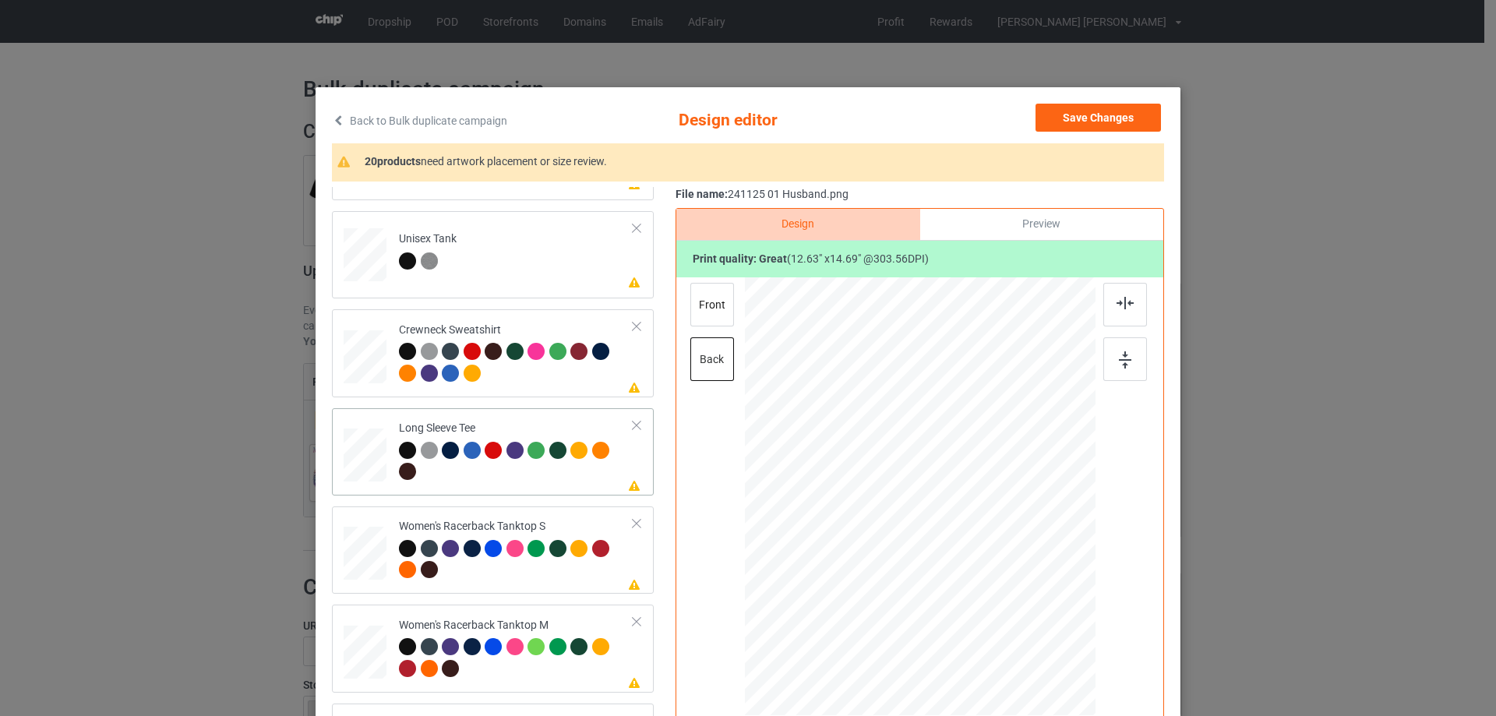
scroll to position [545, 0]
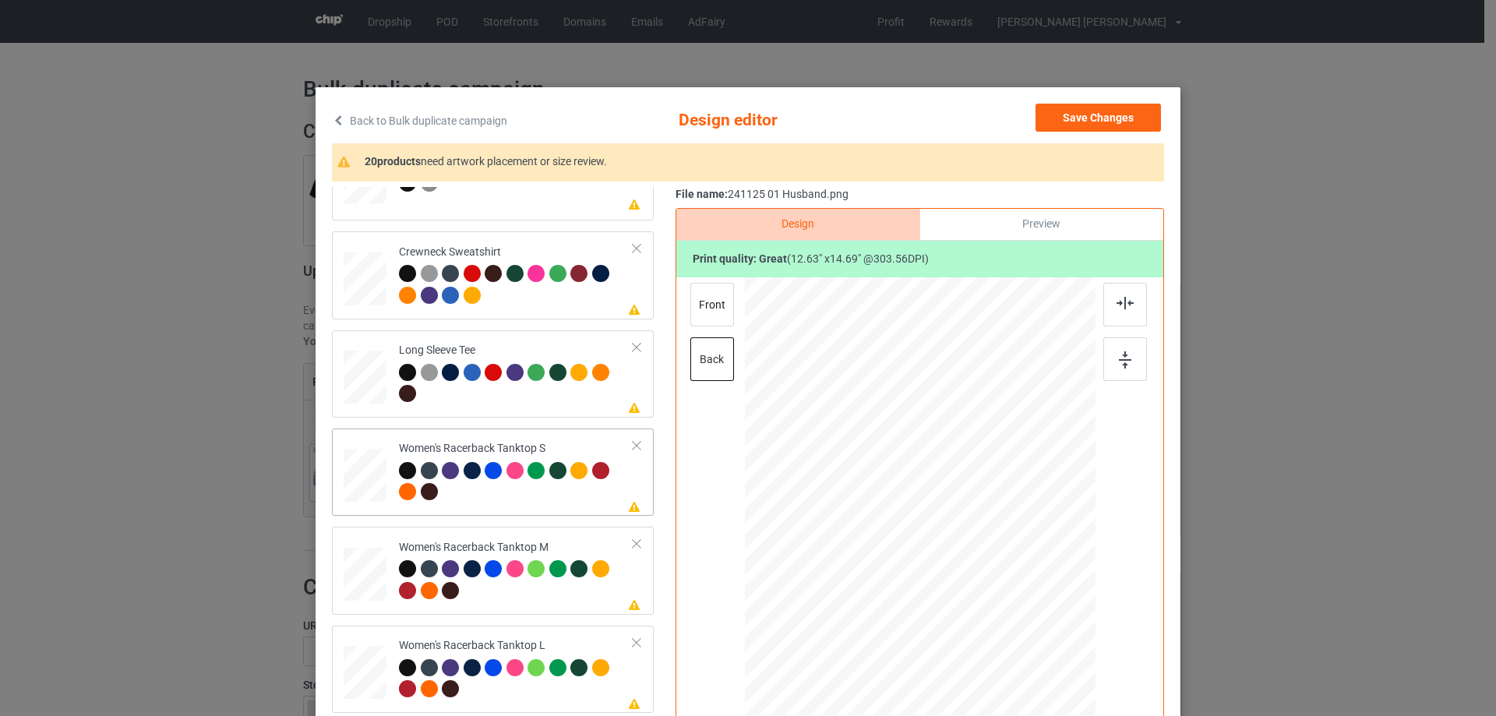
click at [372, 470] on div at bounding box center [365, 476] width 42 height 54
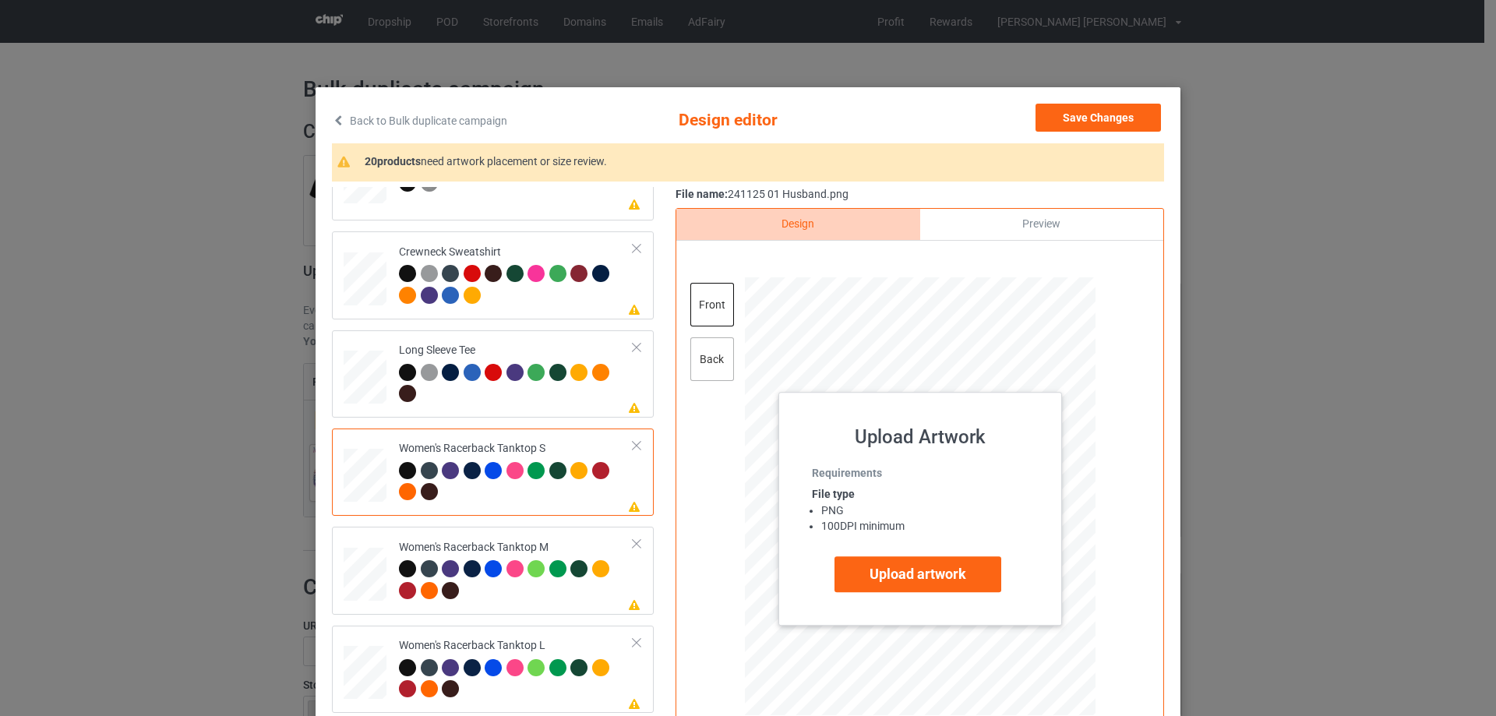
click at [712, 374] on div "back" at bounding box center [712, 359] width 44 height 44
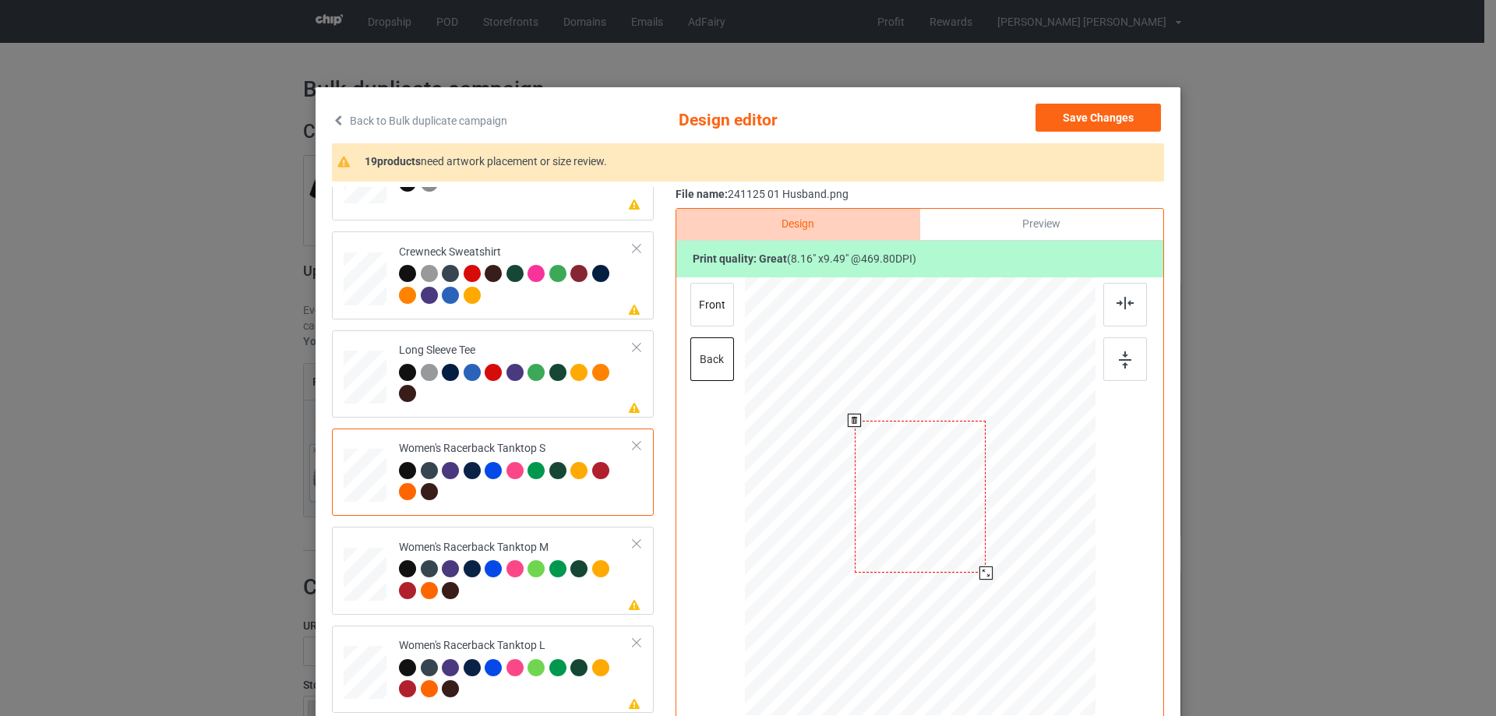
drag, startPoint x: 1012, startPoint y: 609, endPoint x: 990, endPoint y: 566, distance: 48.1
click at [990, 566] on div at bounding box center [920, 496] width 317 height 439
drag, startPoint x: 961, startPoint y: 524, endPoint x: 961, endPoint y: 542, distance: 17.9
click at [961, 542] on div at bounding box center [919, 515] width 131 height 153
click at [1123, 304] on img at bounding box center [1124, 303] width 17 height 12
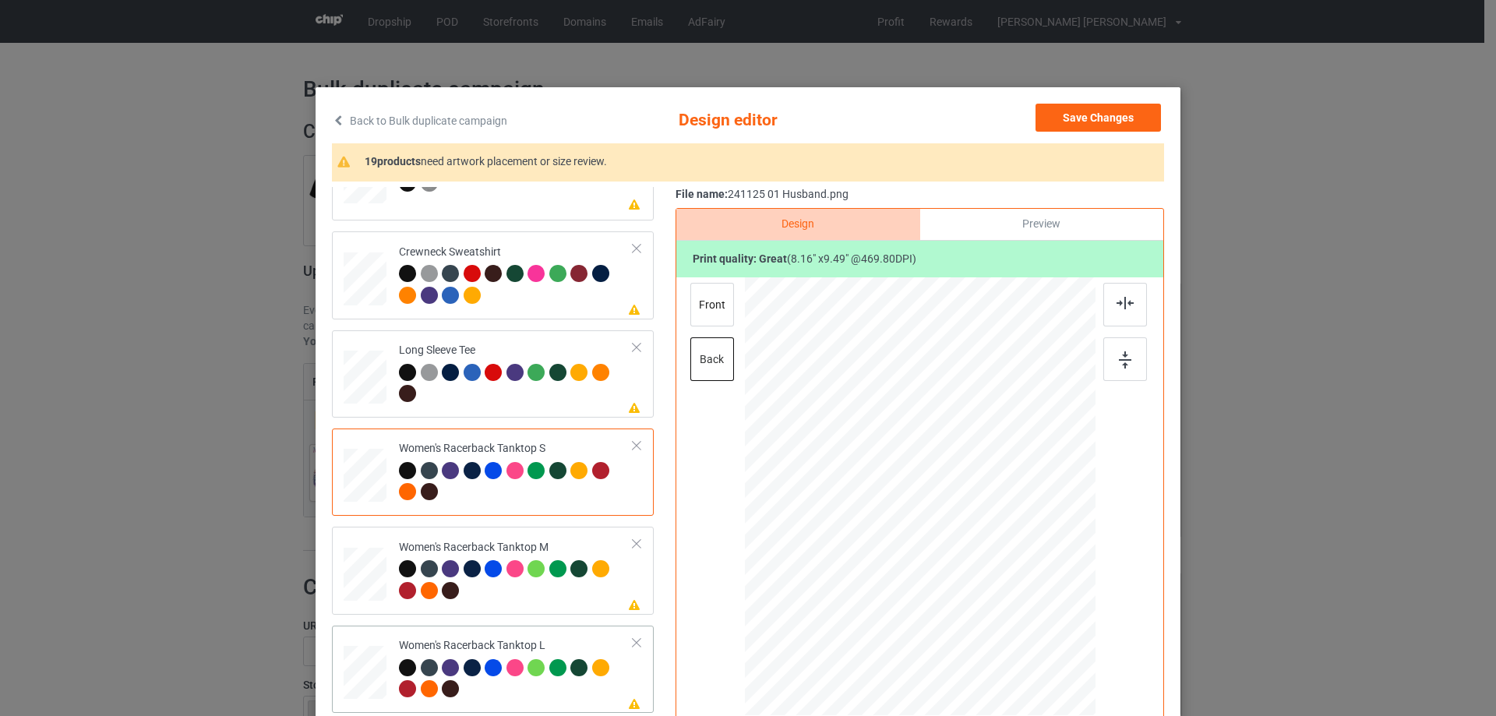
scroll to position [779, 0]
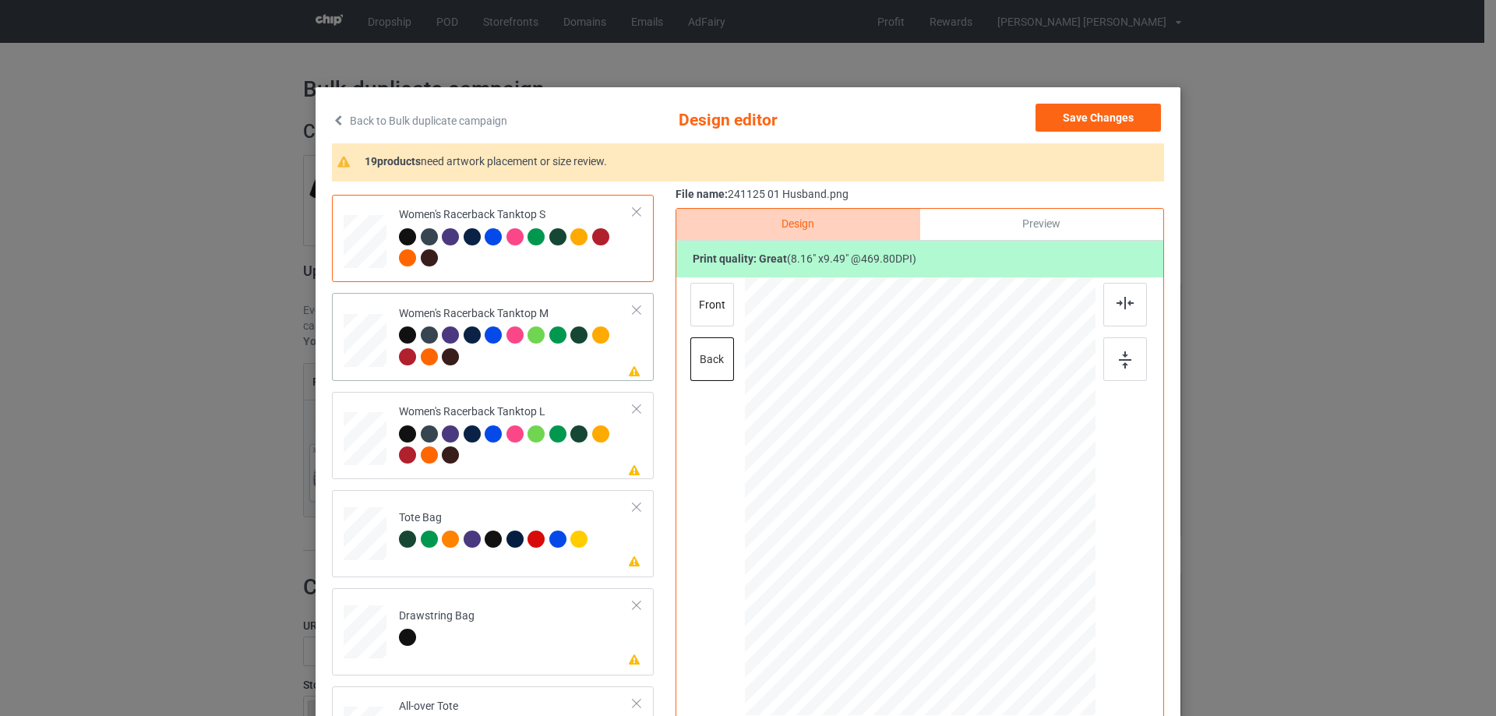
click at [369, 343] on div at bounding box center [365, 341] width 43 height 54
drag, startPoint x: 1012, startPoint y: 611, endPoint x: 972, endPoint y: 555, distance: 68.6
click at [989, 575] on div at bounding box center [992, 581] width 13 height 13
drag, startPoint x: 947, startPoint y: 516, endPoint x: 946, endPoint y: 538, distance: 22.6
click at [946, 538] on div at bounding box center [920, 519] width 136 height 157
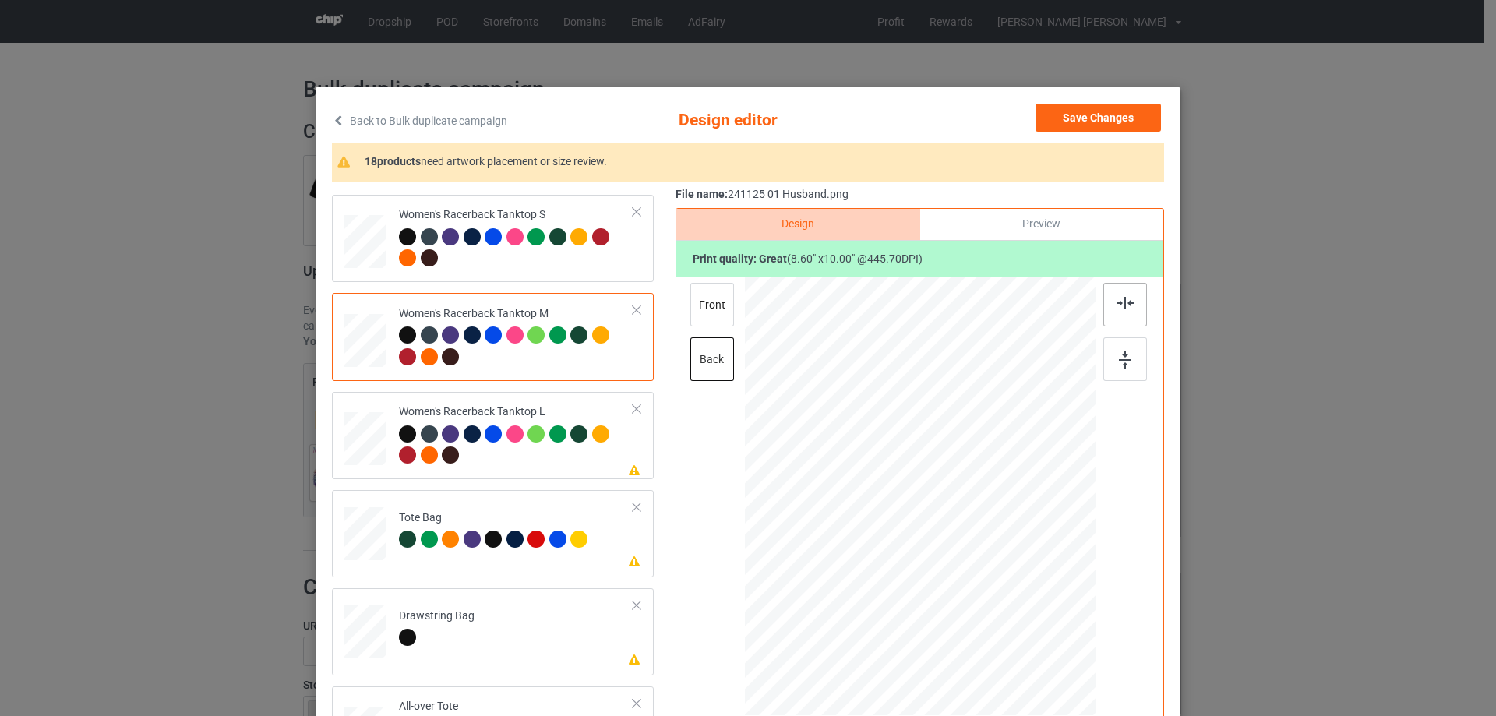
click at [1116, 309] on img at bounding box center [1124, 303] width 17 height 12
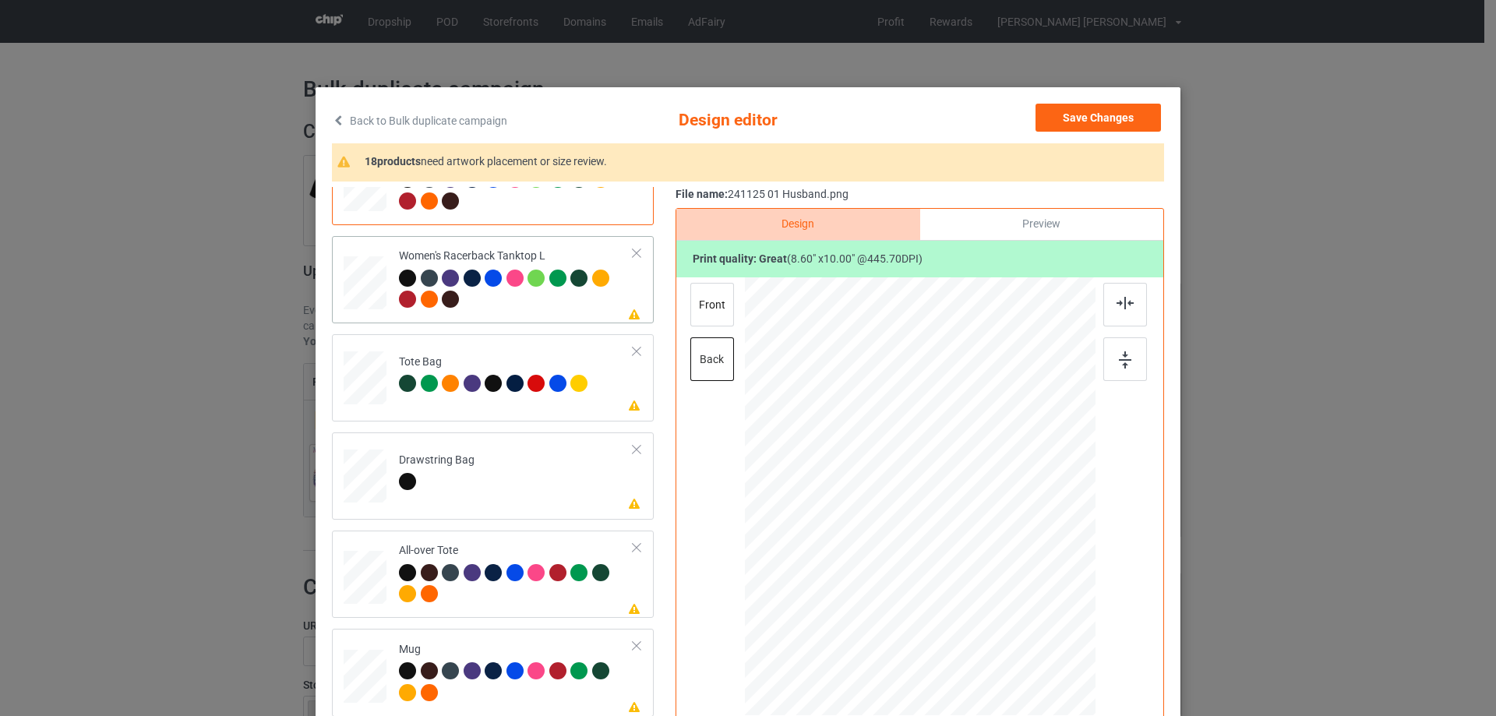
click at [369, 298] on div at bounding box center [365, 283] width 43 height 51
drag, startPoint x: 1017, startPoint y: 620, endPoint x: 986, endPoint y: 570, distance: 58.8
click at [986, 570] on div at bounding box center [985, 572] width 13 height 13
drag, startPoint x: 919, startPoint y: 481, endPoint x: 918, endPoint y: 498, distance: 17.2
click at [918, 498] on div at bounding box center [920, 513] width 132 height 153
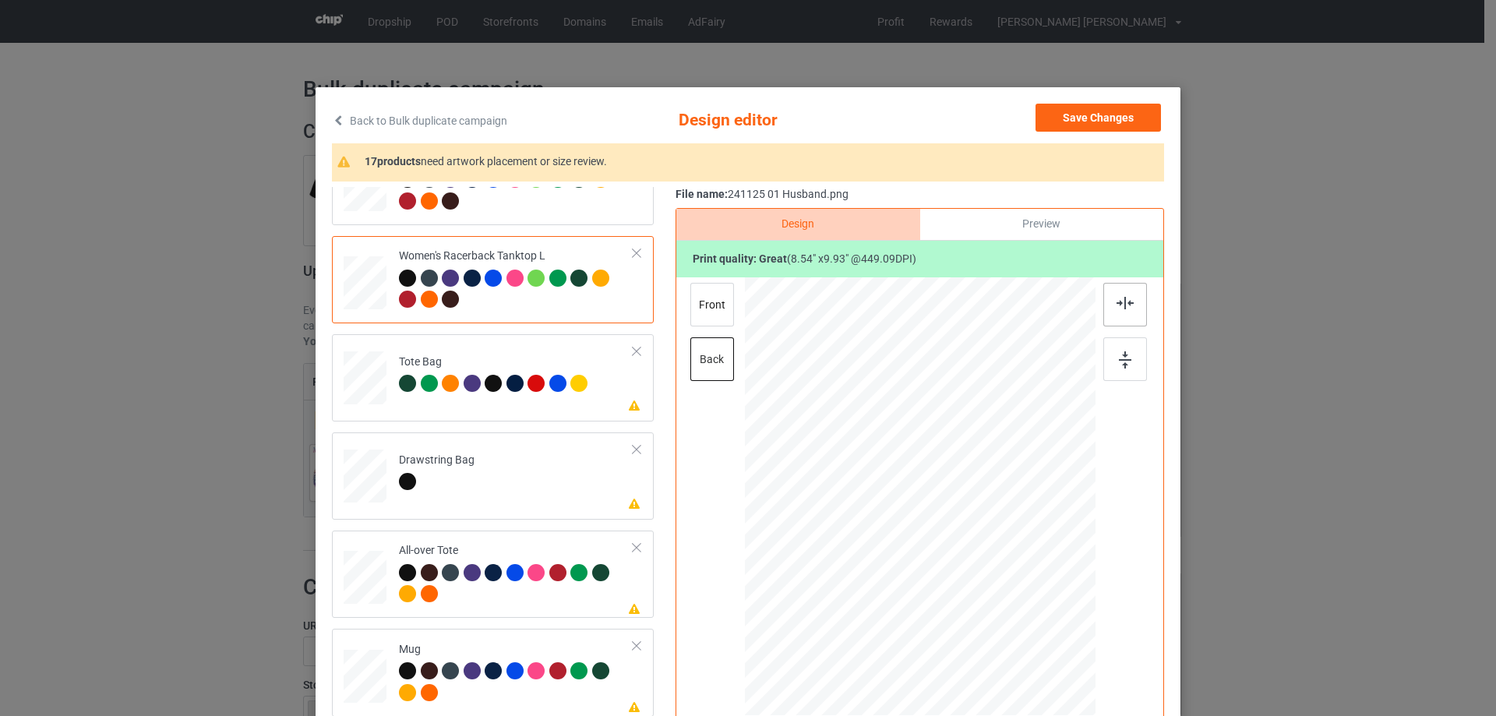
click at [1113, 310] on div at bounding box center [1125, 305] width 44 height 44
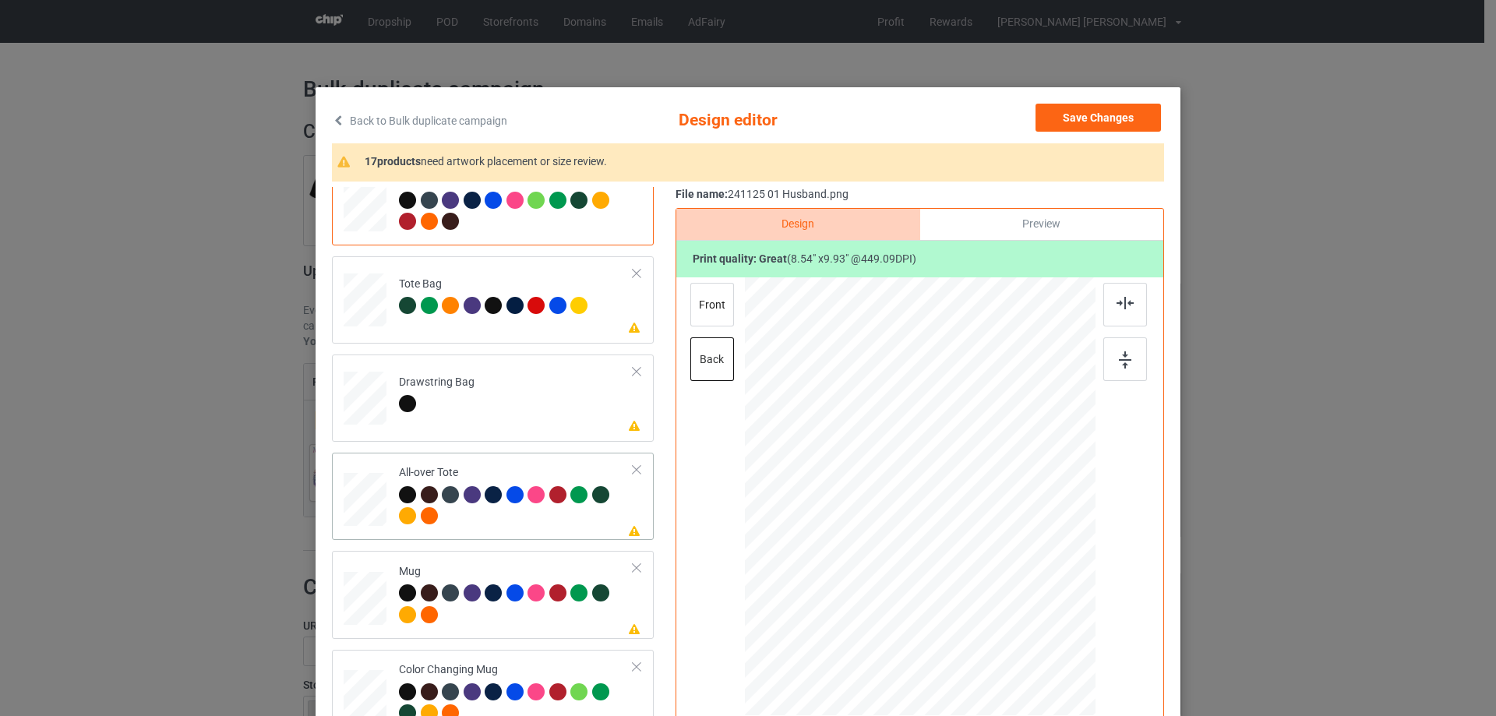
scroll to position [1091, 0]
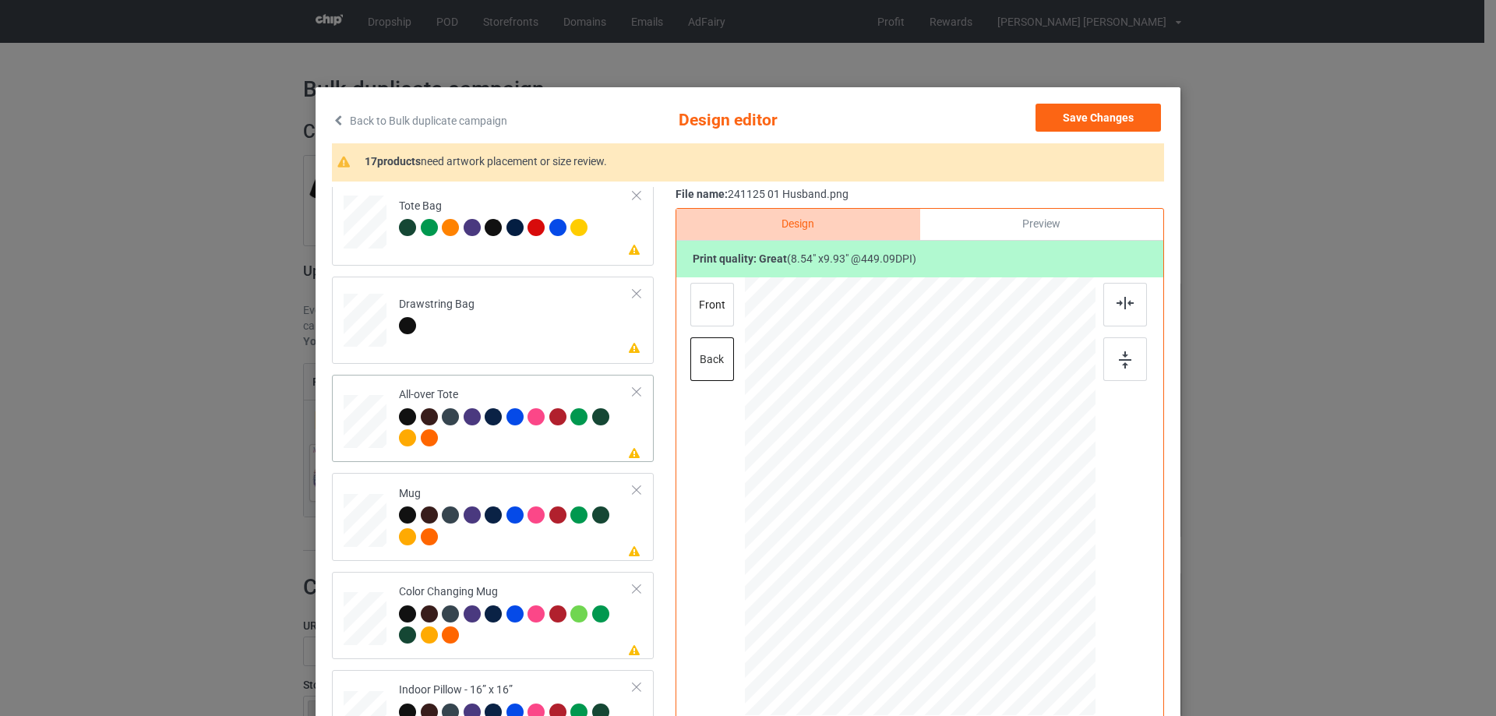
click at [360, 432] on div at bounding box center [365, 421] width 43 height 43
click at [1024, 620] on div at bounding box center [1030, 624] width 13 height 13
click at [1000, 592] on div at bounding box center [919, 489] width 221 height 257
click at [1127, 307] on img at bounding box center [1124, 303] width 17 height 12
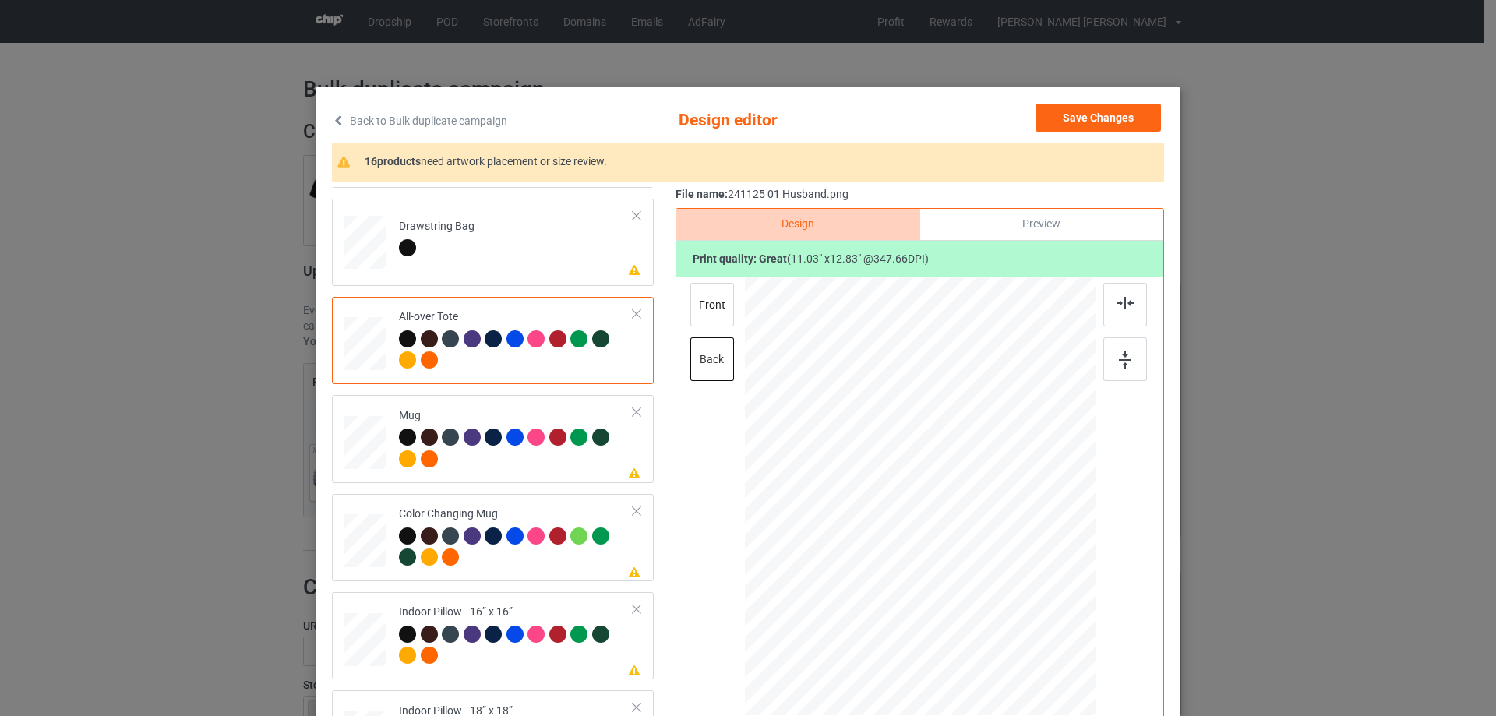
scroll to position [1247, 0]
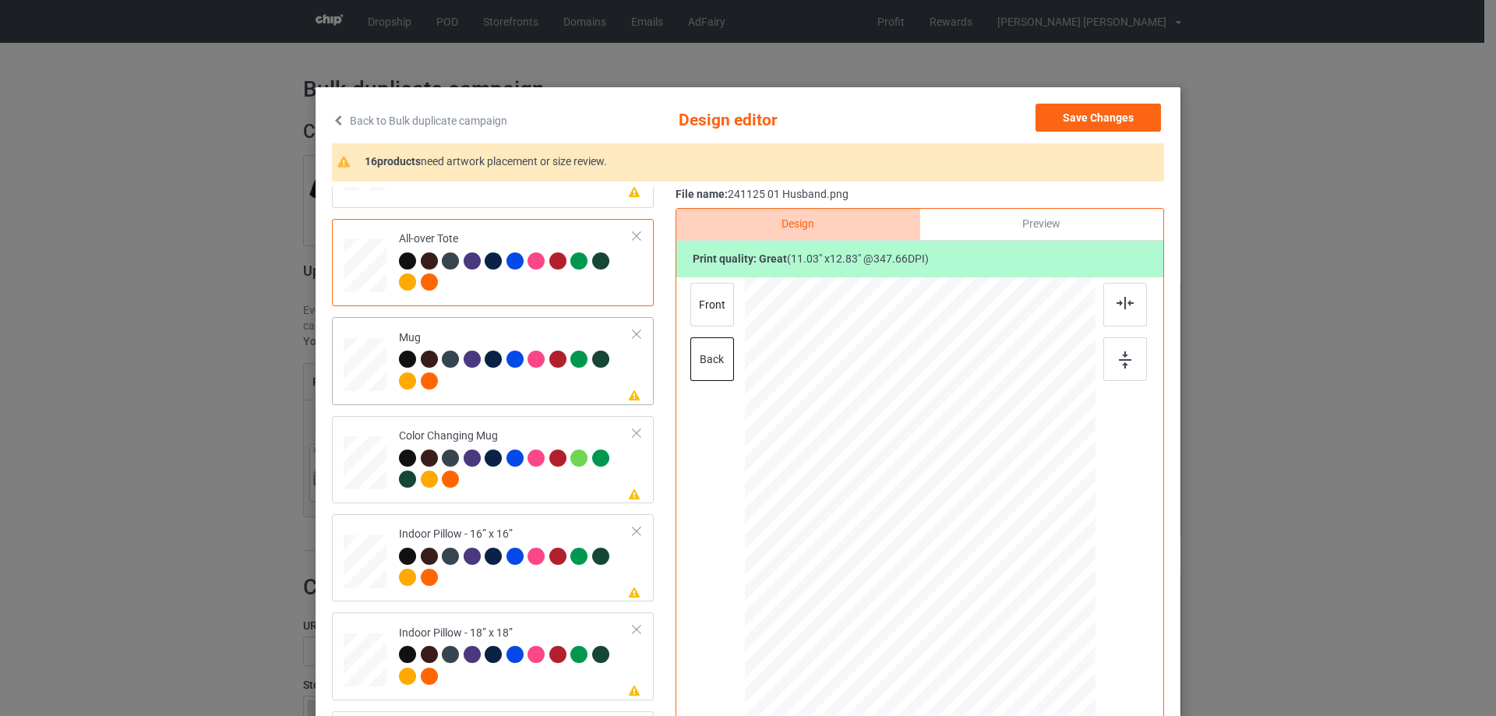
click at [357, 366] on div at bounding box center [365, 365] width 43 height 18
drag, startPoint x: 1019, startPoint y: 622, endPoint x: 986, endPoint y: 552, distance: 77.7
click at [986, 552] on div at bounding box center [920, 496] width 351 height 146
drag, startPoint x: 922, startPoint y: 504, endPoint x: 1020, endPoint y: 501, distance: 97.4
click at [1020, 501] on div at bounding box center [1017, 492] width 116 height 135
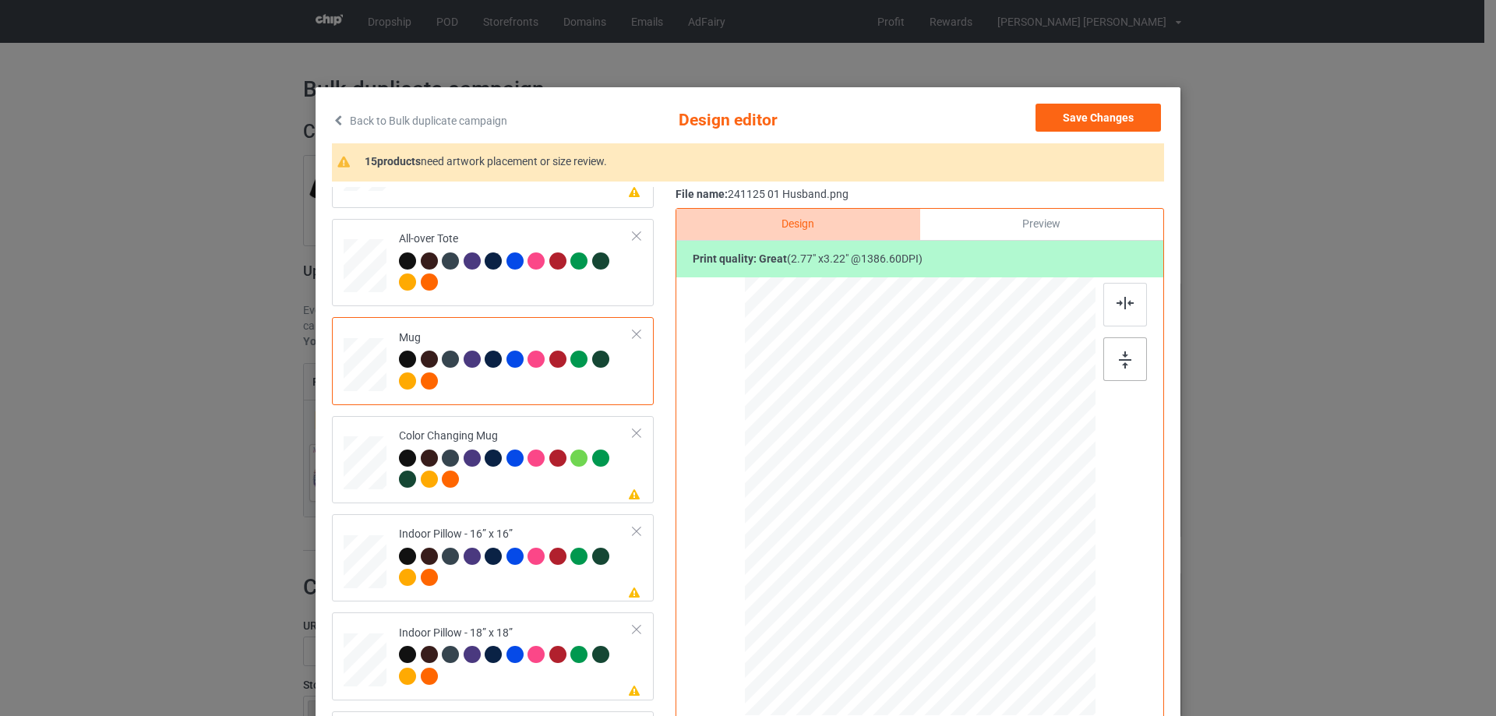
click at [1127, 358] on div at bounding box center [1125, 359] width 44 height 44
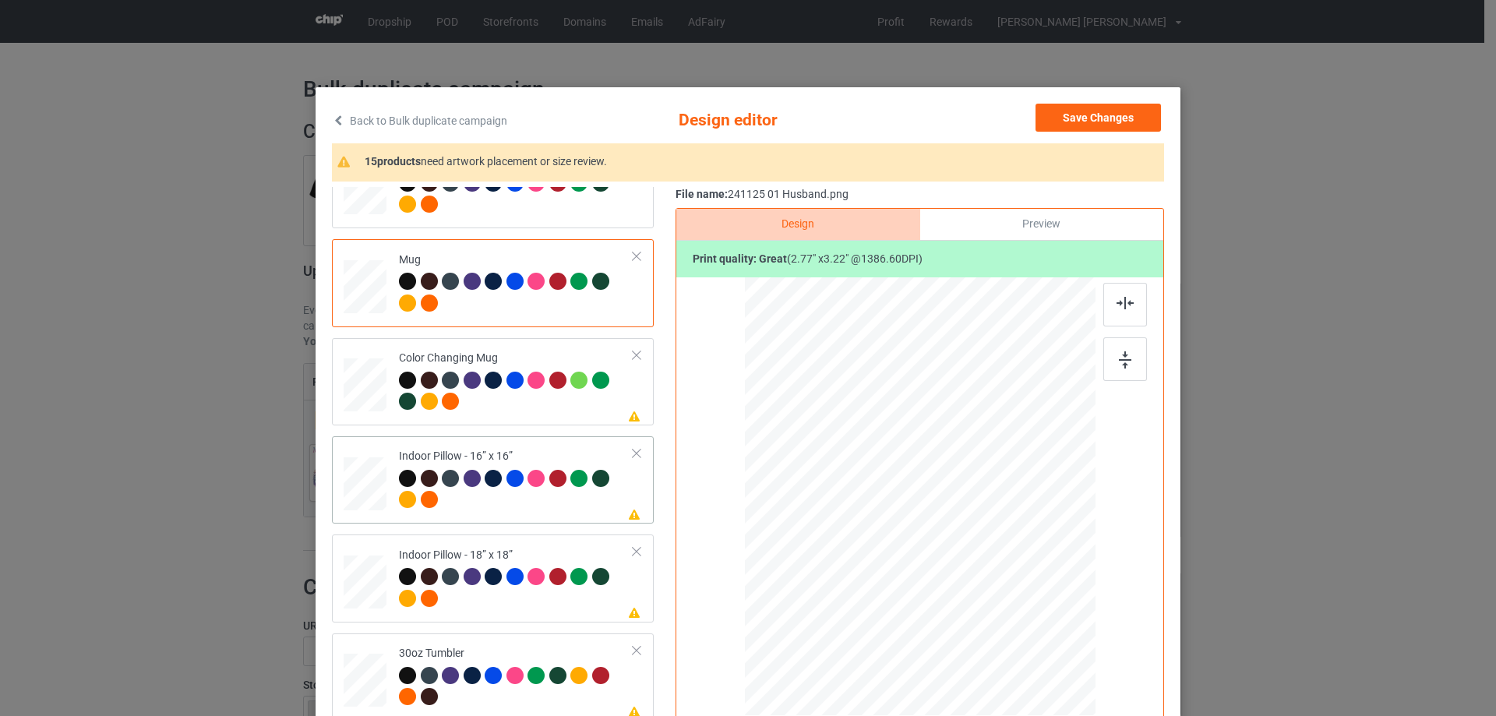
click at [364, 484] on div at bounding box center [365, 483] width 43 height 43
click at [1017, 616] on div at bounding box center [1022, 616] width 13 height 13
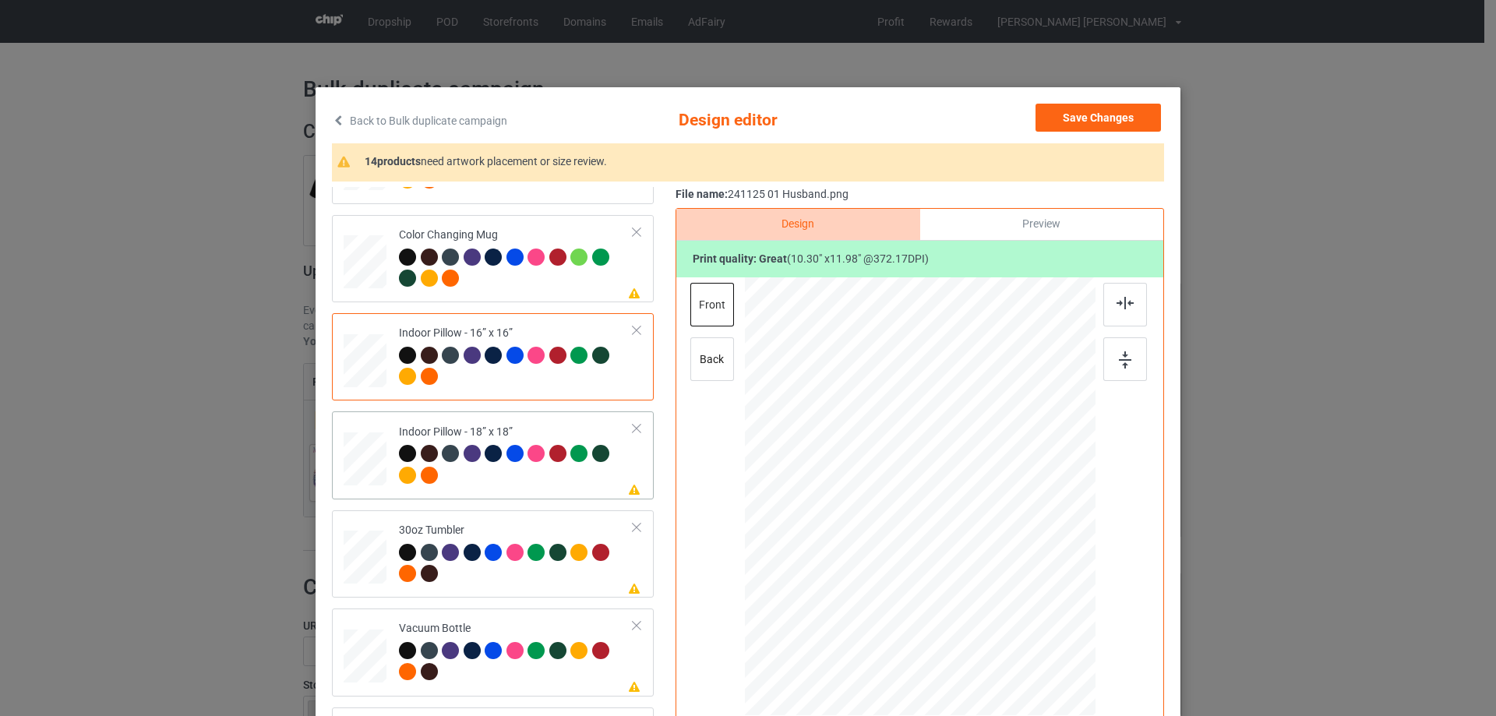
click at [344, 464] on div at bounding box center [365, 459] width 43 height 43
click at [1020, 618] on div at bounding box center [1022, 615] width 13 height 13
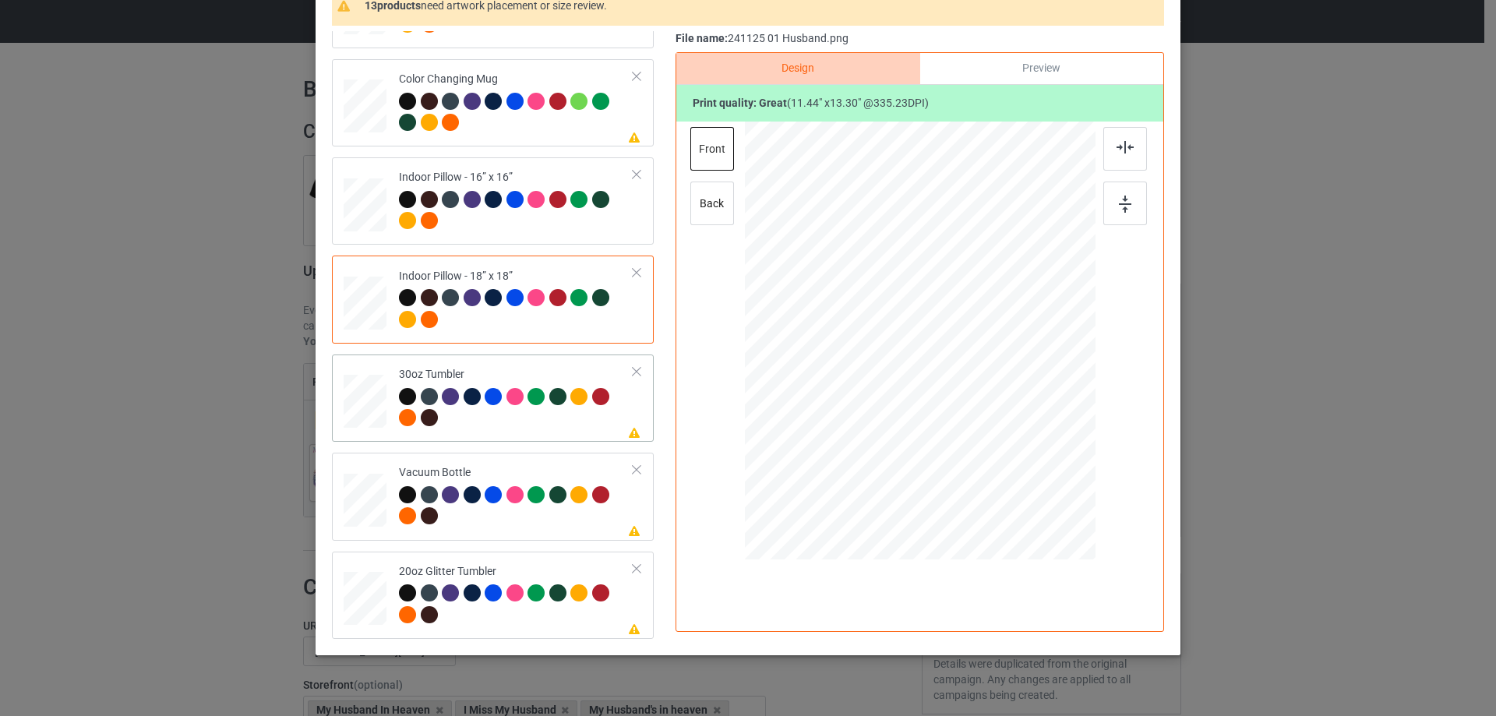
click at [358, 396] on div at bounding box center [364, 401] width 41 height 23
drag, startPoint x: 1017, startPoint y: 464, endPoint x: 990, endPoint y: 400, distance: 68.4
click at [990, 400] on div at bounding box center [919, 341] width 340 height 189
drag, startPoint x: 914, startPoint y: 386, endPoint x: 883, endPoint y: 384, distance: 31.2
click at [883, 384] on div at bounding box center [836, 339] width 123 height 143
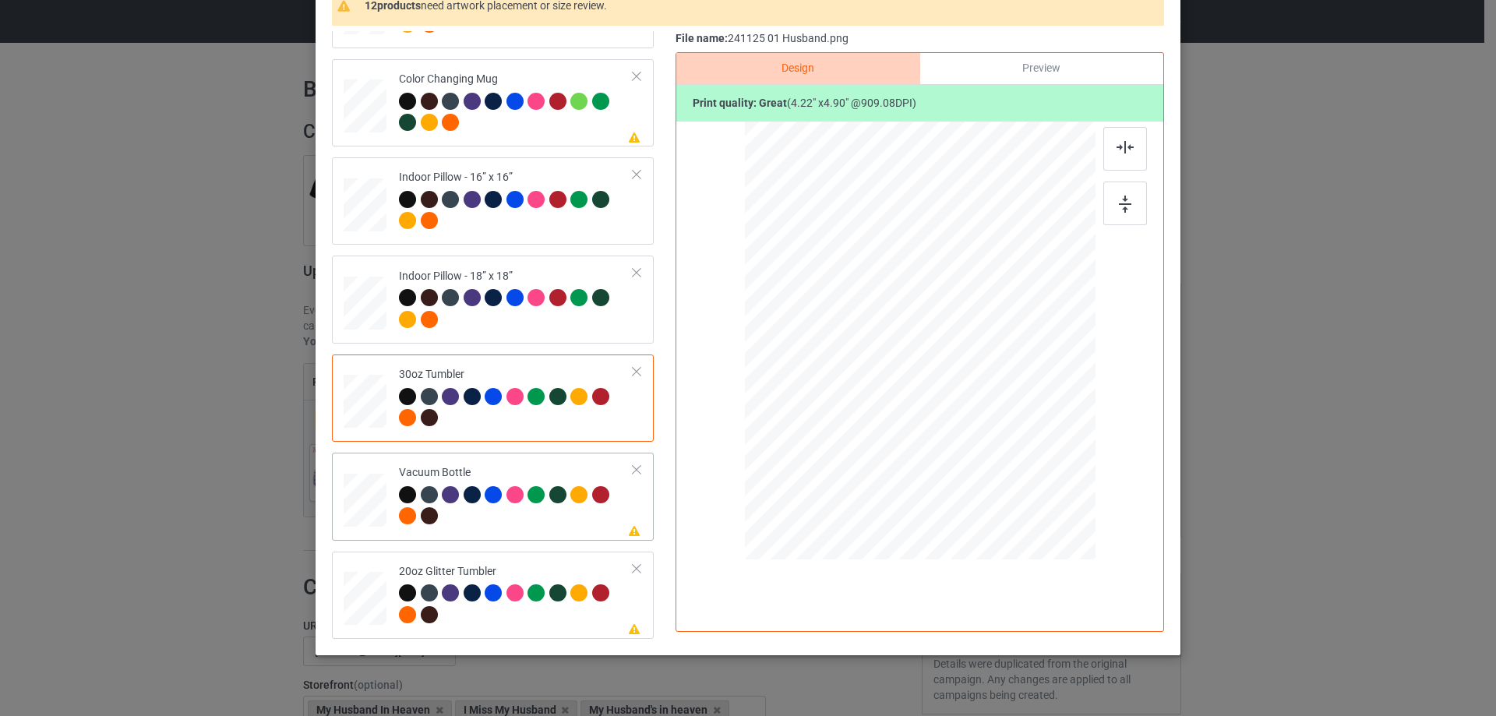
scroll to position [183, 0]
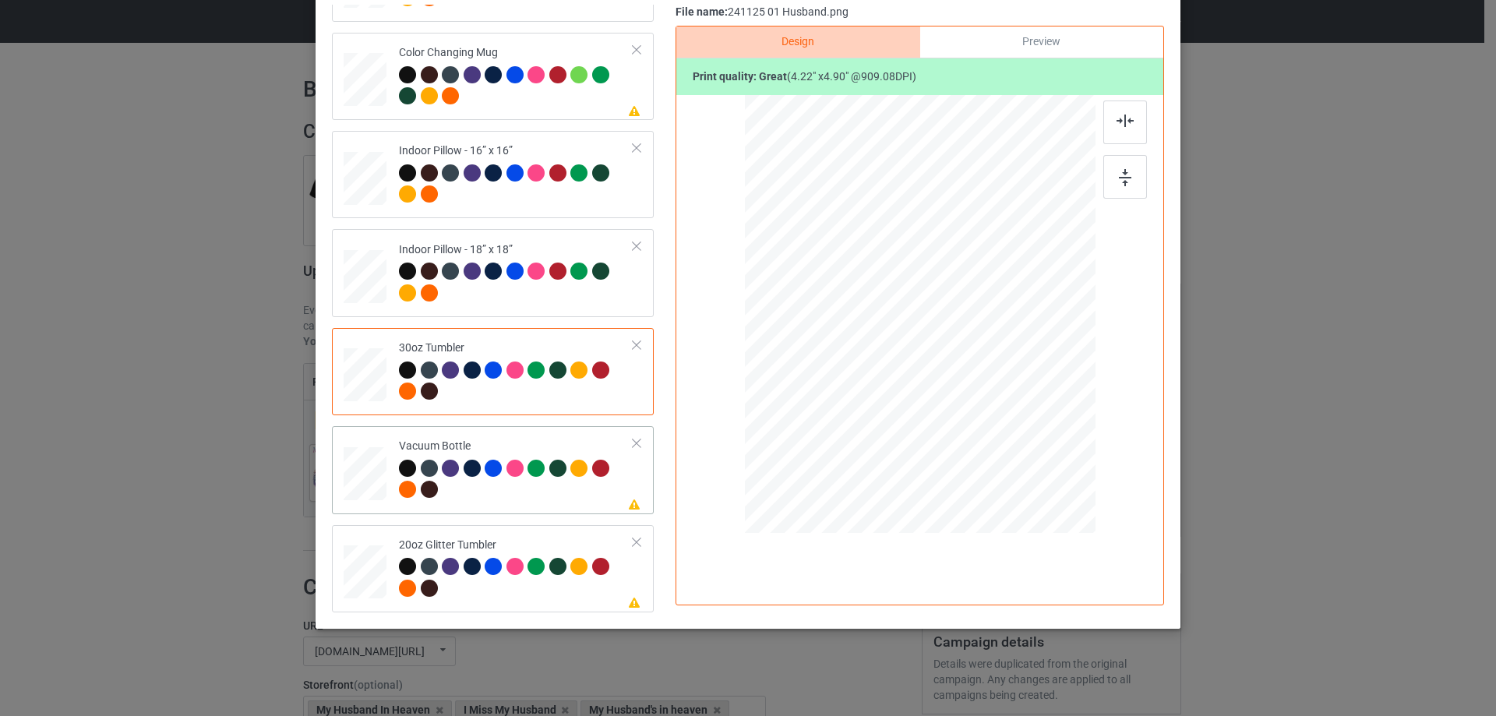
click at [350, 483] on div at bounding box center [364, 474] width 41 height 22
drag, startPoint x: 1016, startPoint y: 430, endPoint x: 944, endPoint y: 356, distance: 103.0
click at [976, 378] on div at bounding box center [978, 382] width 13 height 13
drag, startPoint x: 941, startPoint y: 355, endPoint x: 859, endPoint y: 356, distance: 82.6
click at [859, 356] on div at bounding box center [837, 315] width 116 height 135
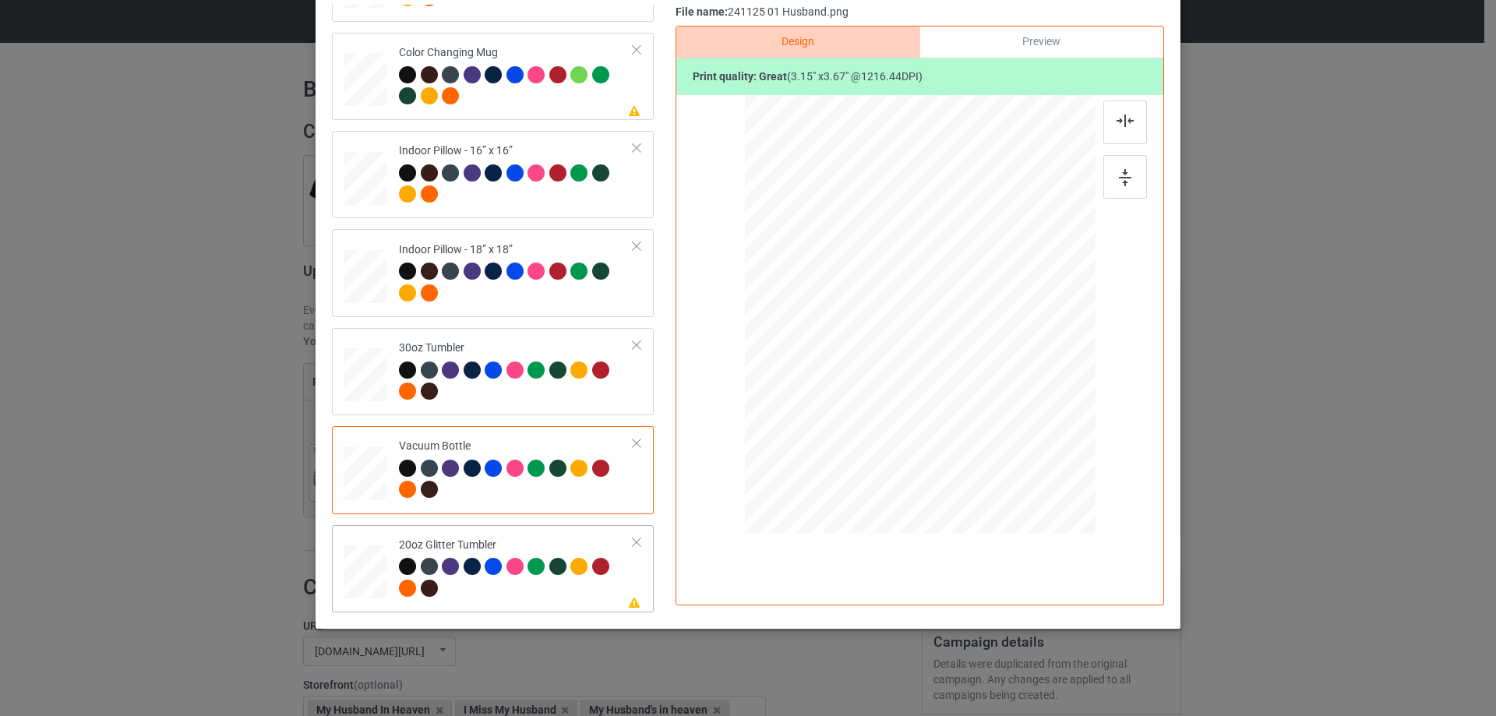
click at [354, 584] on div at bounding box center [365, 572] width 41 height 34
drag, startPoint x: 1012, startPoint y: 428, endPoint x: 970, endPoint y: 378, distance: 65.2
click at [970, 378] on div at bounding box center [975, 378] width 13 height 13
drag, startPoint x: 950, startPoint y: 365, endPoint x: 875, endPoint y: 337, distance: 80.6
click at [875, 337] on div at bounding box center [844, 286] width 112 height 130
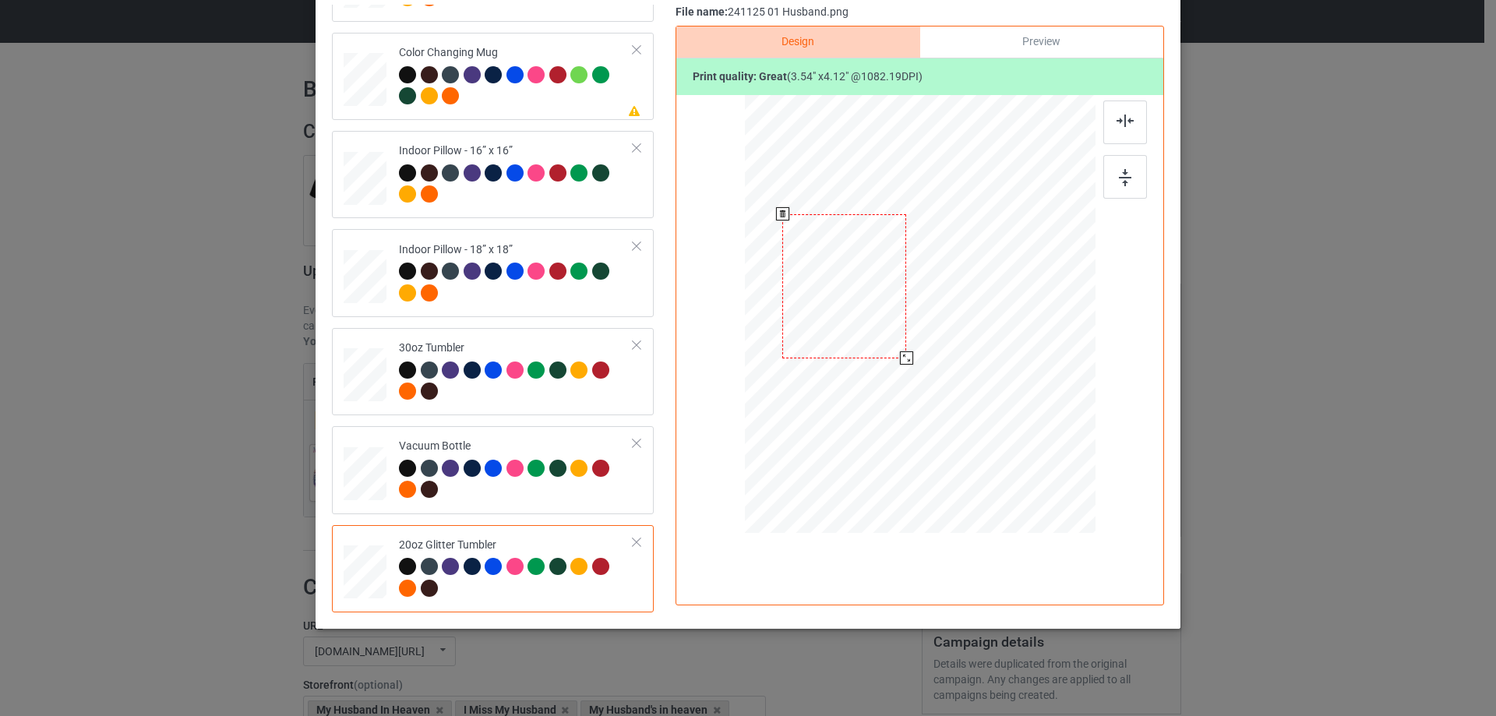
drag, startPoint x: 894, startPoint y: 355, endPoint x: 900, endPoint y: 362, distance: 9.4
click at [900, 362] on div at bounding box center [906, 357] width 13 height 13
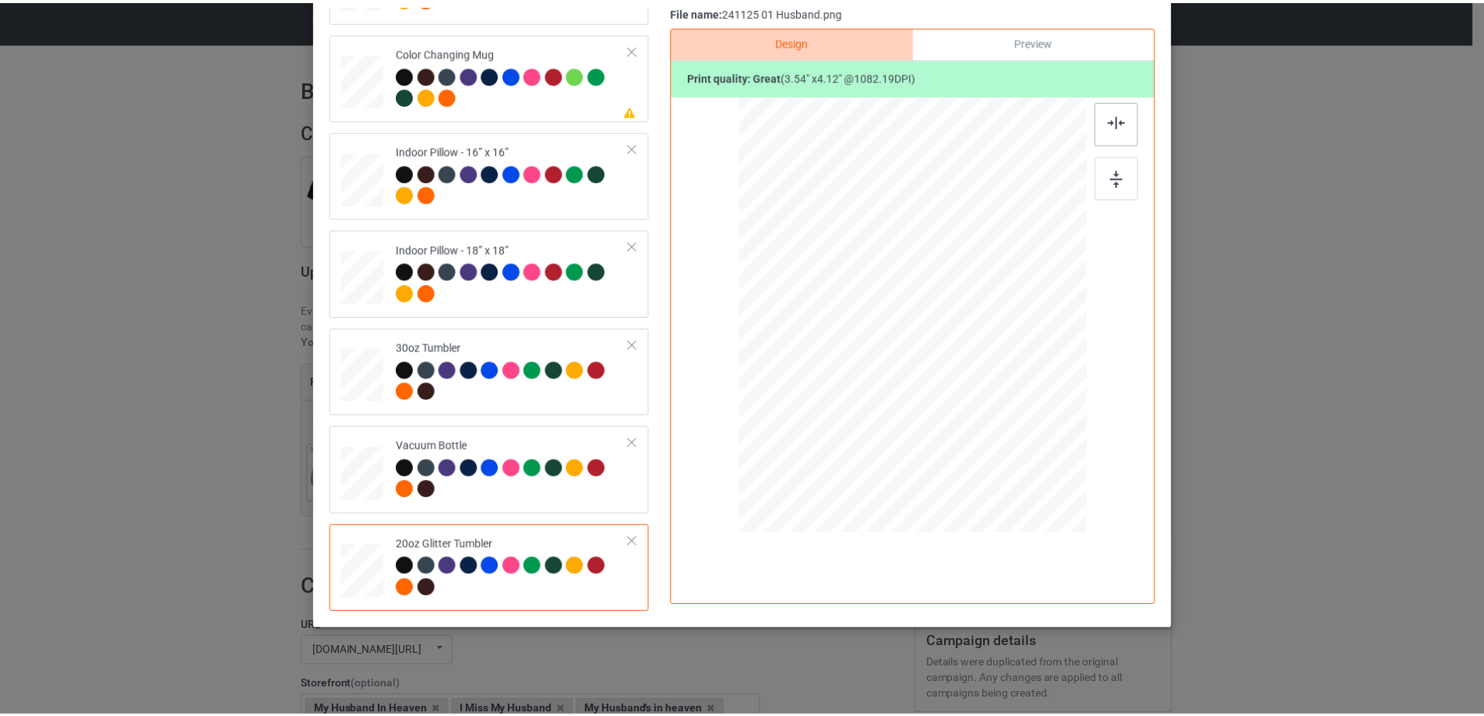
scroll to position [27, 0]
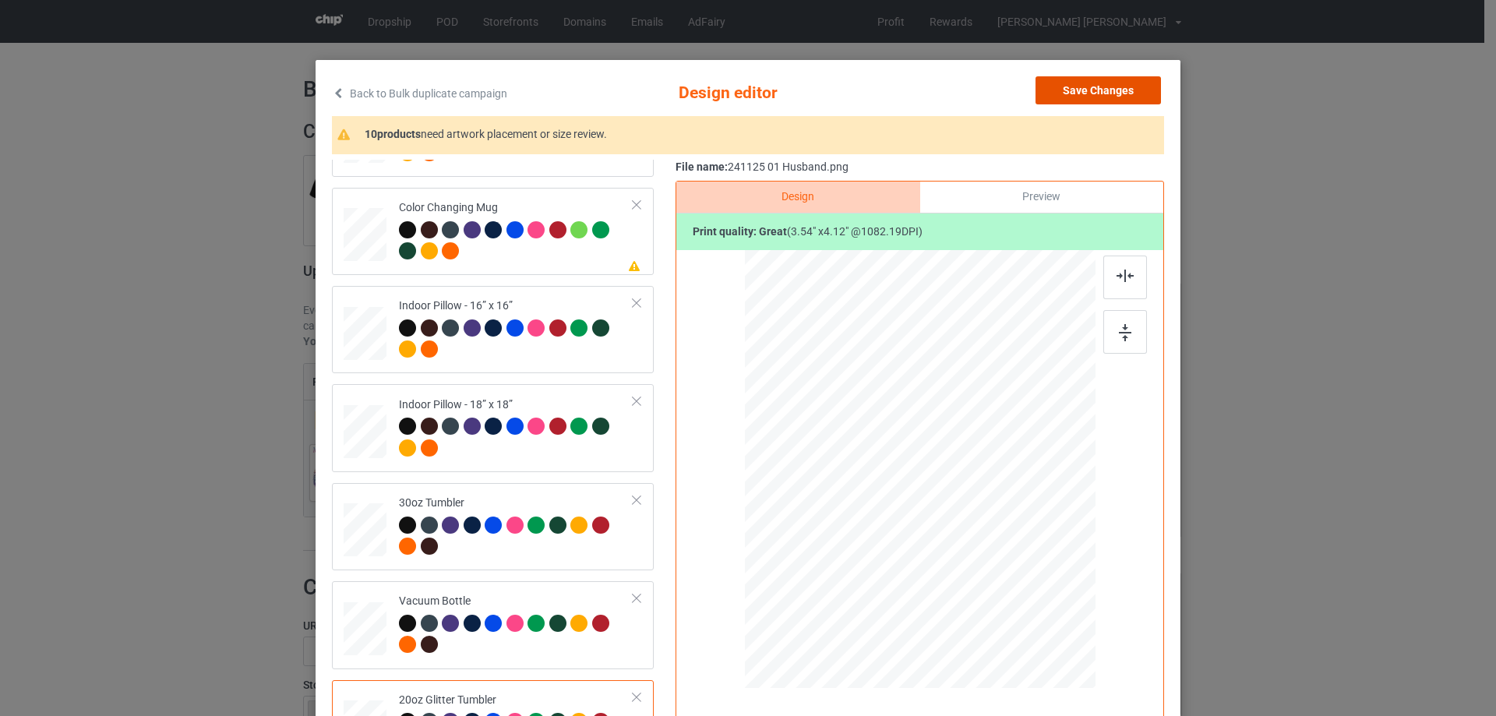
click at [1113, 96] on button "Save Changes" at bounding box center [1097, 90] width 125 height 28
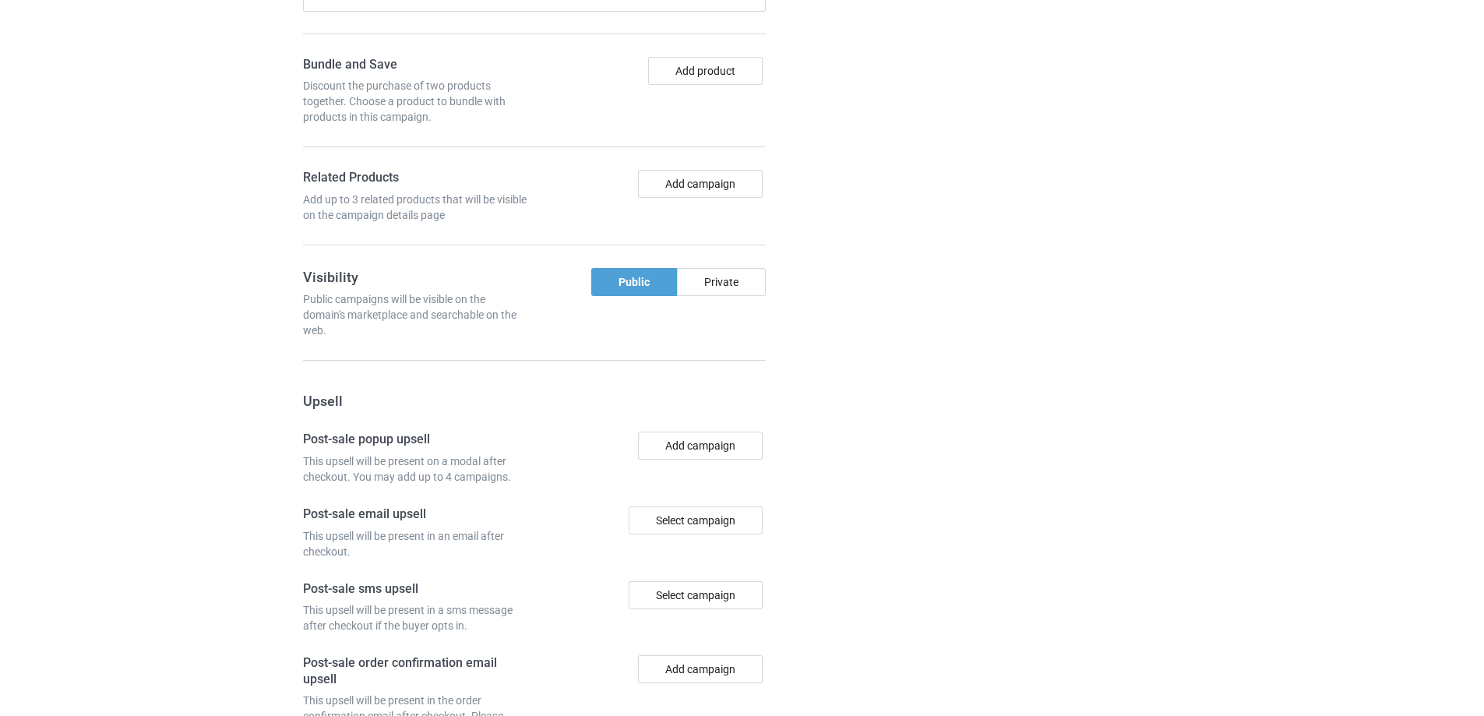
scroll to position [1320, 0]
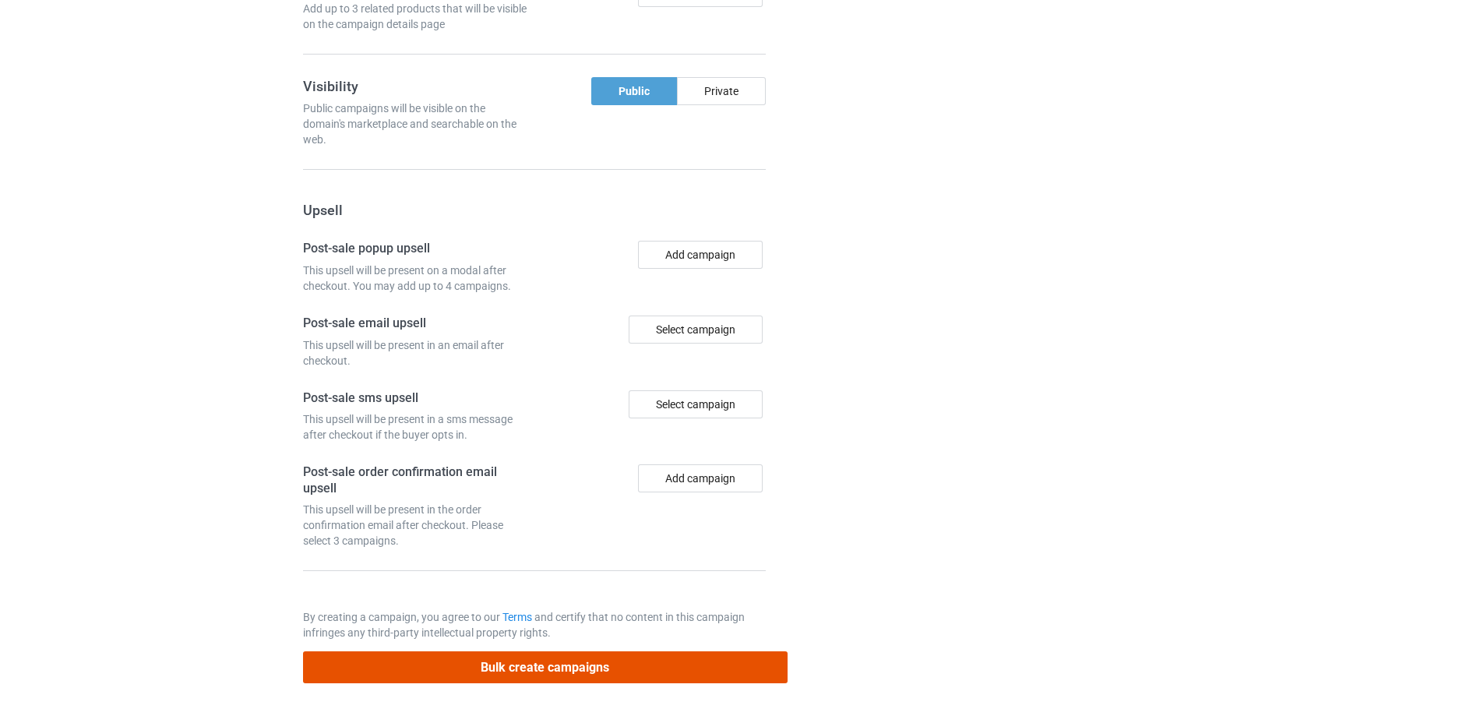
click at [529, 672] on button "Bulk create campaigns" at bounding box center [545, 667] width 485 height 32
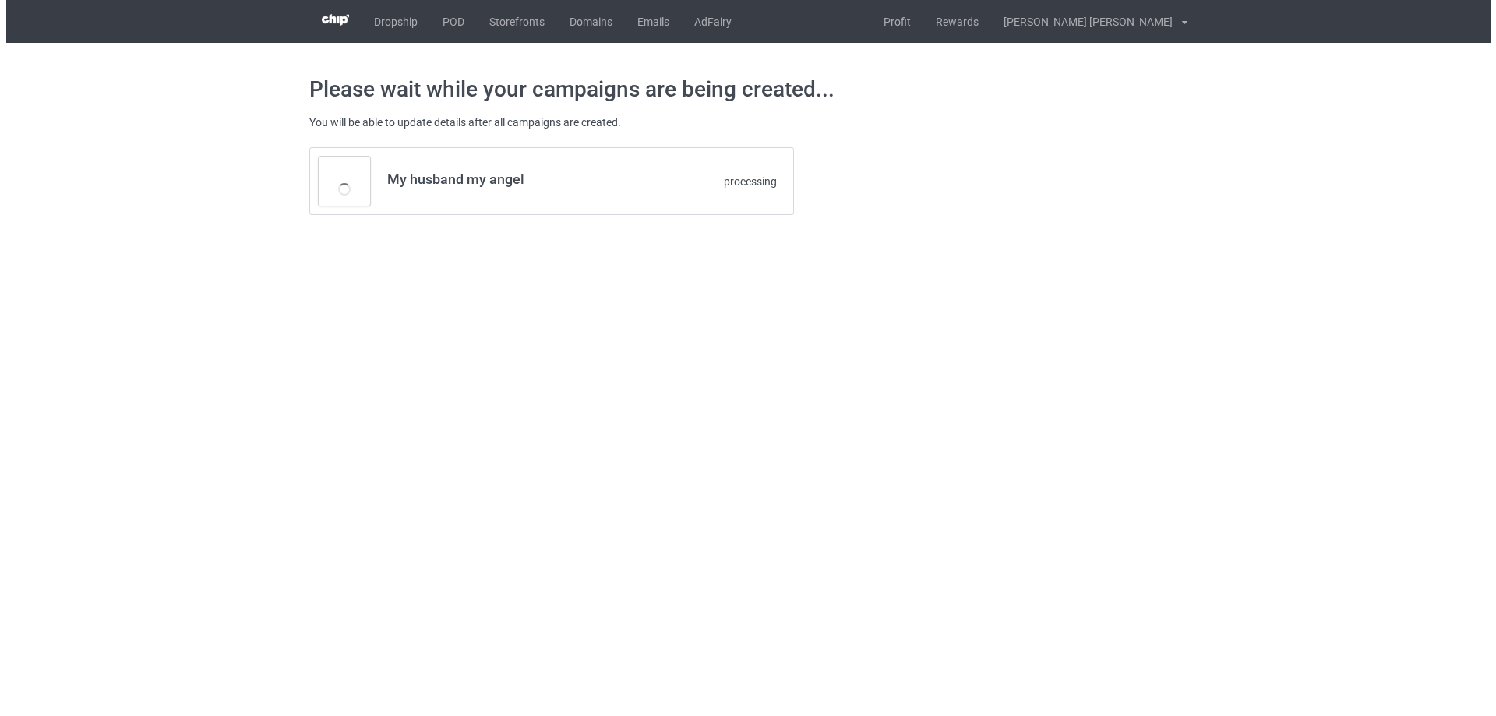
scroll to position [0, 0]
